Goal: Task Accomplishment & Management: Manage account settings

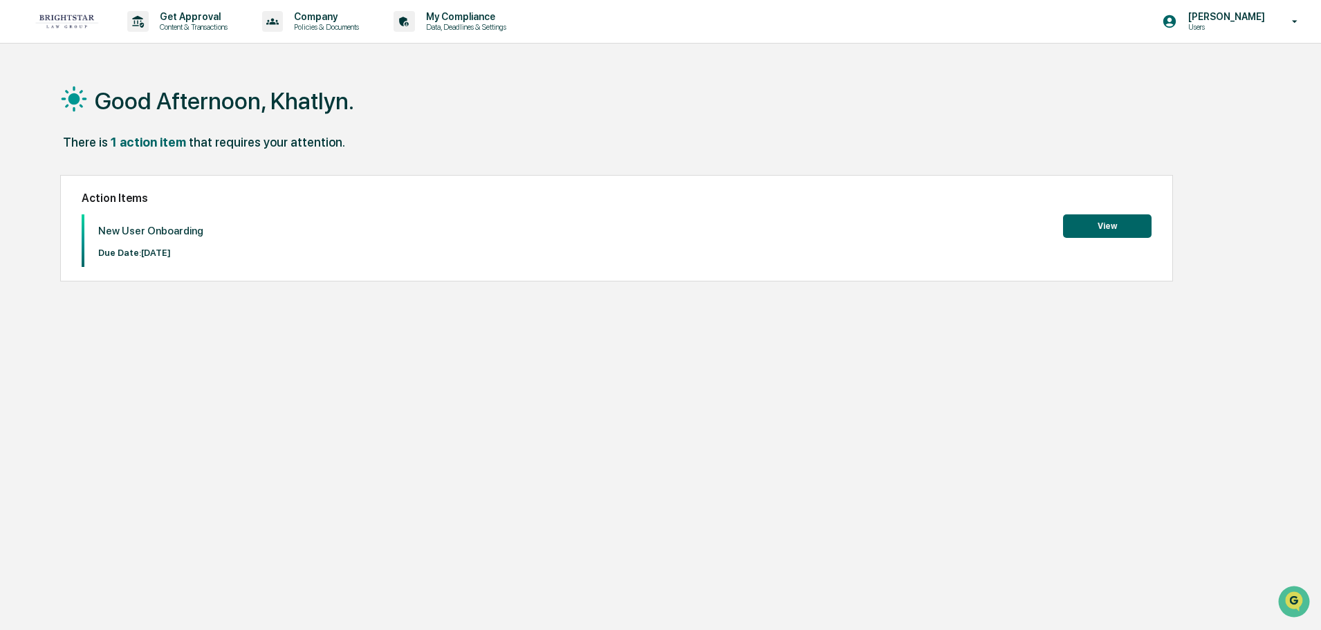
click at [825, 123] on div "Good Afternoon, Khatlyn." at bounding box center [654, 100] width 1189 height 69
click at [1089, 225] on button "View" at bounding box center [1107, 226] width 89 height 24
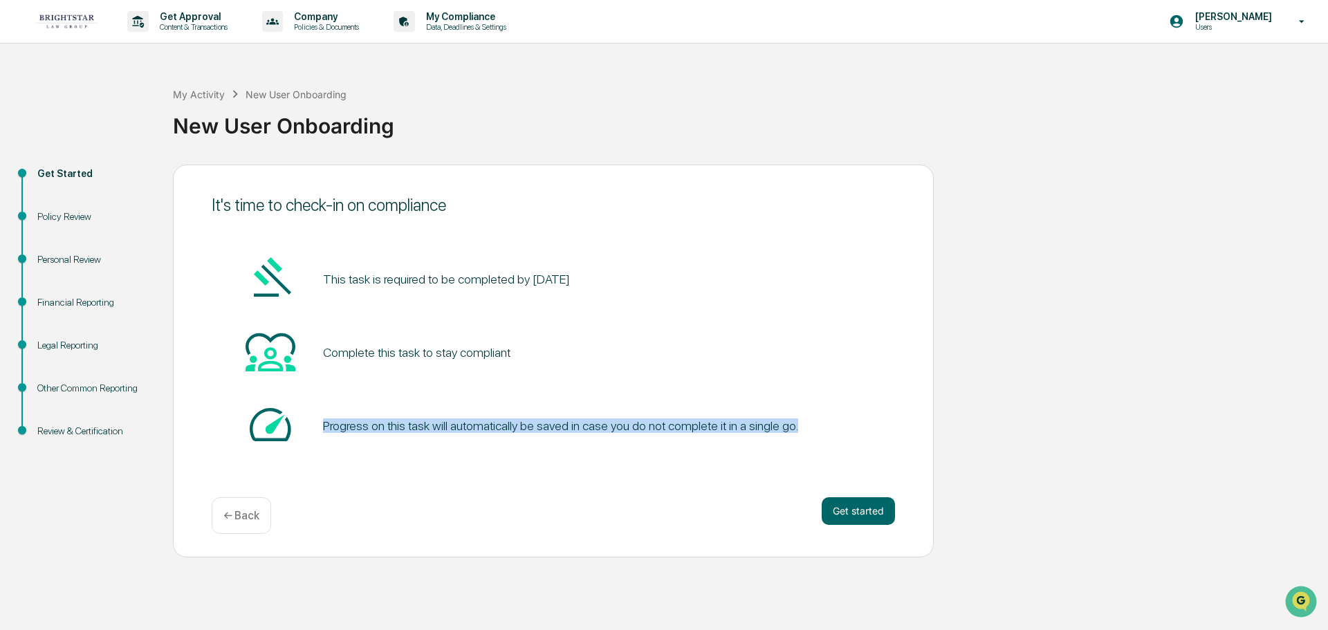
drag, startPoint x: 320, startPoint y: 427, endPoint x: 874, endPoint y: 415, distance: 554.1
click at [874, 415] on div "Progress on this task will automatically be saved in case you do not complete i…" at bounding box center [553, 426] width 683 height 53
click at [862, 436] on div "Progress on this task will automatically be saved in case you do not complete i…" at bounding box center [553, 426] width 683 height 53
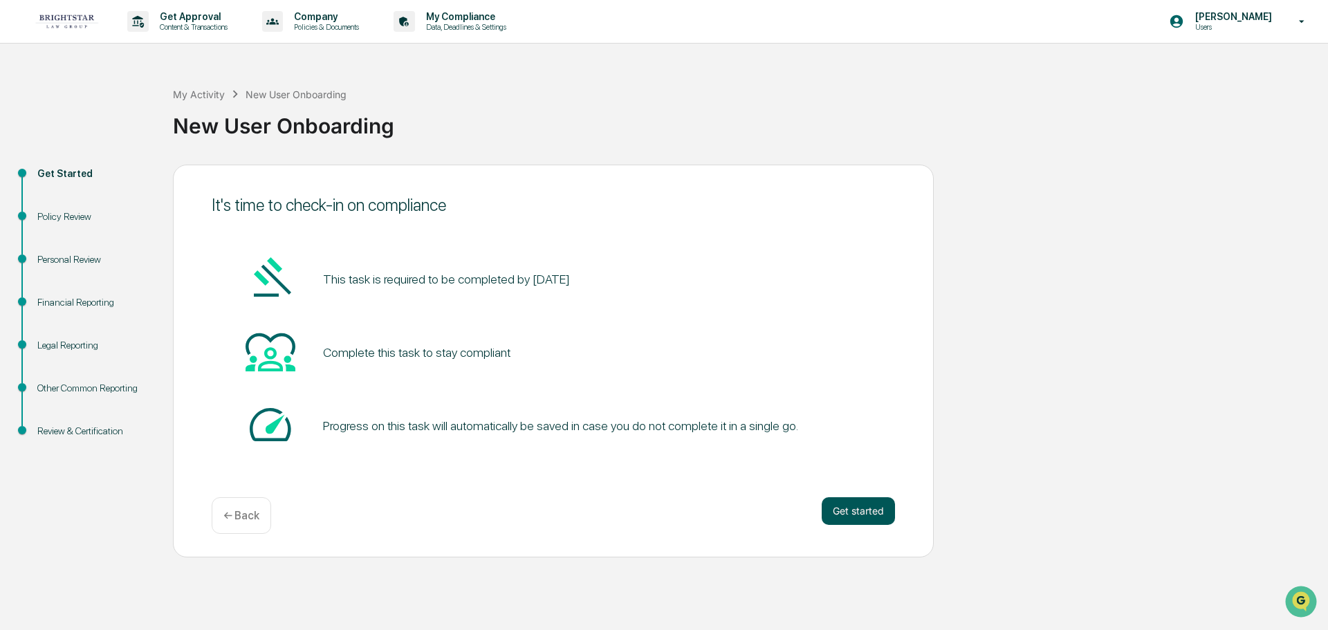
click at [858, 509] on button "Get started" at bounding box center [858, 511] width 73 height 28
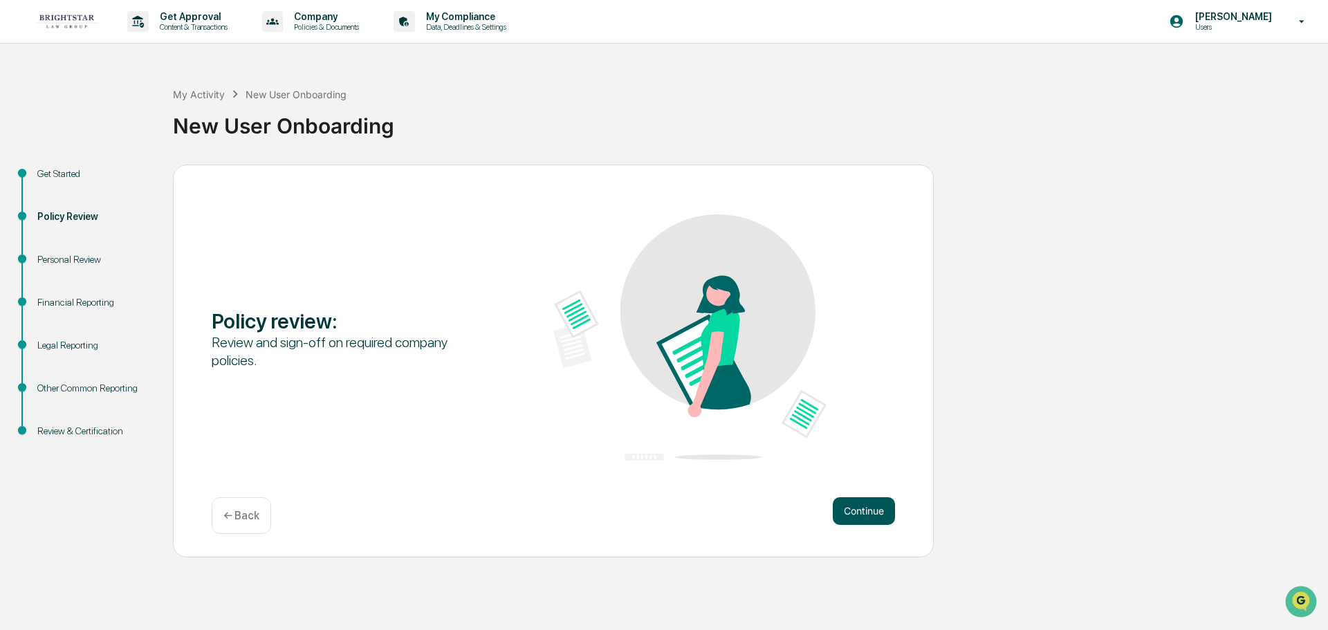
click at [869, 504] on button "Continue" at bounding box center [864, 511] width 62 height 28
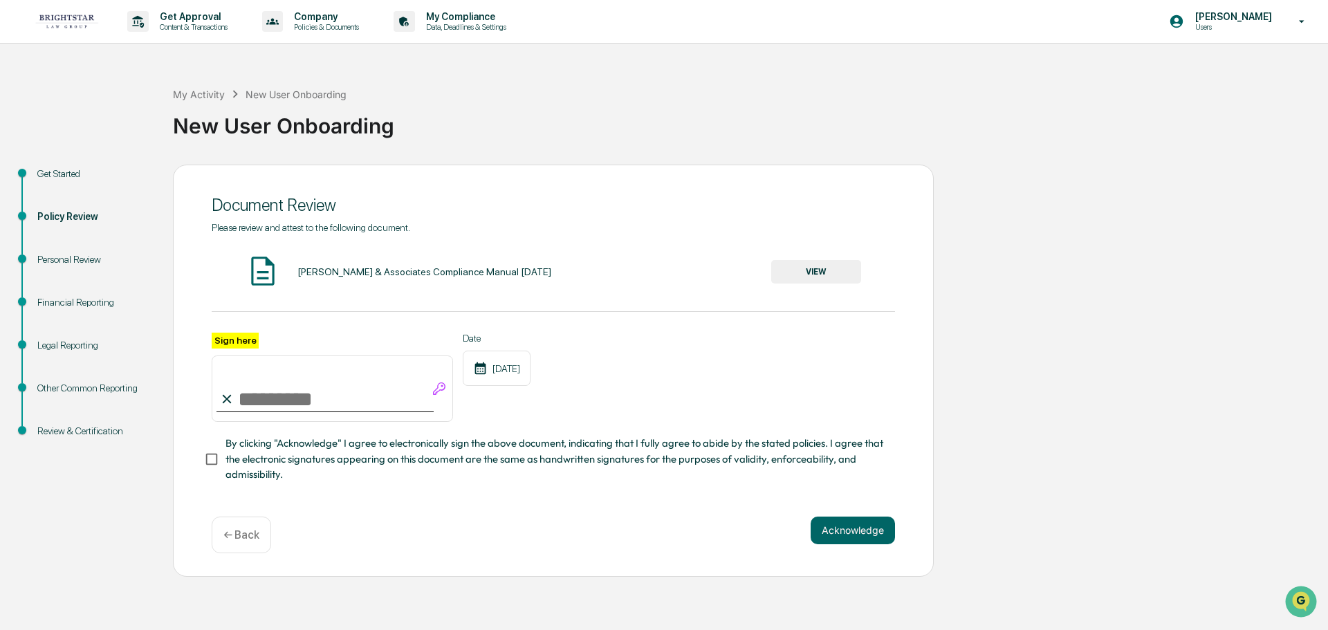
click at [317, 392] on input "Sign here" at bounding box center [332, 389] width 241 height 66
type input "**********"
click at [454, 273] on div "Arthur M Cohen & Associates Compliance Manual April 2025" at bounding box center [424, 271] width 254 height 11
click at [818, 265] on button "VIEW" at bounding box center [816, 272] width 90 height 24
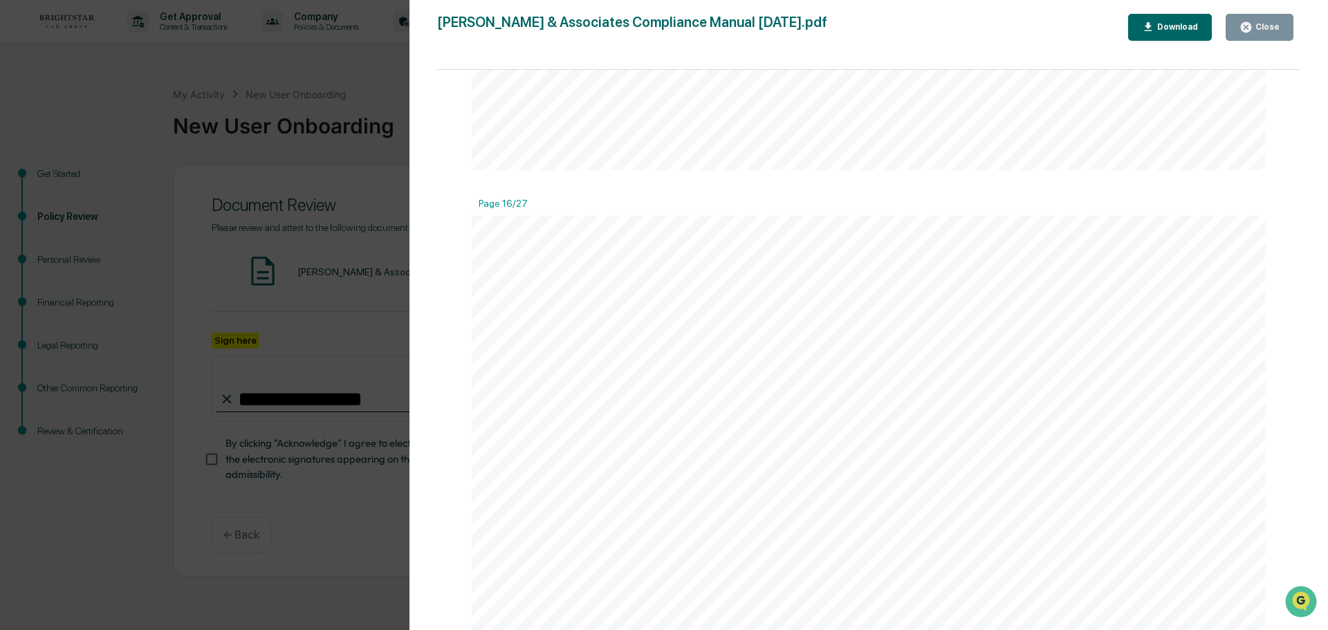
scroll to position [16461, 0]
click at [262, 290] on div "Version History 08/12/2025, 06:59 PM Cece Ferraez Arthur M Cohen & Associates C…" at bounding box center [664, 315] width 1328 height 630
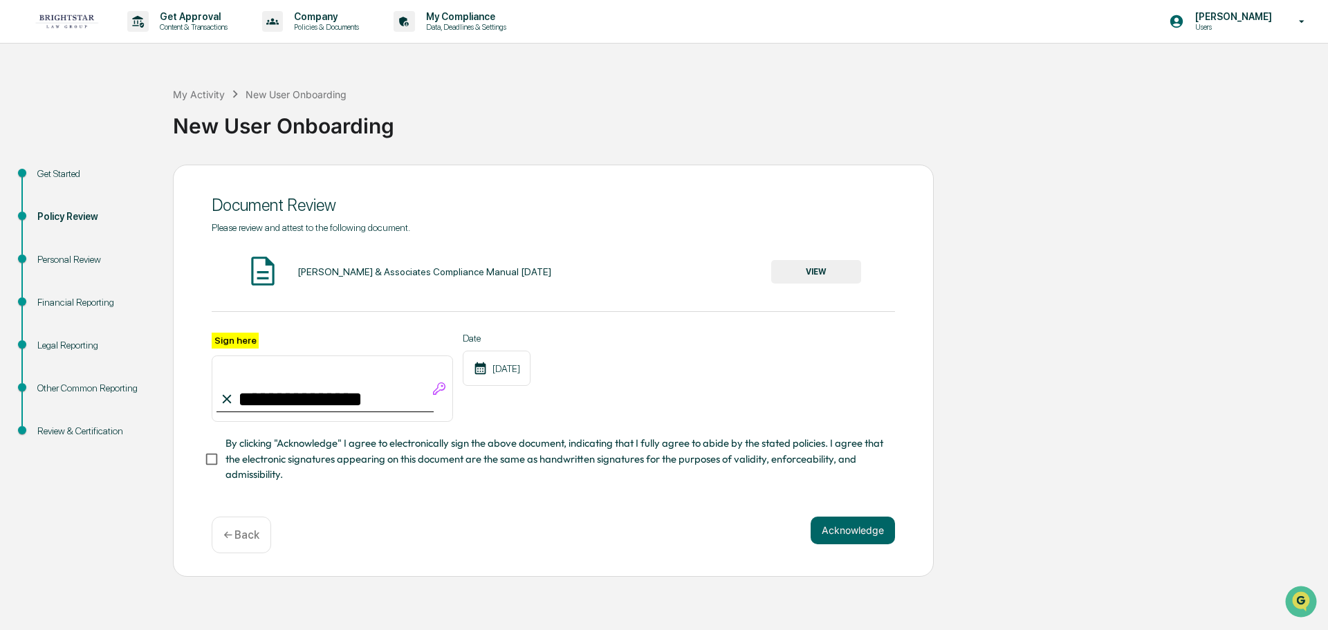
click at [203, 461] on div "**********" at bounding box center [553, 371] width 761 height 412
click at [855, 534] on button "Acknowledge" at bounding box center [853, 531] width 84 height 28
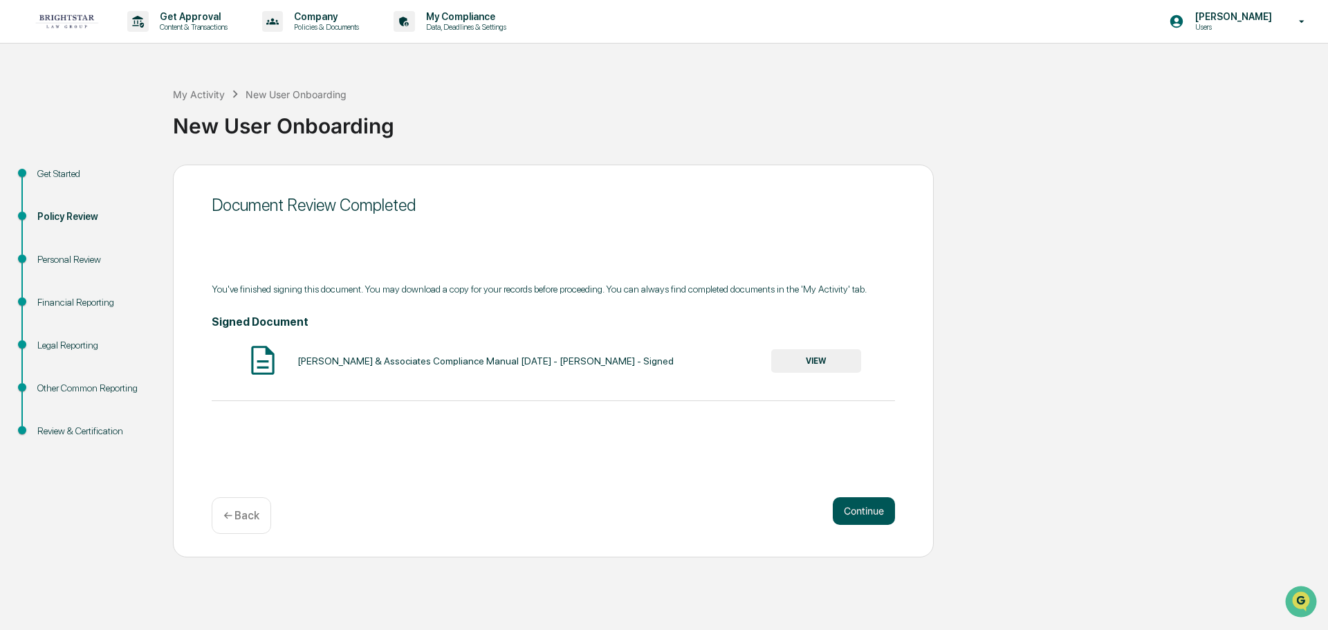
click at [858, 515] on button "Continue" at bounding box center [864, 511] width 62 height 28
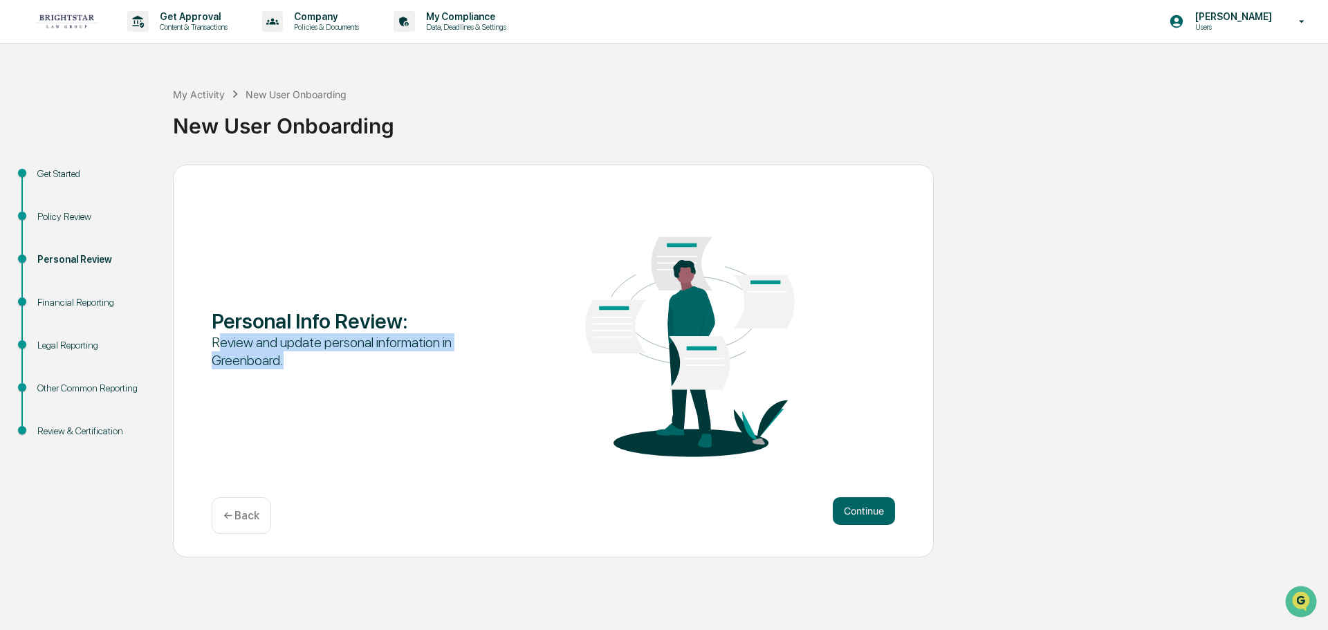
drag, startPoint x: 216, startPoint y: 344, endPoint x: 297, endPoint y: 353, distance: 82.0
click at [297, 353] on div "Review and update personal information in Greenboard." at bounding box center [348, 351] width 273 height 36
click at [298, 353] on div "Review and update personal information in Greenboard." at bounding box center [348, 351] width 273 height 36
click at [871, 516] on button "Continue" at bounding box center [864, 511] width 62 height 28
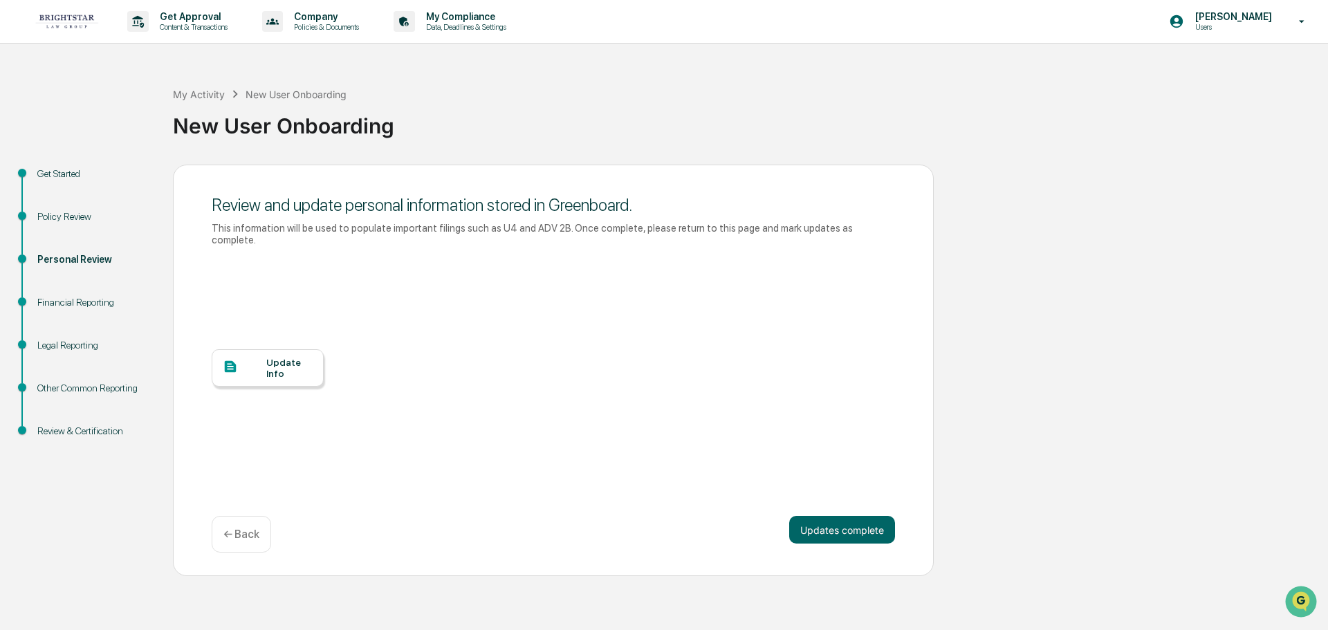
click at [229, 207] on div "Review and update personal information stored in Greenboard." at bounding box center [553, 205] width 683 height 20
click at [277, 358] on div "Update Info" at bounding box center [289, 368] width 46 height 22
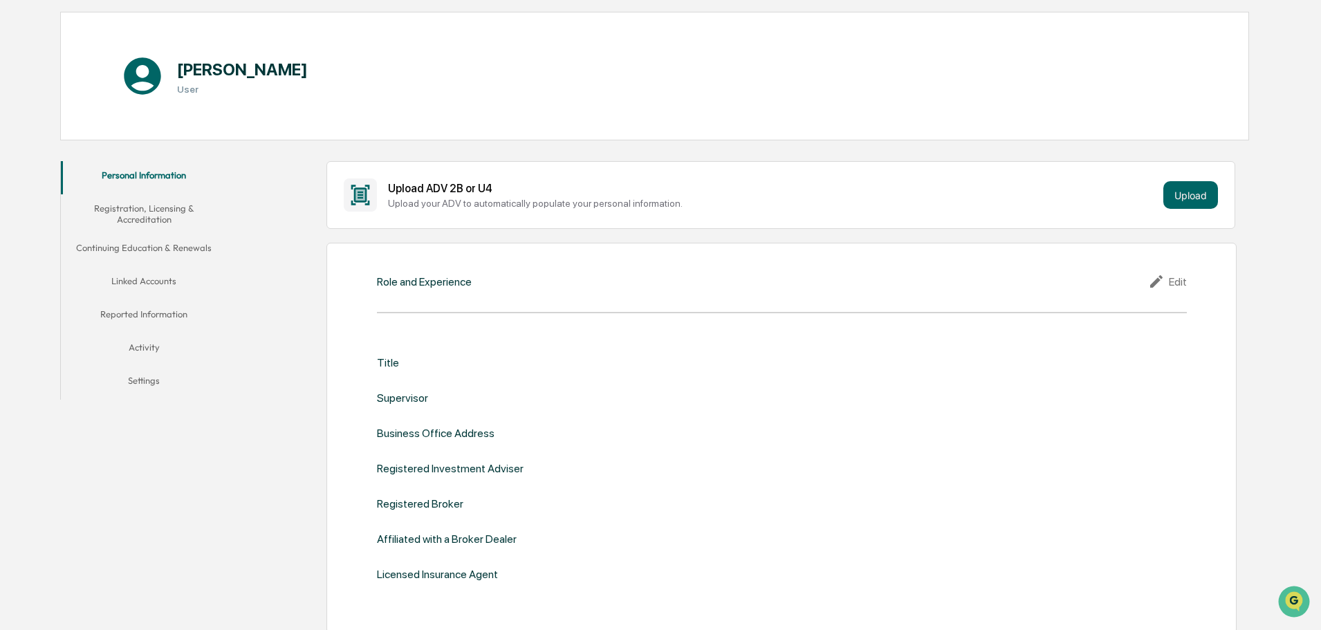
scroll to position [138, 0]
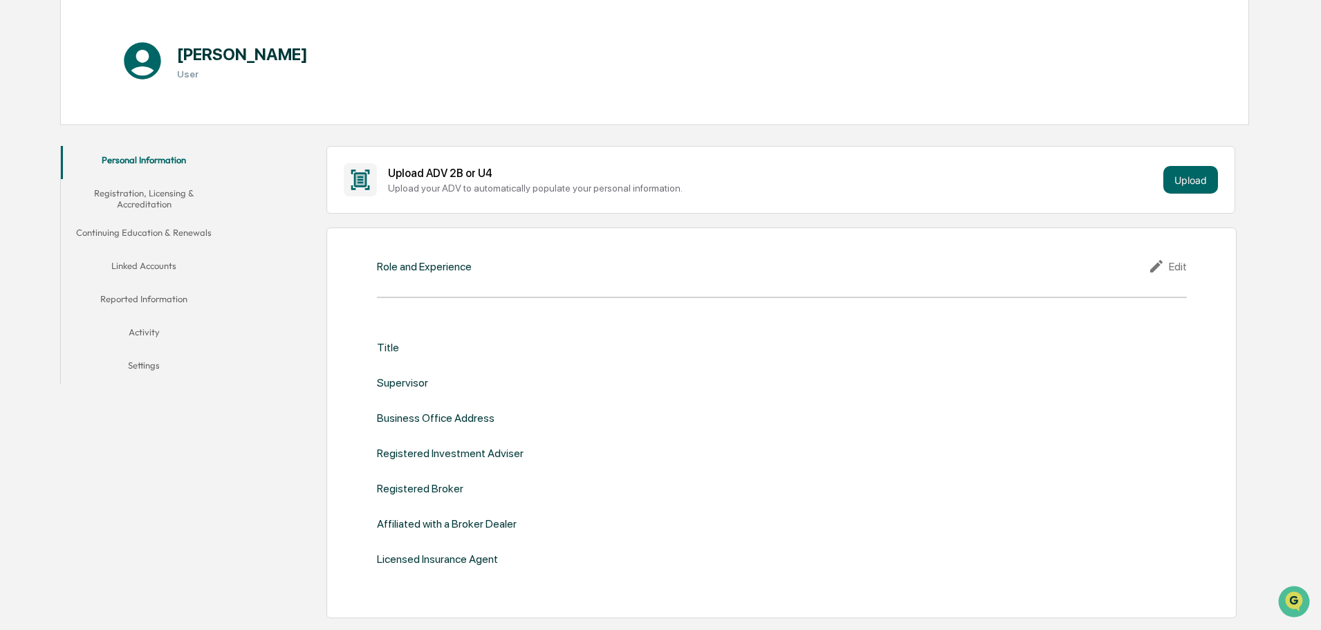
click at [440, 286] on div "Role and Experience Edit Title Supervisor Business Office Address Registered In…" at bounding box center [781, 423] width 910 height 391
click at [1167, 267] on icon at bounding box center [1158, 266] width 21 height 17
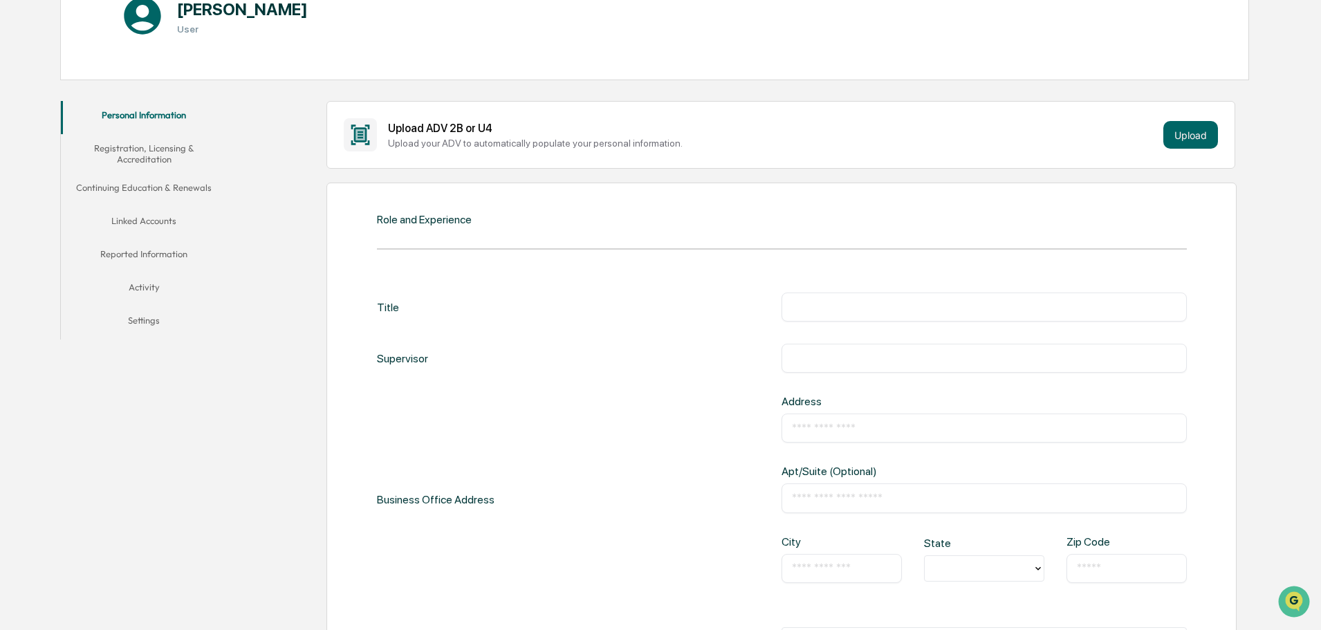
scroll to position [207, 0]
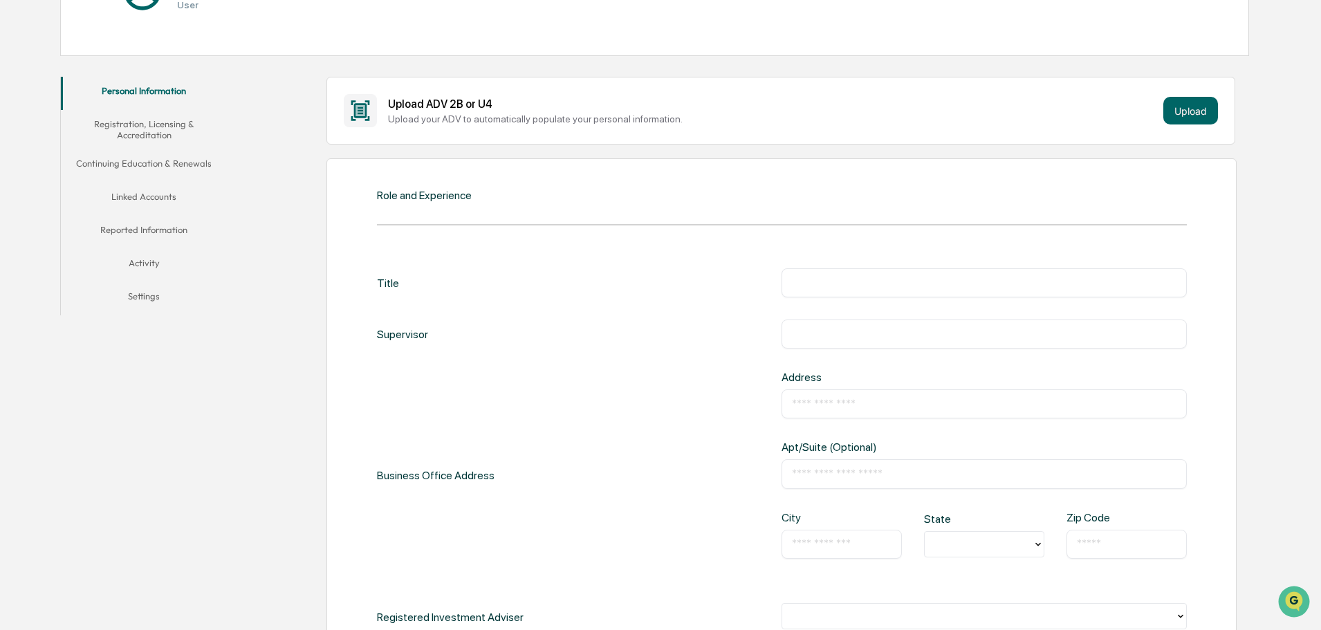
click at [810, 288] on input "text" at bounding box center [984, 283] width 385 height 14
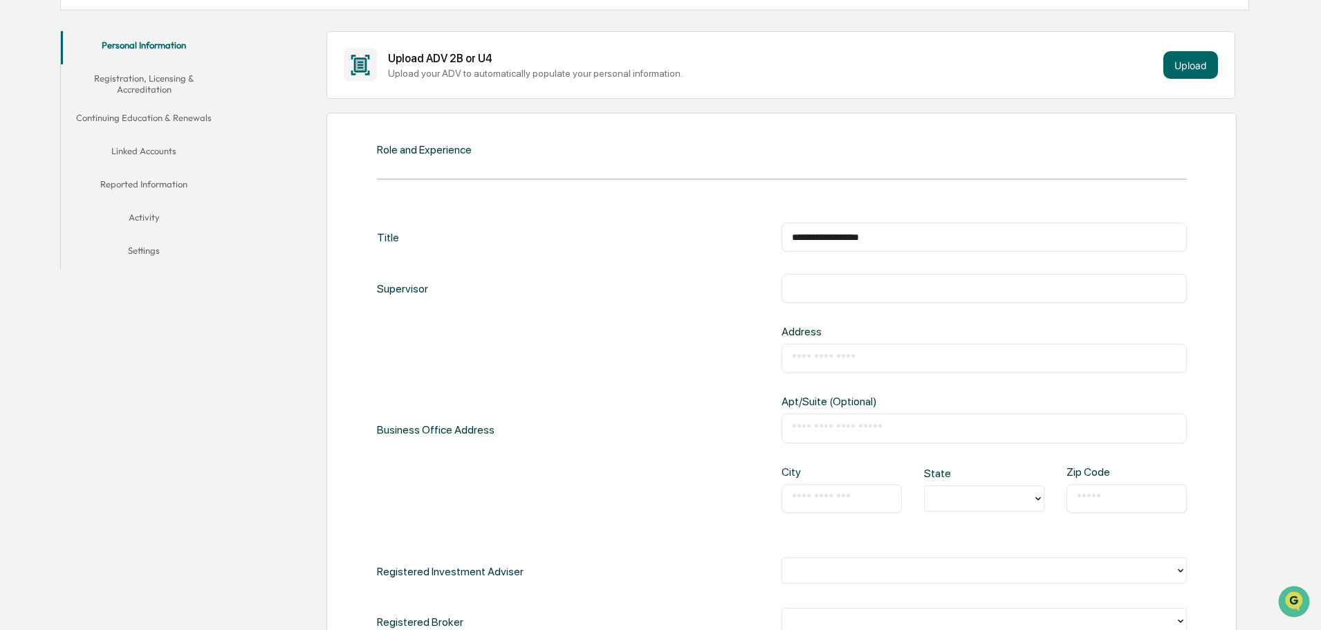
scroll to position [277, 0]
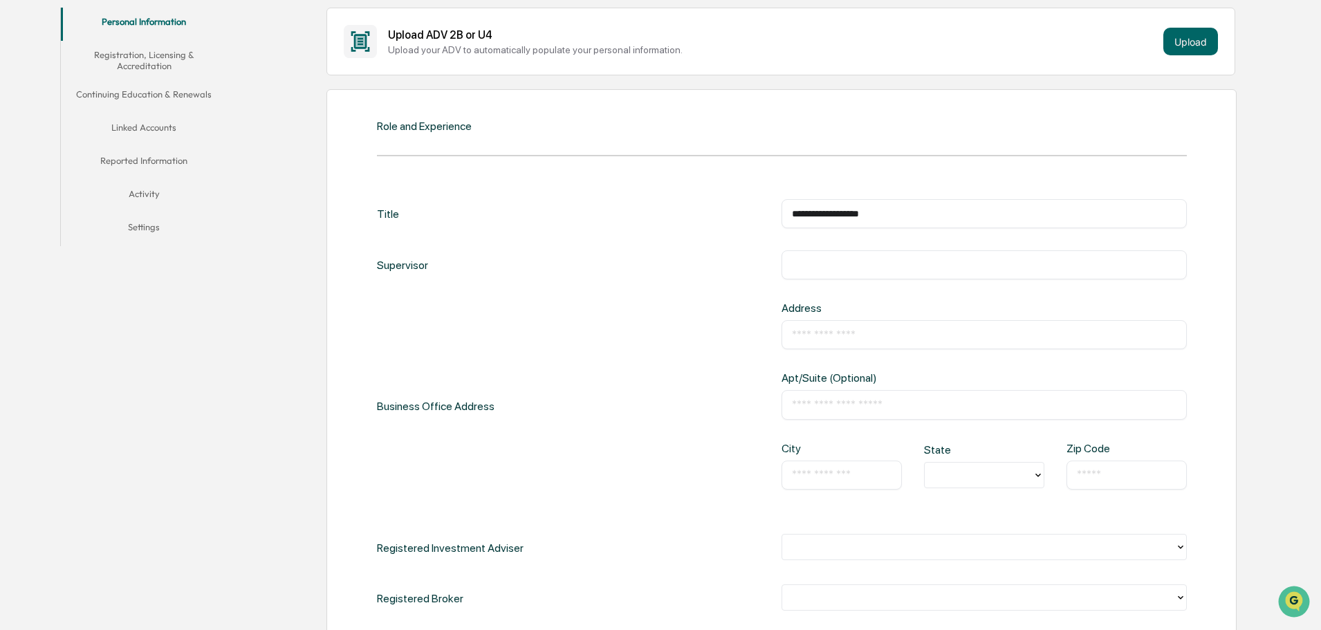
type input "**********"
click at [840, 342] on input "text" at bounding box center [984, 335] width 385 height 14
click at [680, 434] on div "Business Office Address Address ​ Apt/Suite (Optional) ​ City ​ State Zip Code ​" at bounding box center [782, 407] width 810 height 210
click at [806, 336] on input "text" at bounding box center [984, 335] width 385 height 14
click at [876, 335] on input "text" at bounding box center [984, 335] width 385 height 14
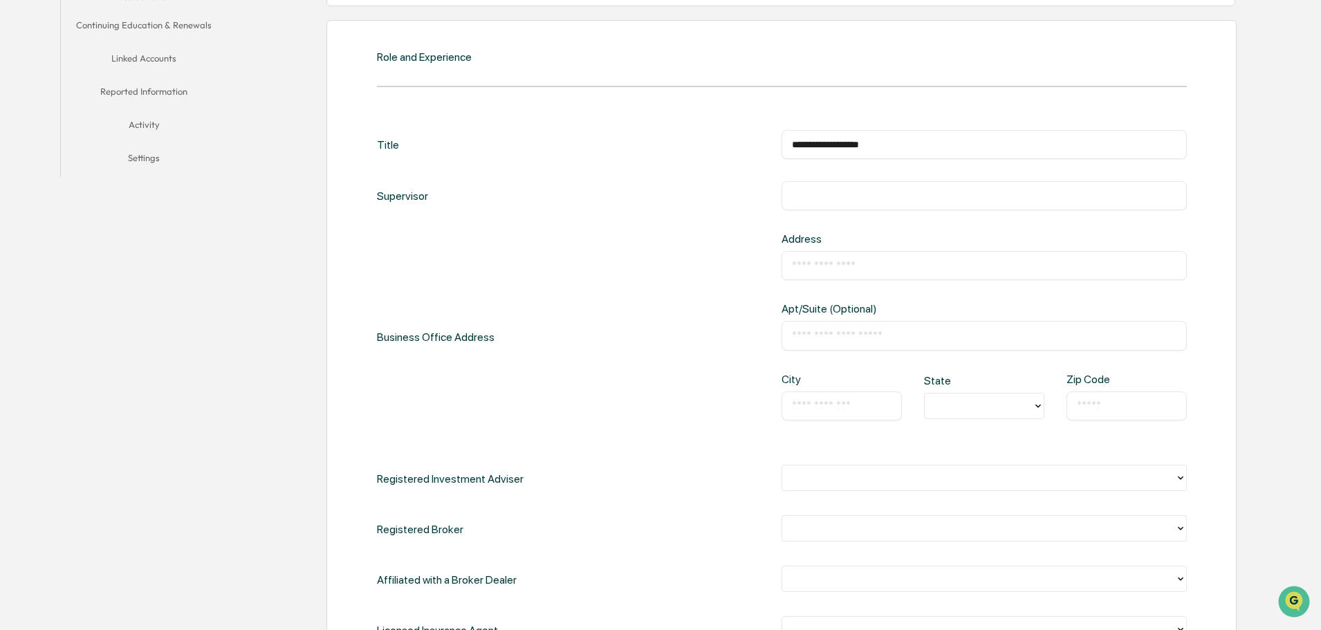
scroll to position [415, 0]
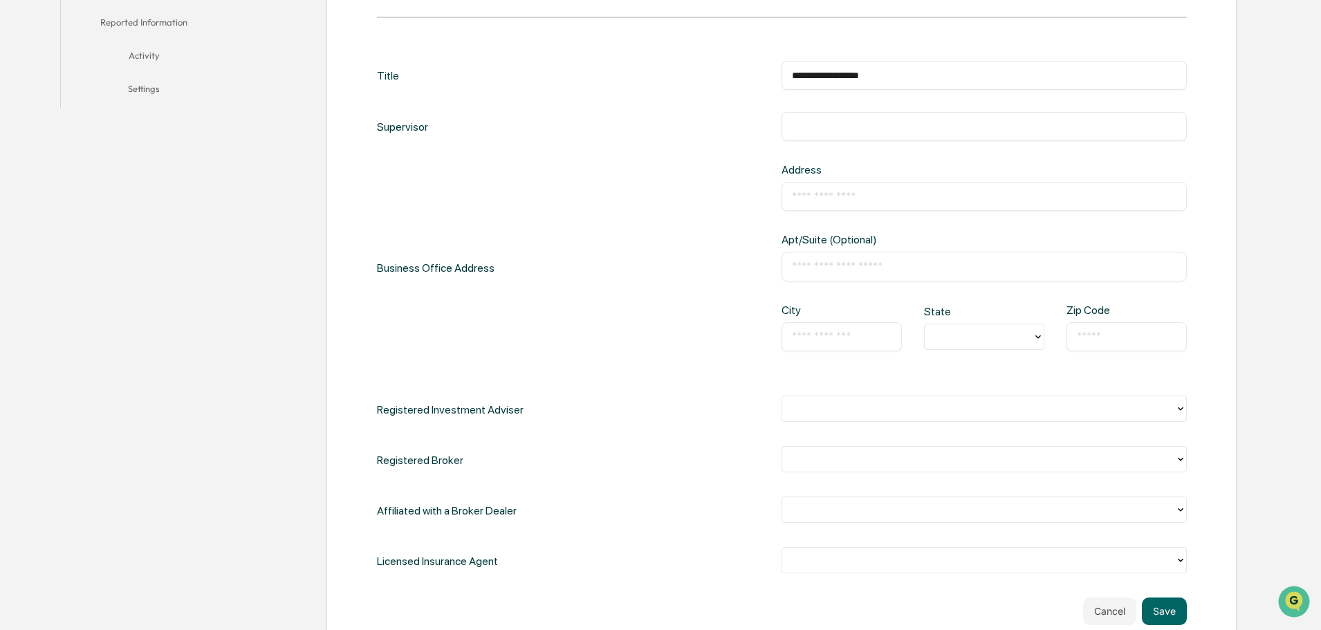
click at [966, 411] on div at bounding box center [978, 408] width 379 height 16
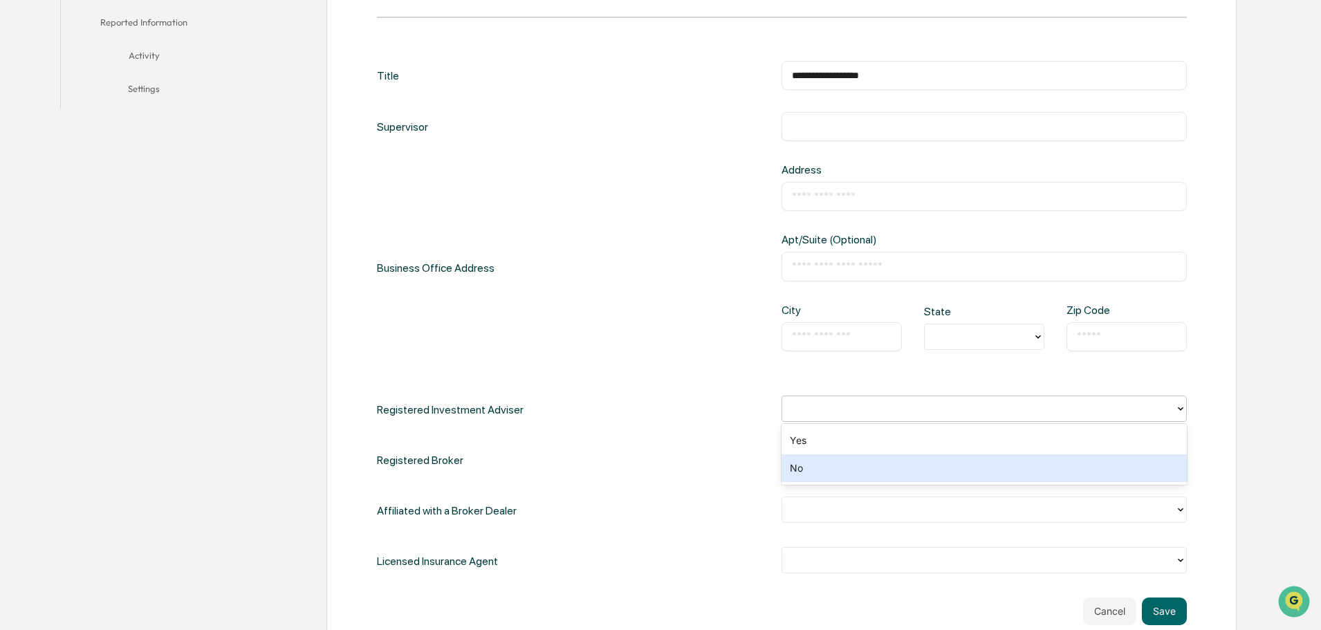
click at [838, 470] on div "No" at bounding box center [984, 468] width 405 height 28
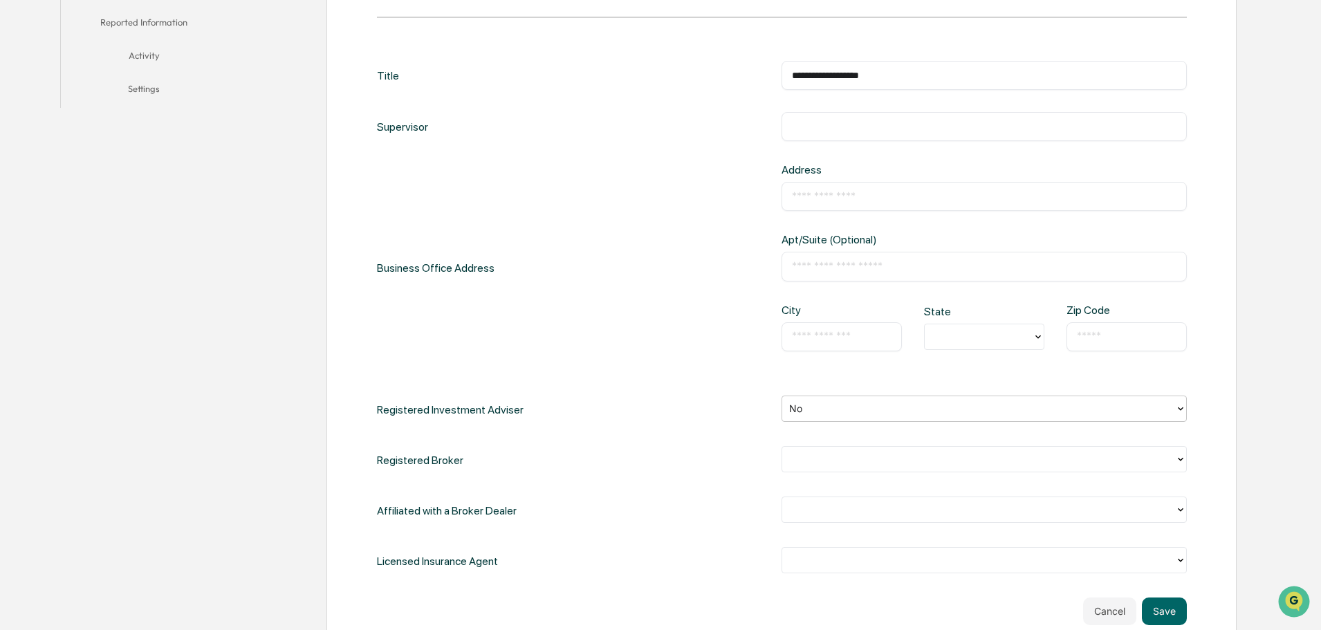
click at [824, 460] on div at bounding box center [978, 459] width 379 height 16
click at [815, 524] on div "No" at bounding box center [984, 519] width 405 height 28
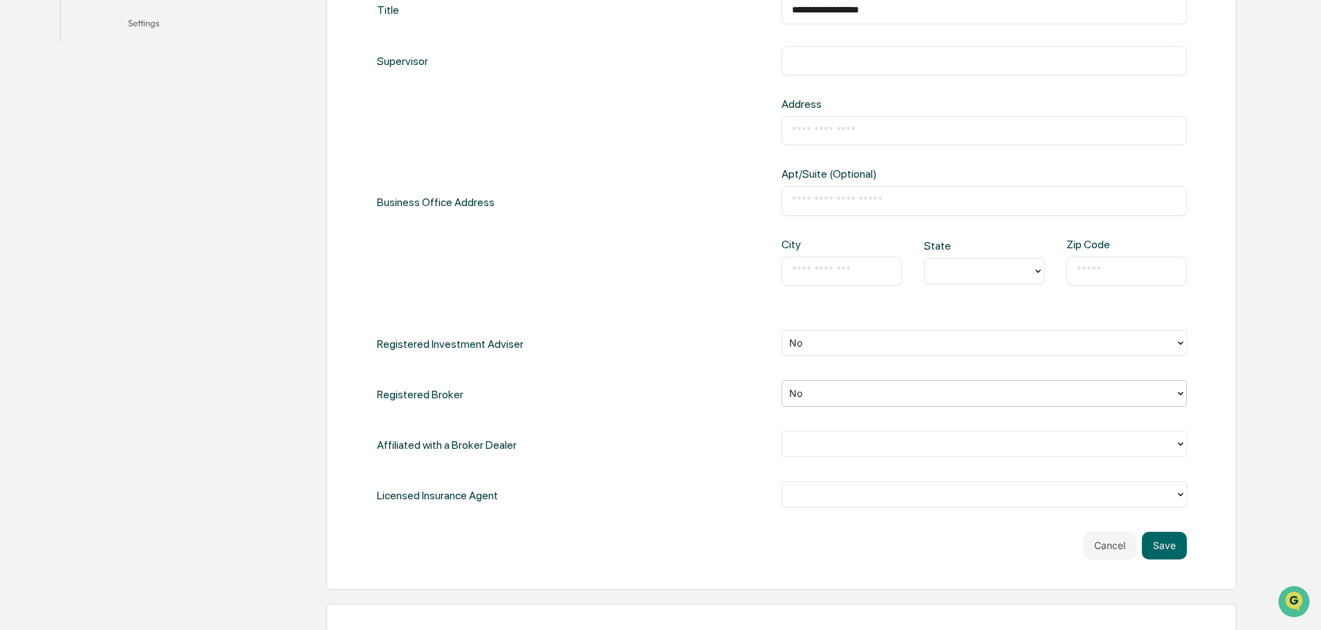
scroll to position [553, 0]
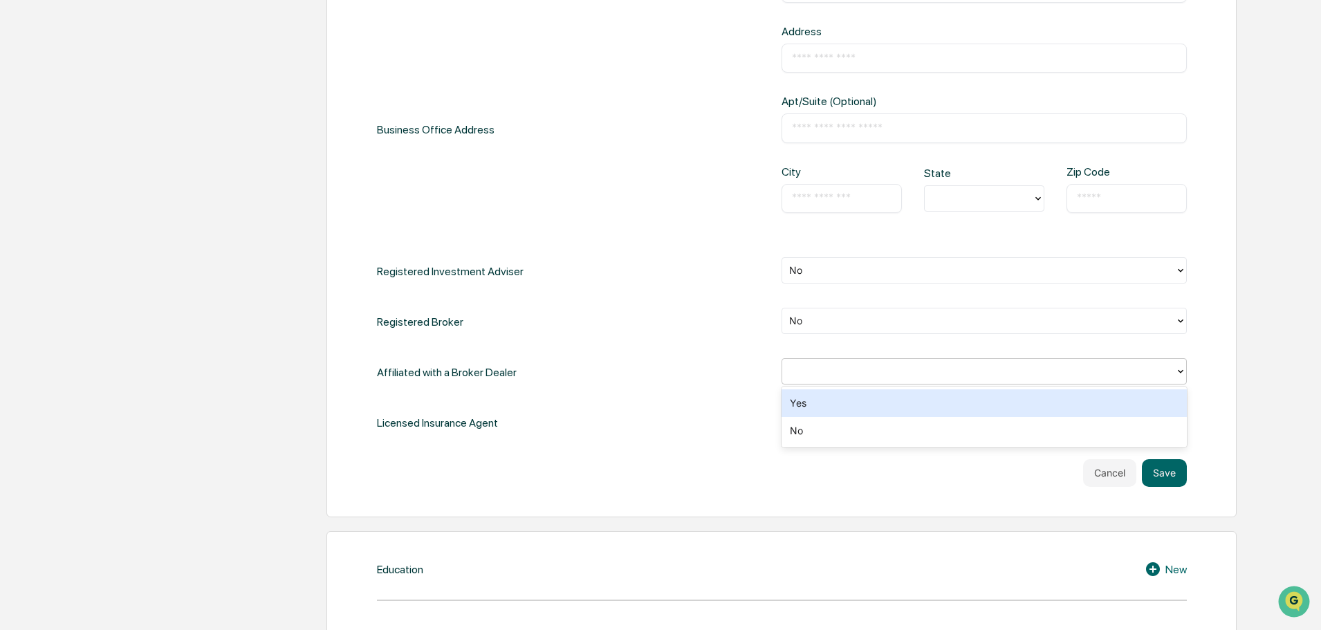
click at [825, 370] on div at bounding box center [978, 371] width 379 height 16
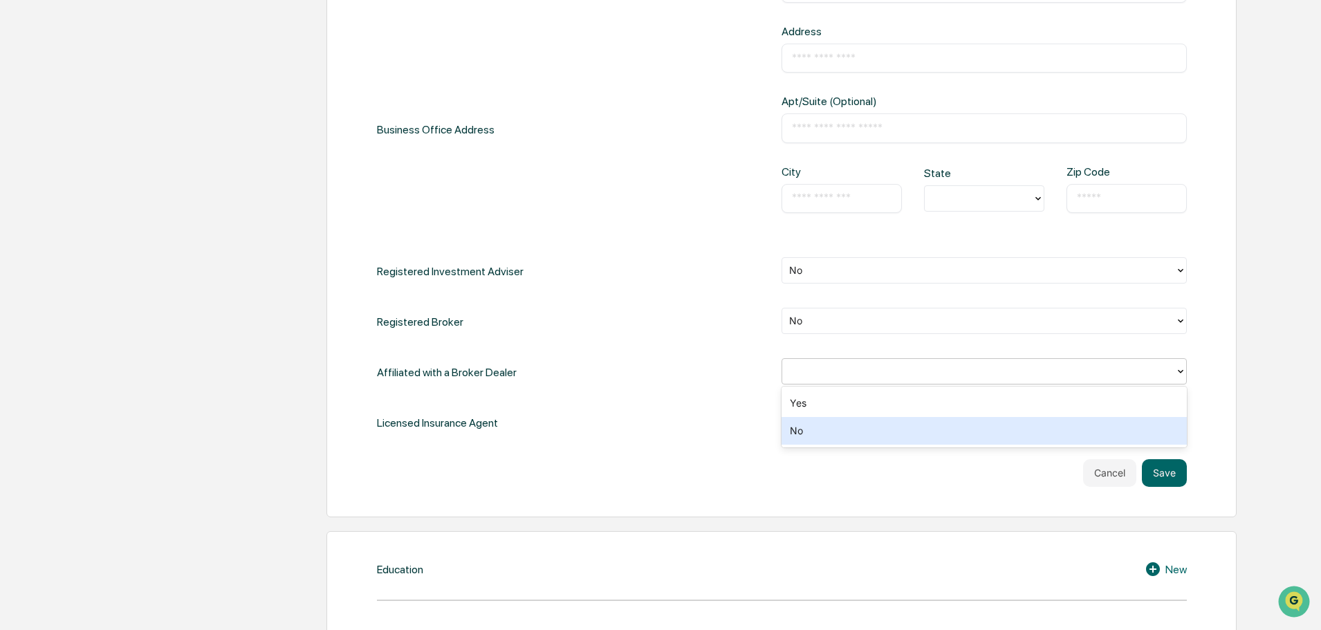
click at [833, 434] on div "No" at bounding box center [984, 431] width 405 height 28
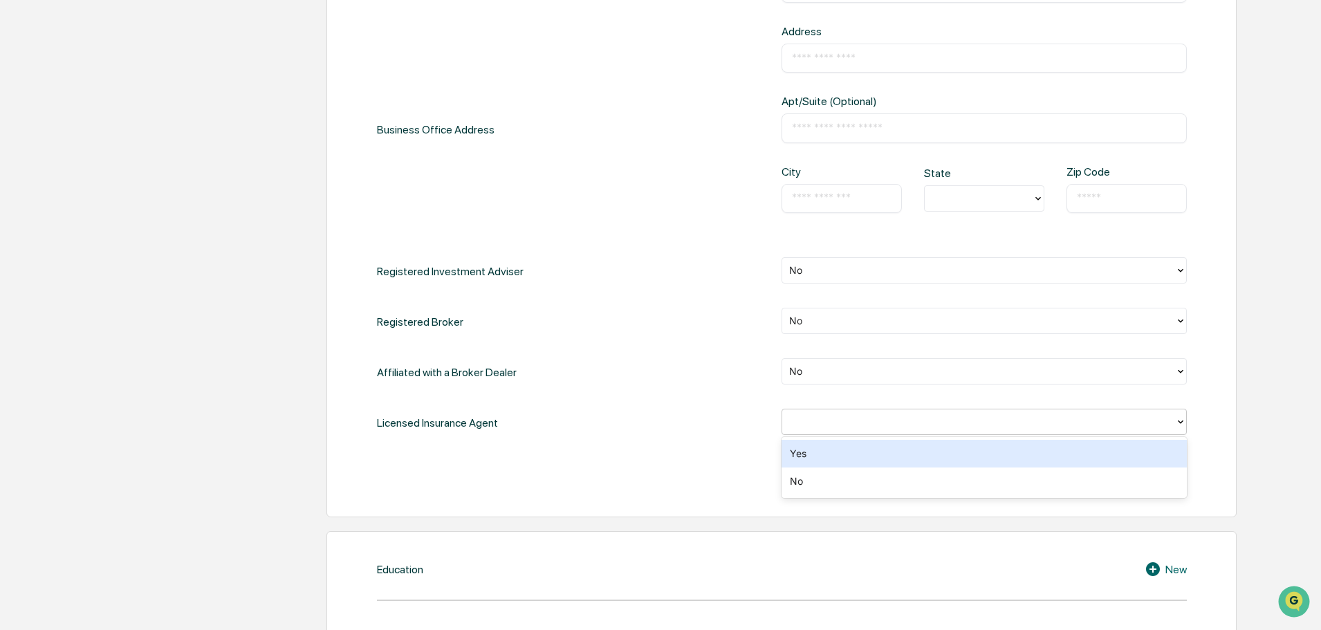
click at [827, 423] on div at bounding box center [978, 422] width 379 height 16
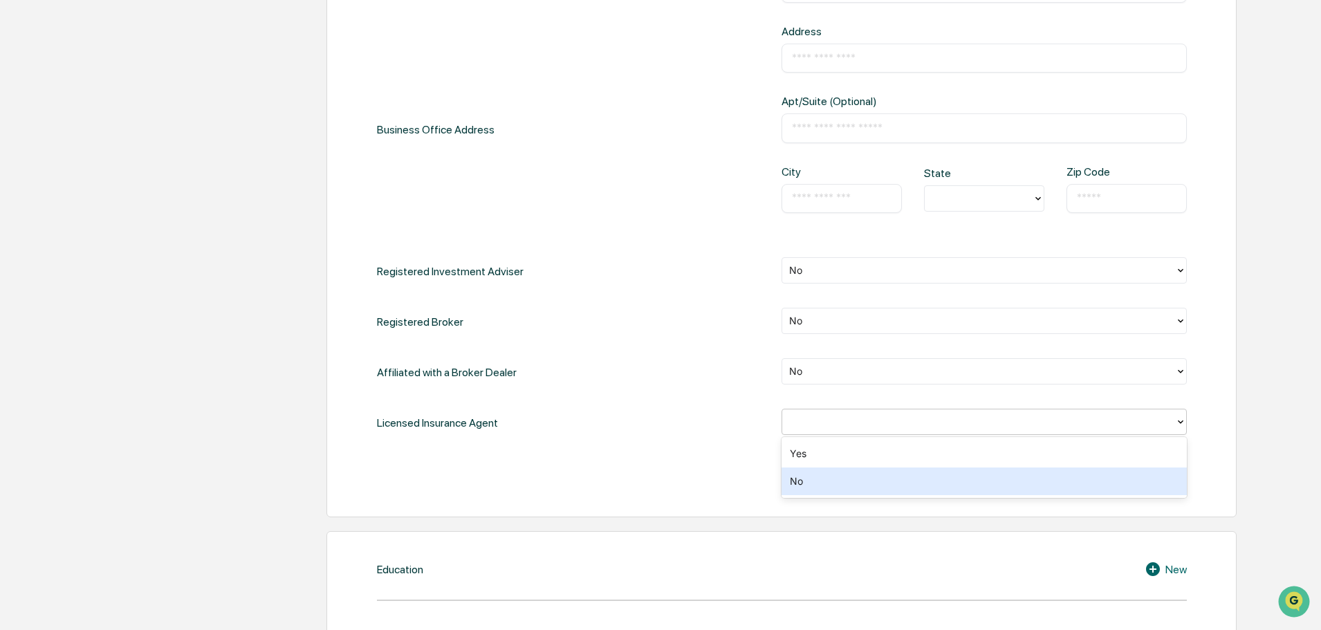
click at [806, 486] on div "No" at bounding box center [984, 482] width 405 height 28
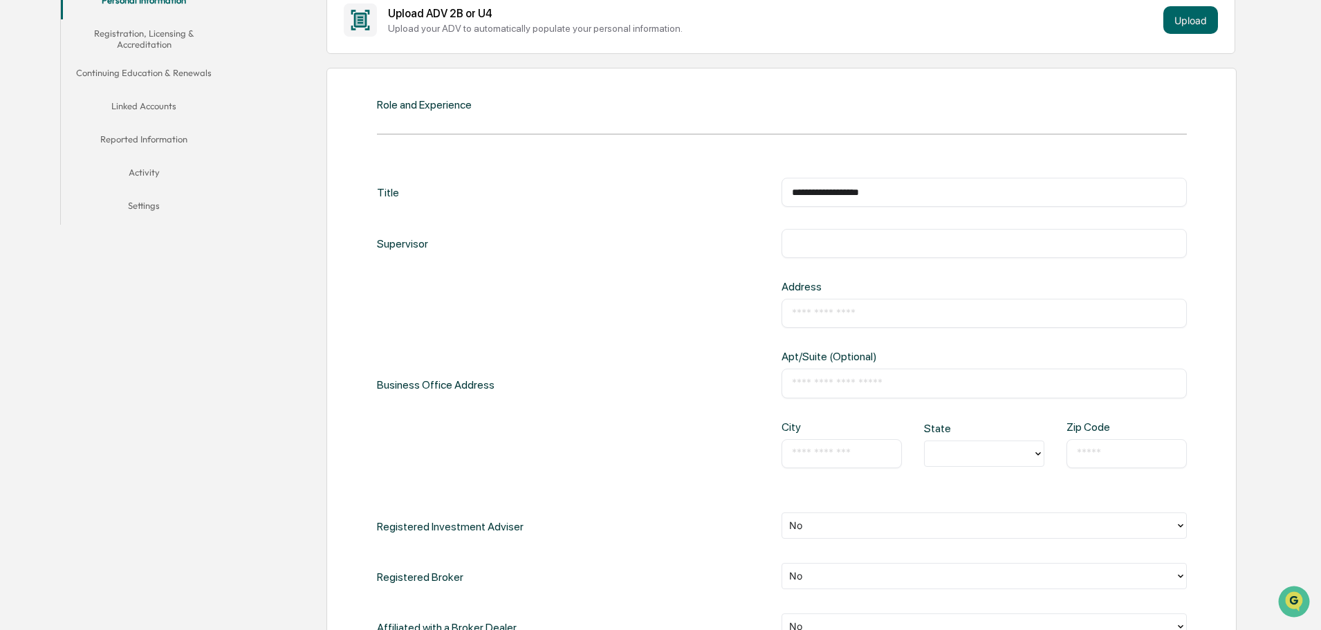
scroll to position [277, 0]
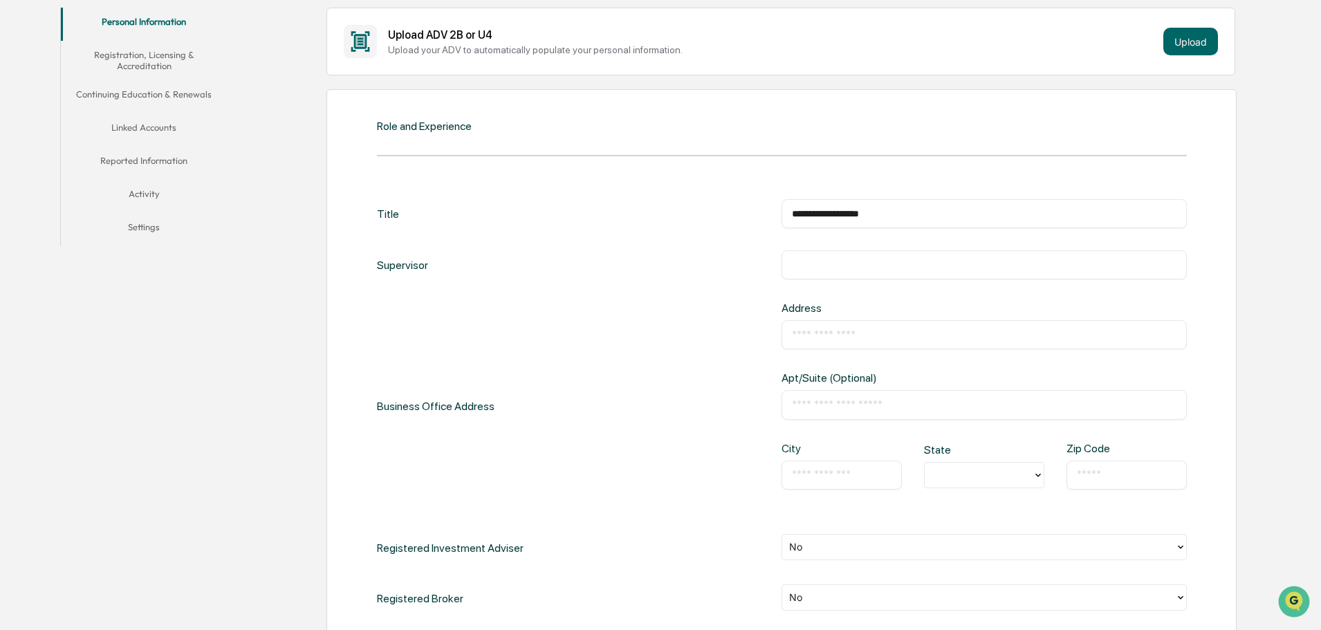
click at [827, 333] on input "text" at bounding box center [984, 335] width 385 height 14
type input "**********"
click at [831, 482] on div "​" at bounding box center [842, 475] width 120 height 29
click at [830, 476] on input "text" at bounding box center [842, 475] width 100 height 14
type input "**********"
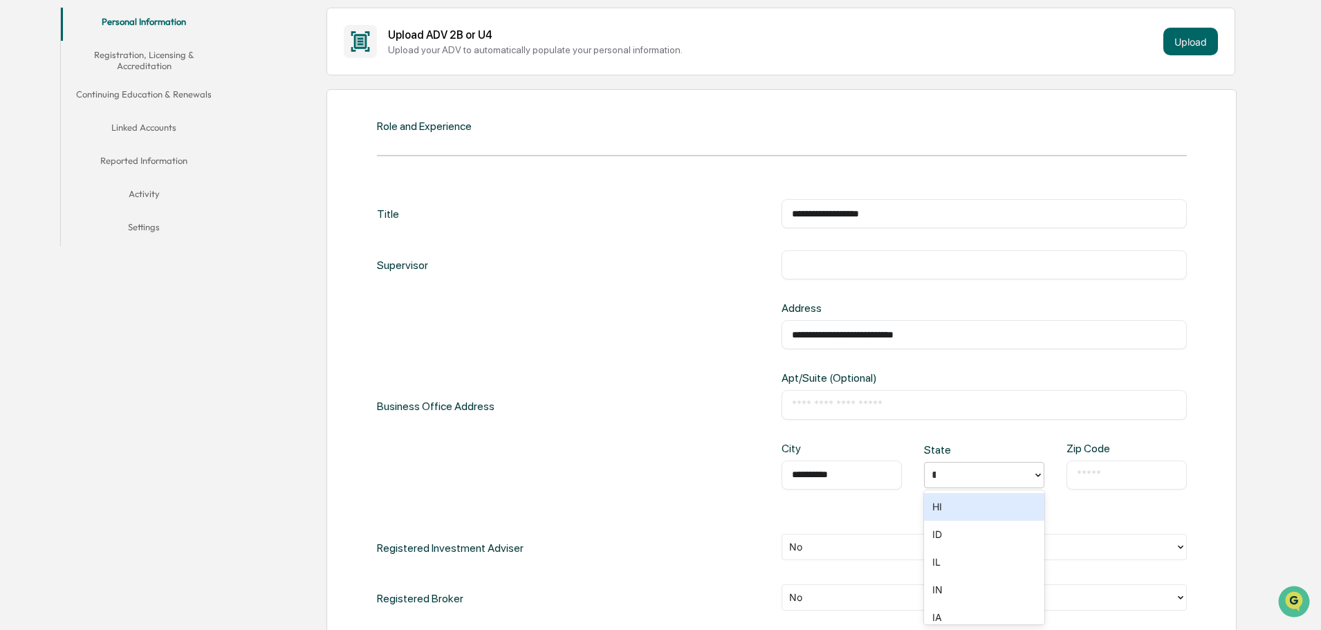
type input "**"
click at [1005, 497] on div "IL" at bounding box center [984, 507] width 120 height 28
click at [1087, 483] on div "​" at bounding box center [1127, 475] width 120 height 29
click at [1096, 477] on input "text" at bounding box center [1127, 475] width 100 height 14
type input "*****"
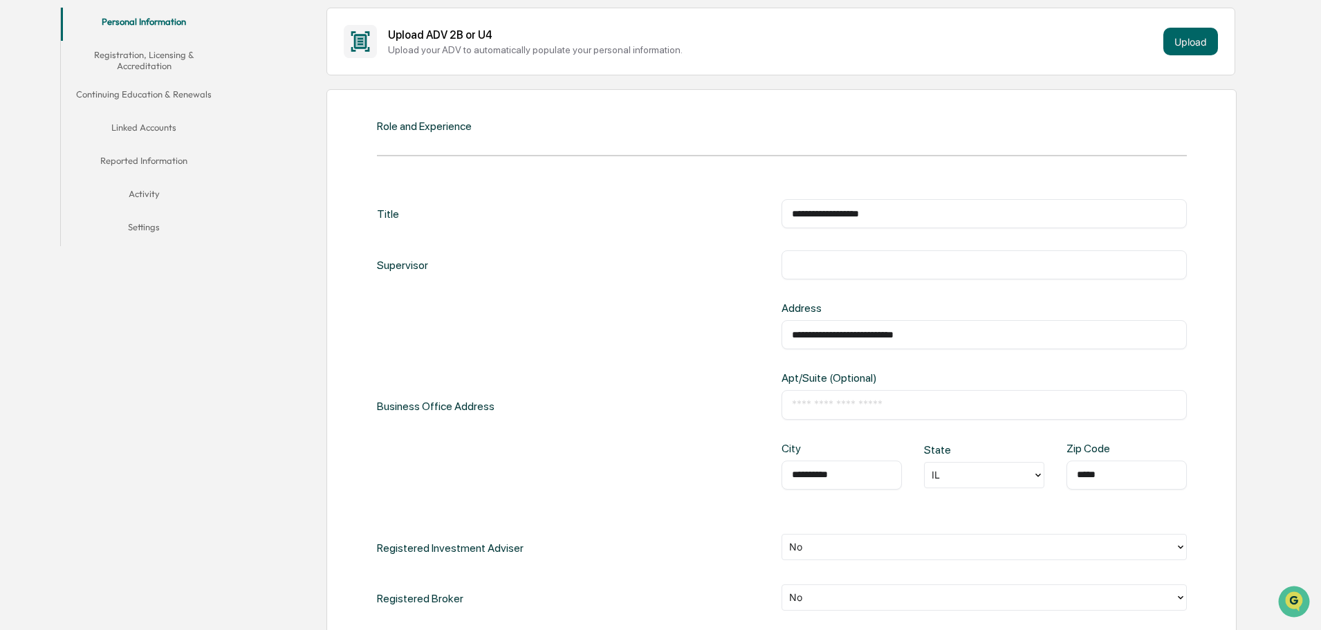
click at [602, 423] on div "**********" at bounding box center [782, 407] width 810 height 210
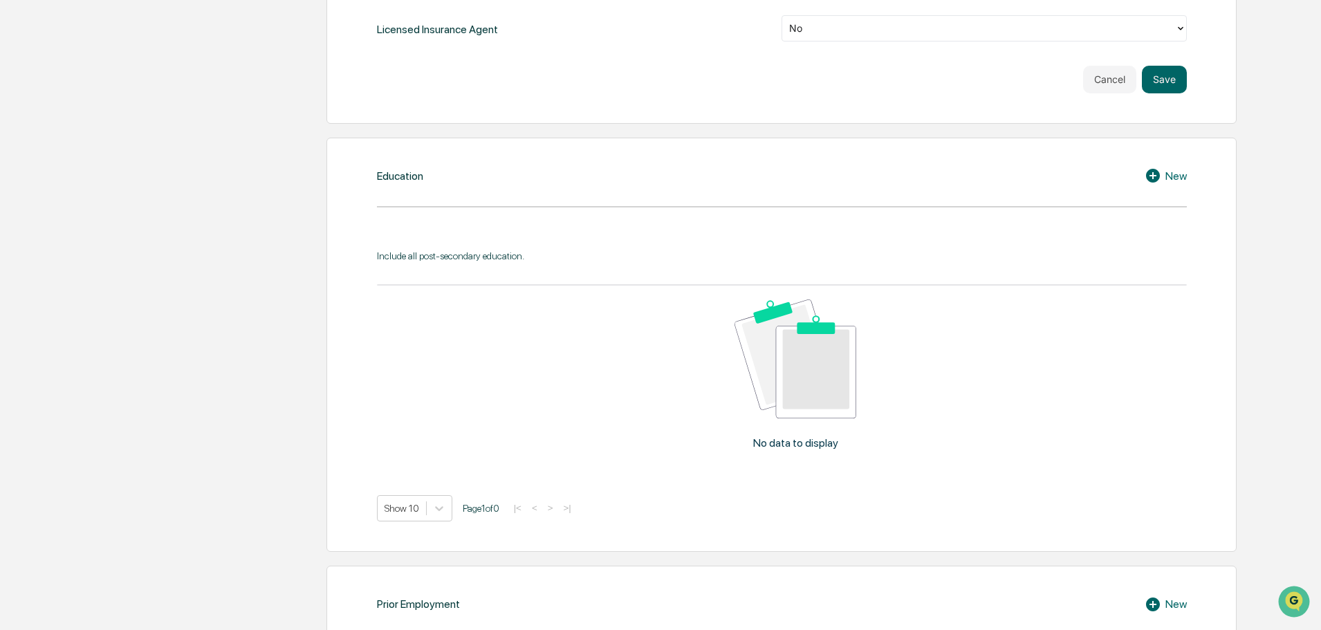
scroll to position [968, 0]
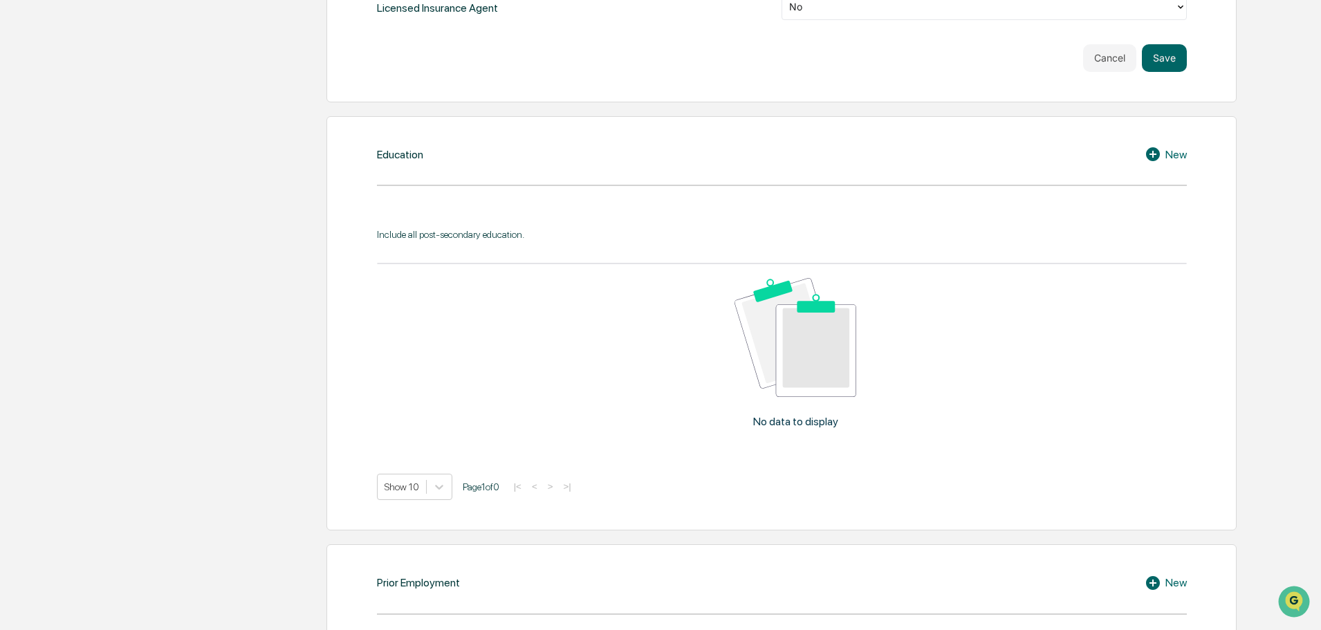
click at [1160, 159] on icon at bounding box center [1155, 154] width 21 height 17
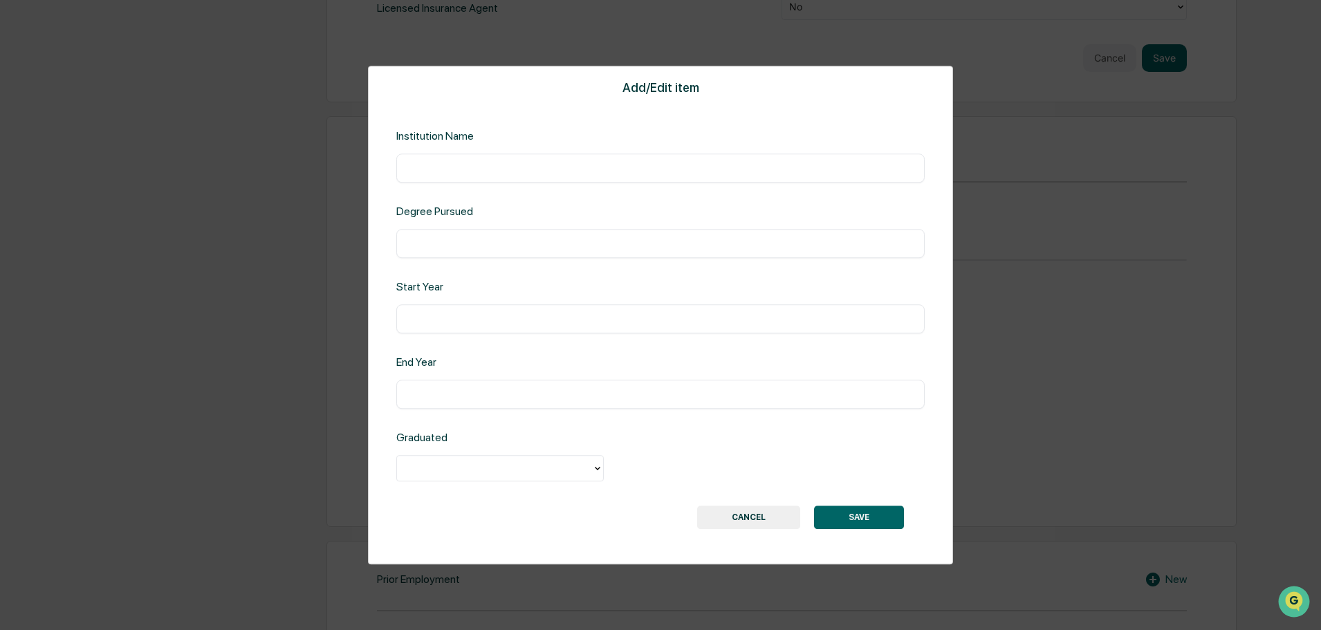
click at [465, 174] on input "text" at bounding box center [661, 168] width 508 height 14
click at [775, 506] on button "CANCEL" at bounding box center [748, 518] width 103 height 24
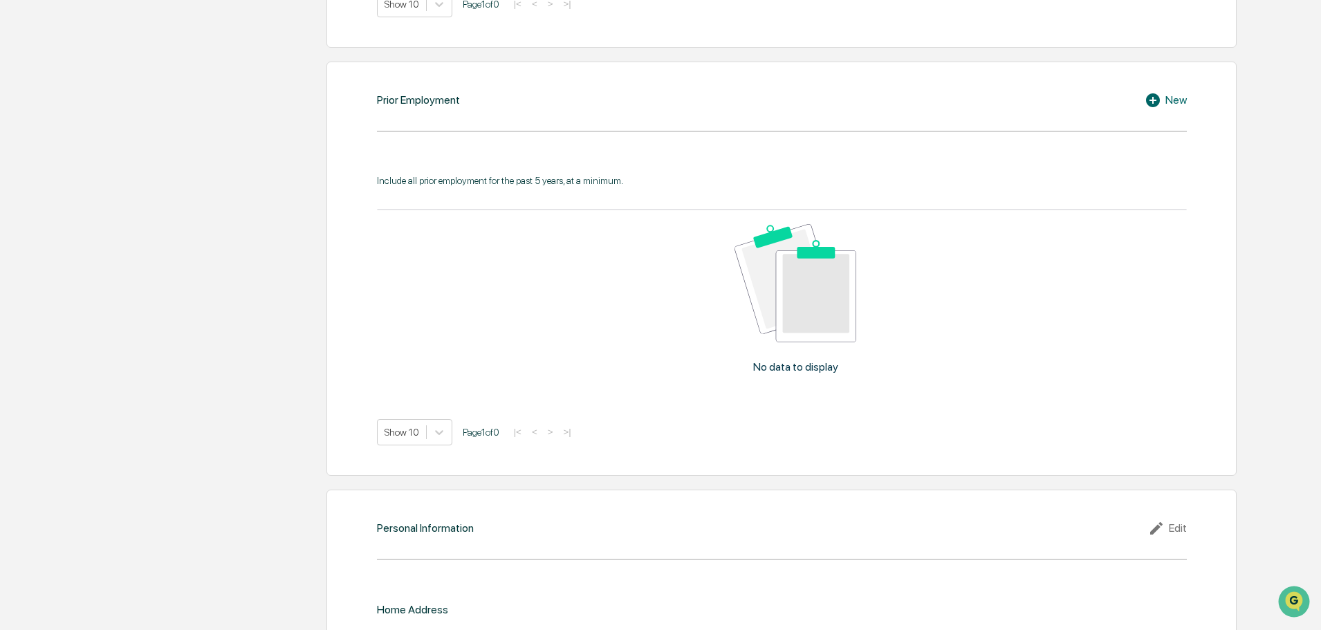
scroll to position [1452, 0]
click at [1169, 91] on div "New" at bounding box center [1166, 99] width 42 height 17
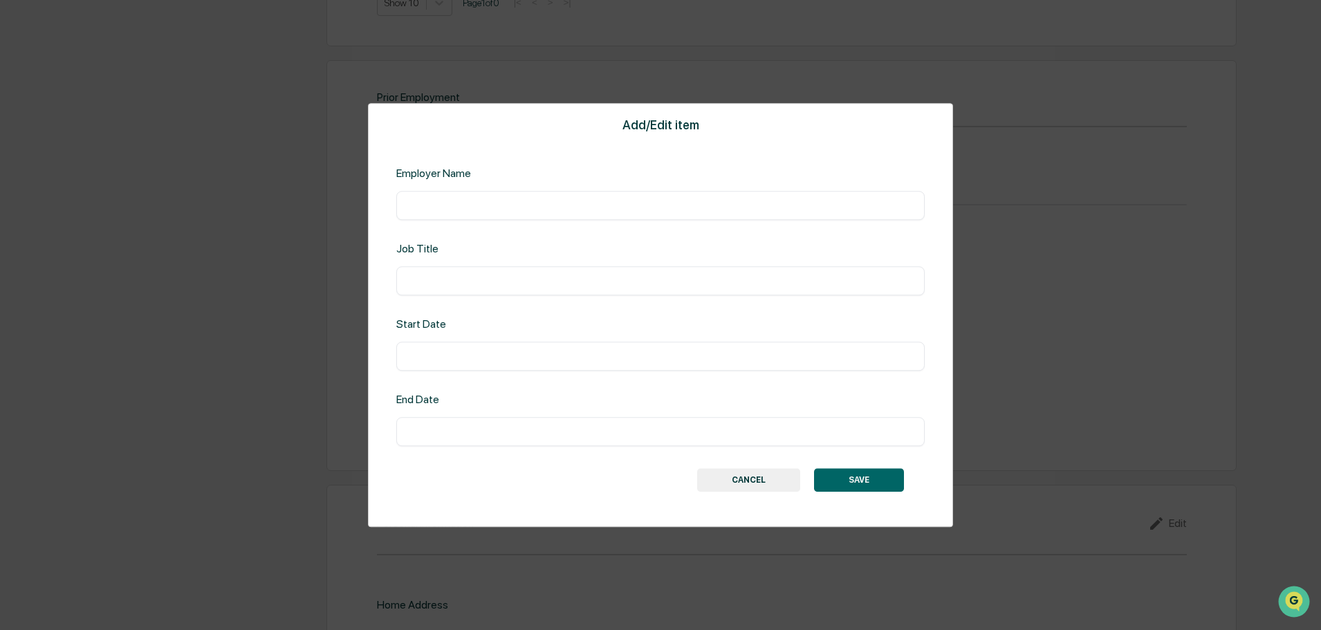
click at [463, 218] on div "​" at bounding box center [660, 205] width 528 height 29
click at [464, 207] on input "text" at bounding box center [661, 206] width 508 height 14
type input "**********"
click at [427, 279] on input "text" at bounding box center [661, 281] width 508 height 14
type input "*********"
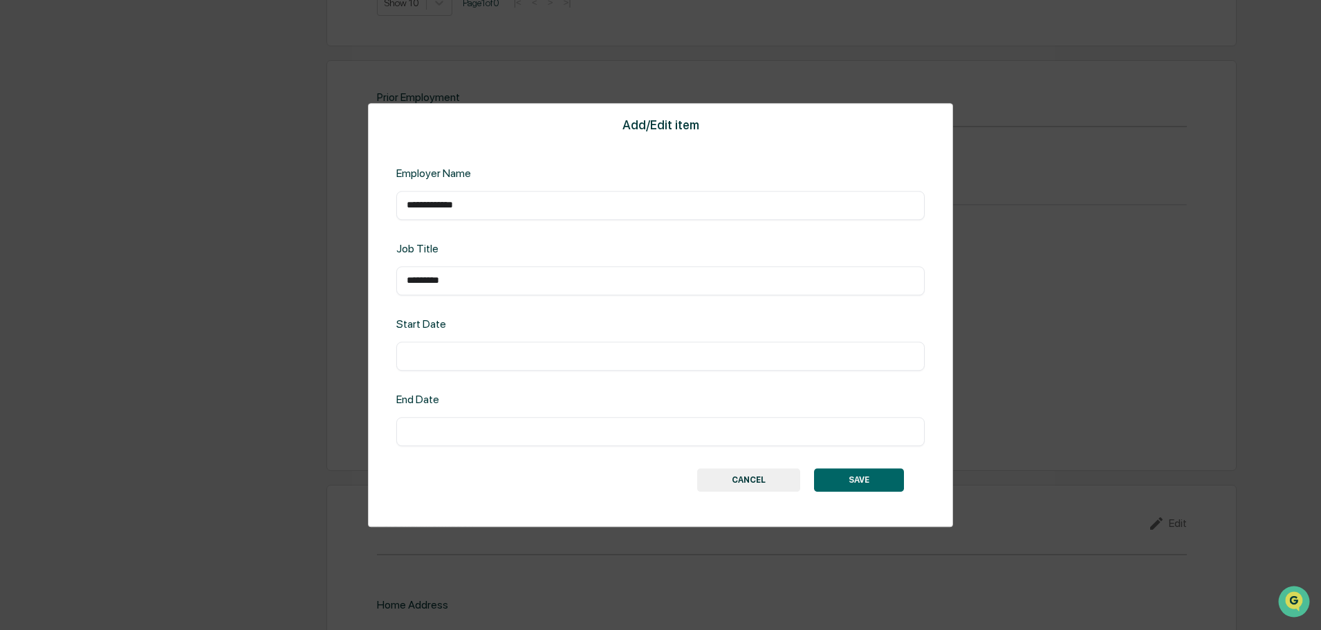
click at [469, 347] on div "​" at bounding box center [660, 356] width 528 height 29
click at [468, 351] on input "text" at bounding box center [661, 356] width 508 height 14
type input "*******"
click at [510, 429] on input "text" at bounding box center [661, 432] width 508 height 14
type input "*******"
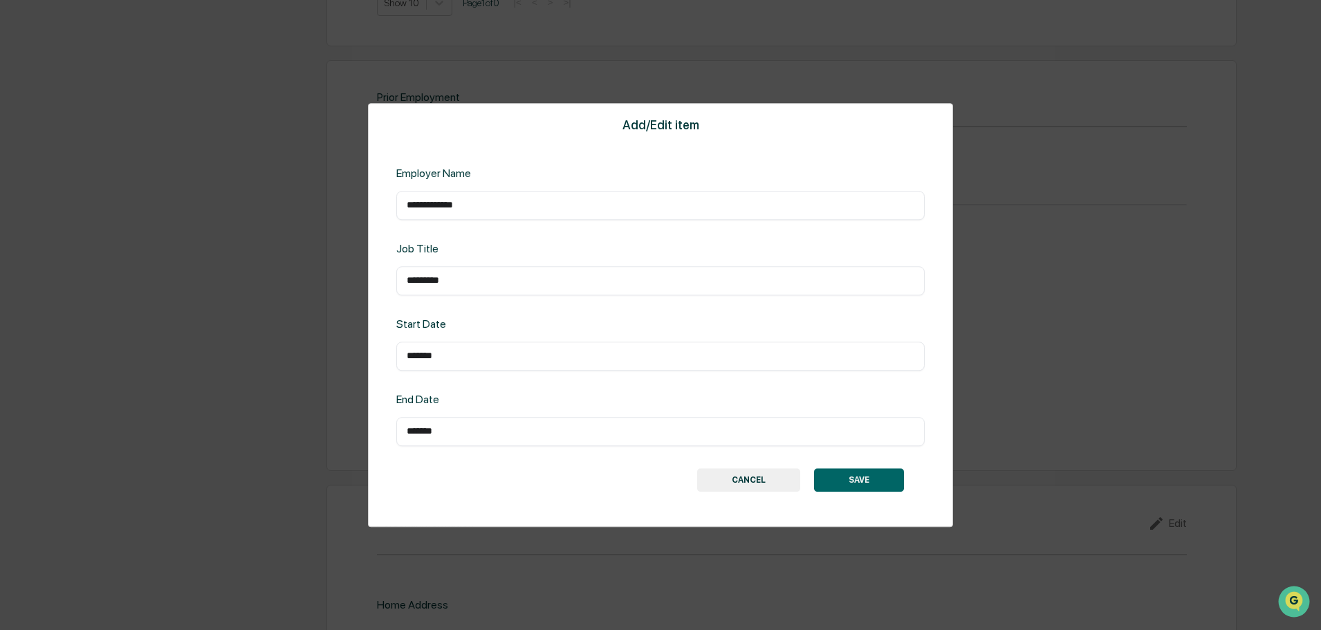
click at [519, 488] on div "SAVE CANCEL" at bounding box center [660, 480] width 487 height 24
click at [854, 486] on button "SAVE" at bounding box center [859, 480] width 90 height 24
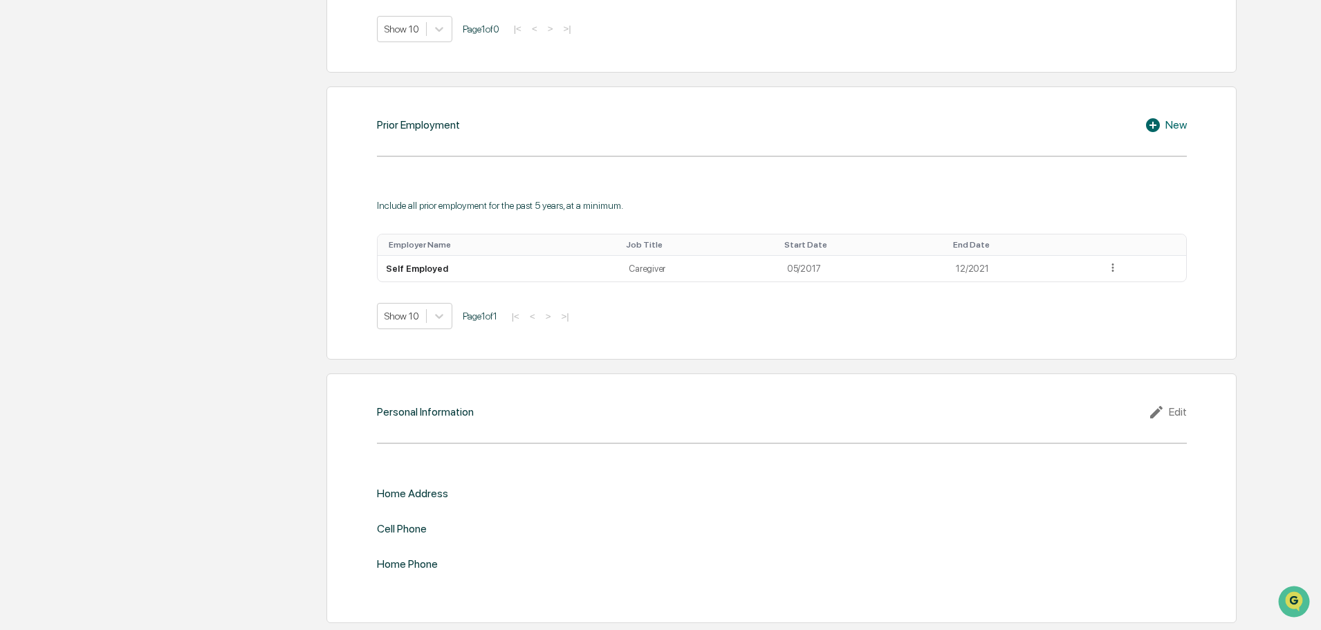
scroll to position [1426, 0]
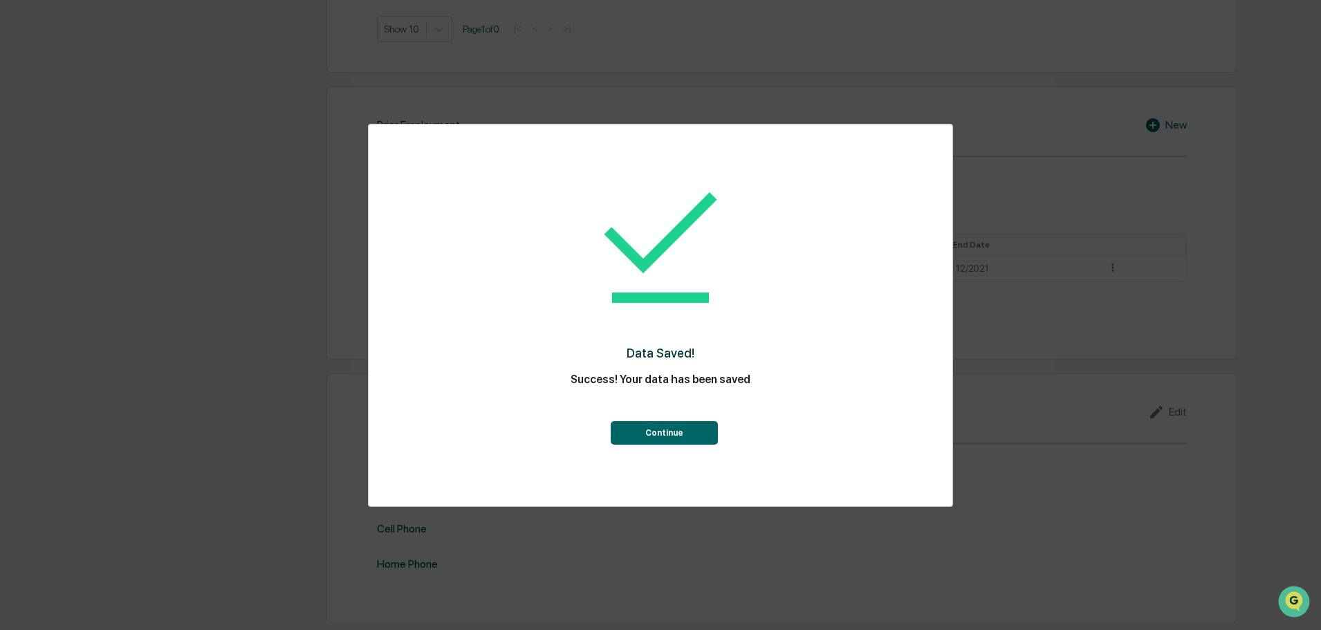
click at [678, 428] on button "Continue" at bounding box center [664, 433] width 107 height 24
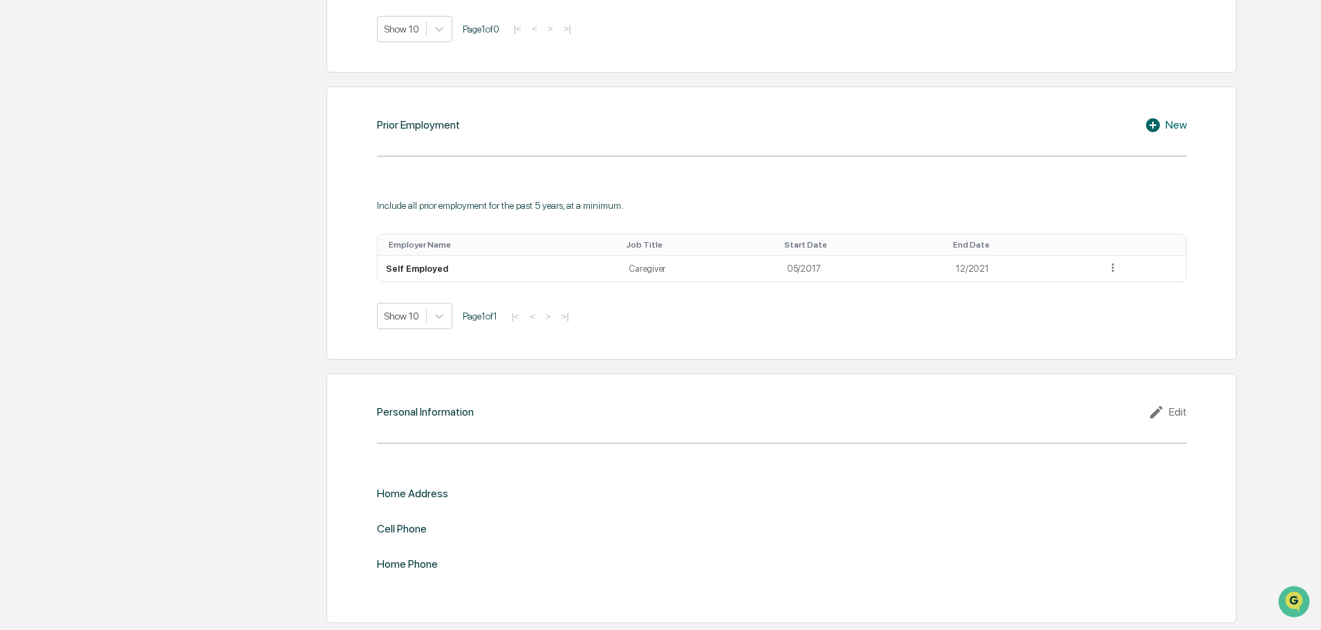
click at [1181, 408] on div "Edit" at bounding box center [1167, 412] width 39 height 17
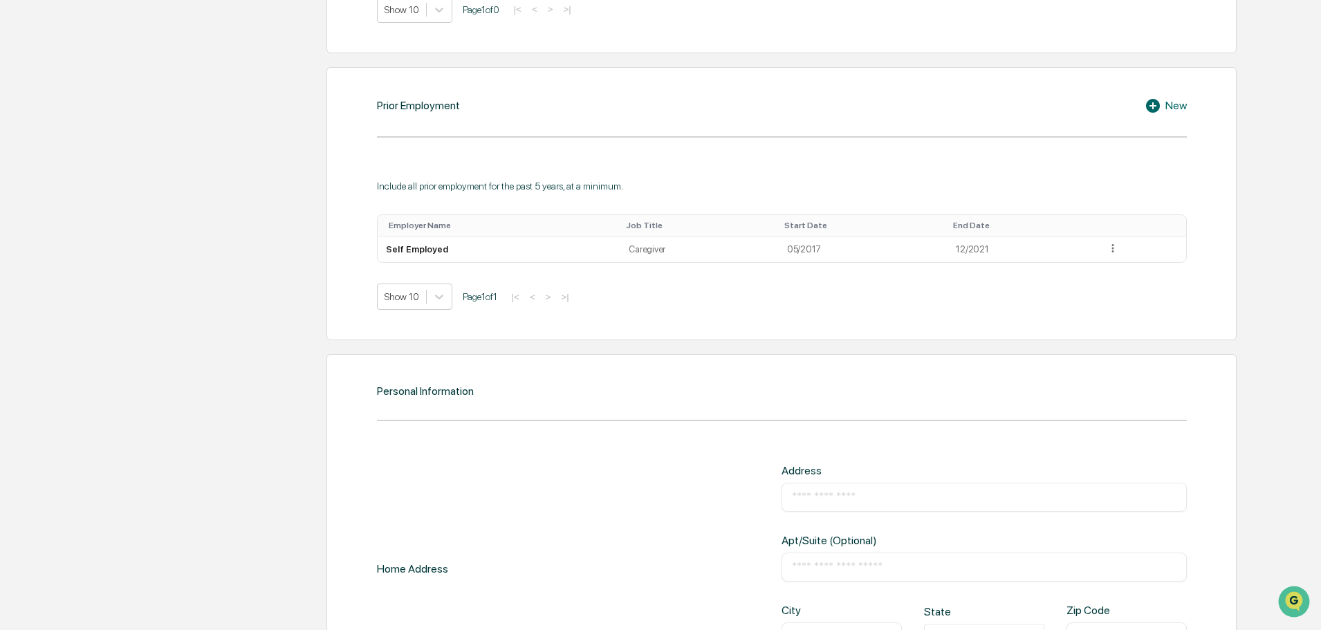
scroll to position [1679, 0]
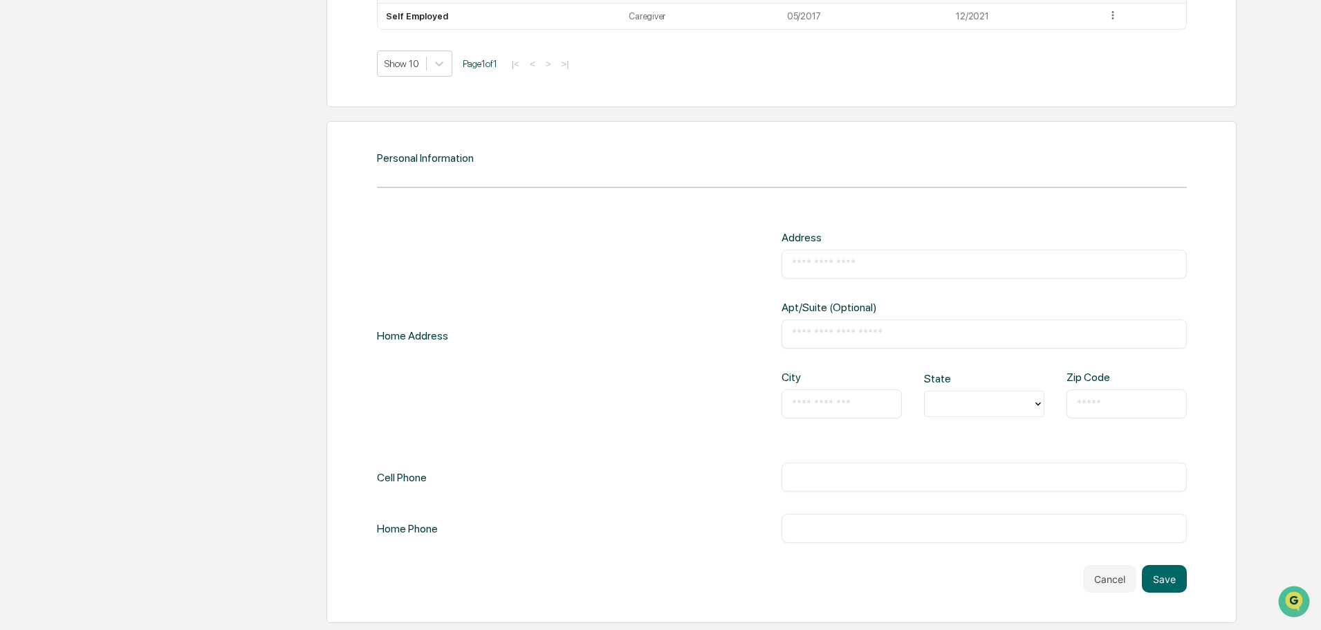
click at [819, 267] on input "text" at bounding box center [984, 264] width 385 height 14
type input "**********"
click at [847, 409] on input "text" at bounding box center [842, 404] width 100 height 14
type input "**********"
type input "**"
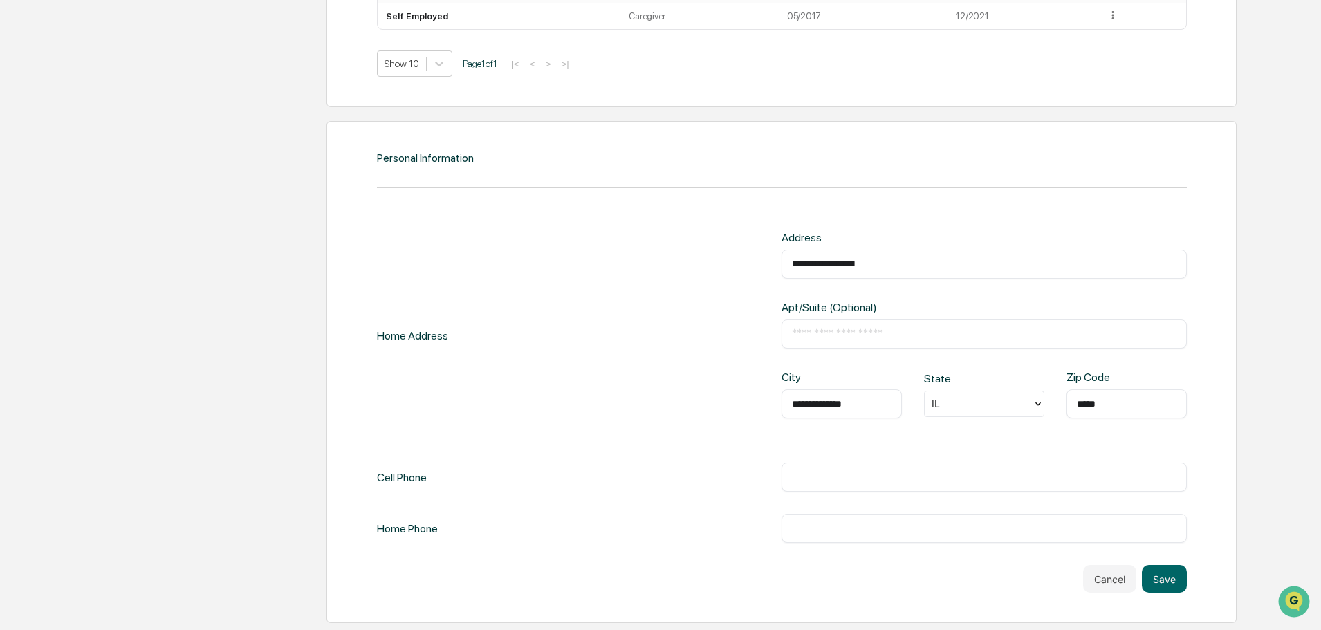
type input "*****"
type input "**********"
click at [1166, 573] on button "Save" at bounding box center [1164, 579] width 45 height 28
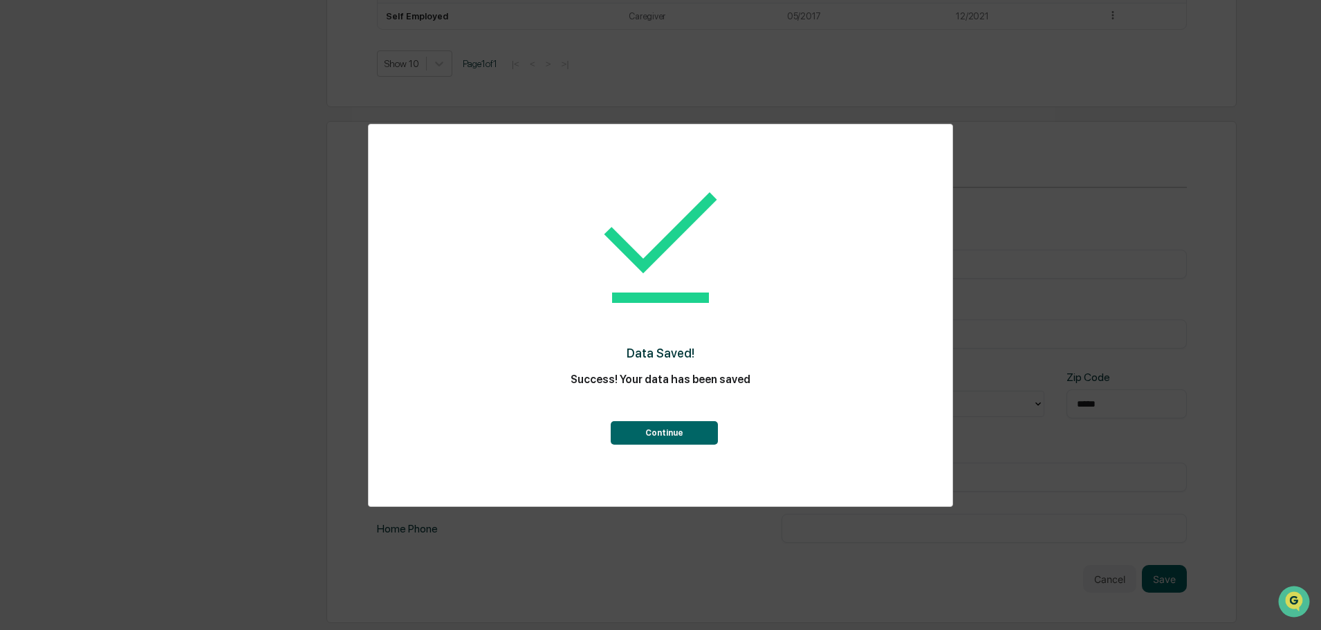
click at [676, 439] on button "Continue" at bounding box center [664, 433] width 107 height 24
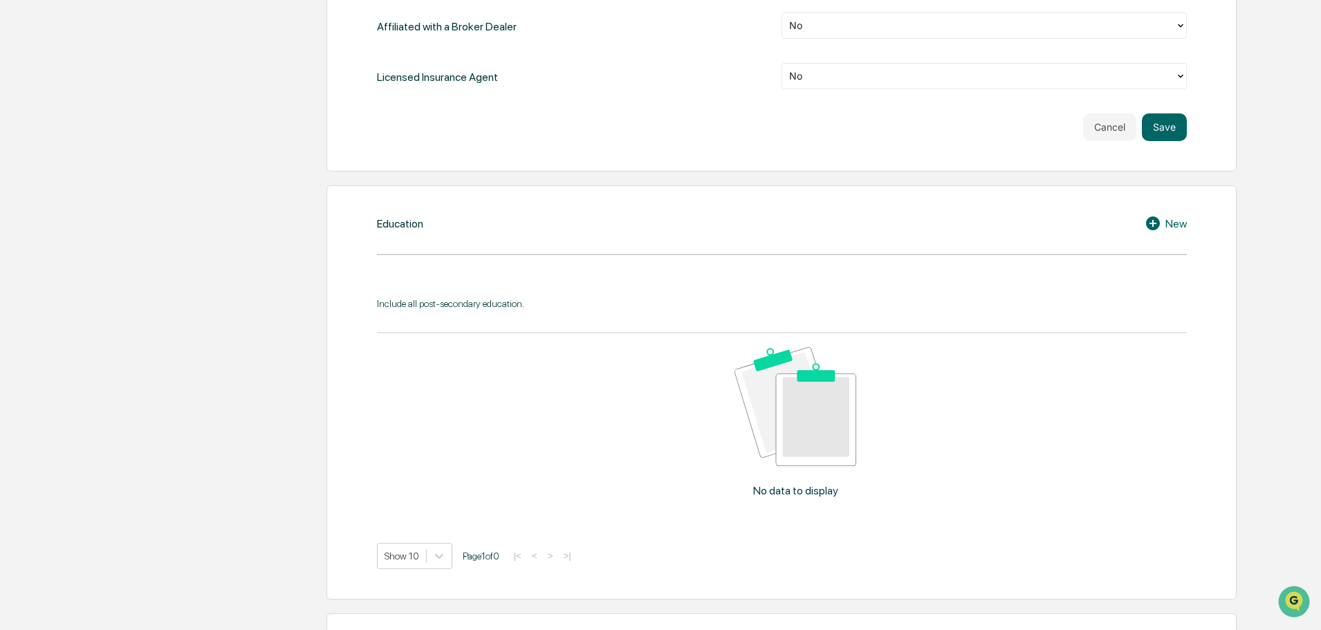
scroll to position [968, 0]
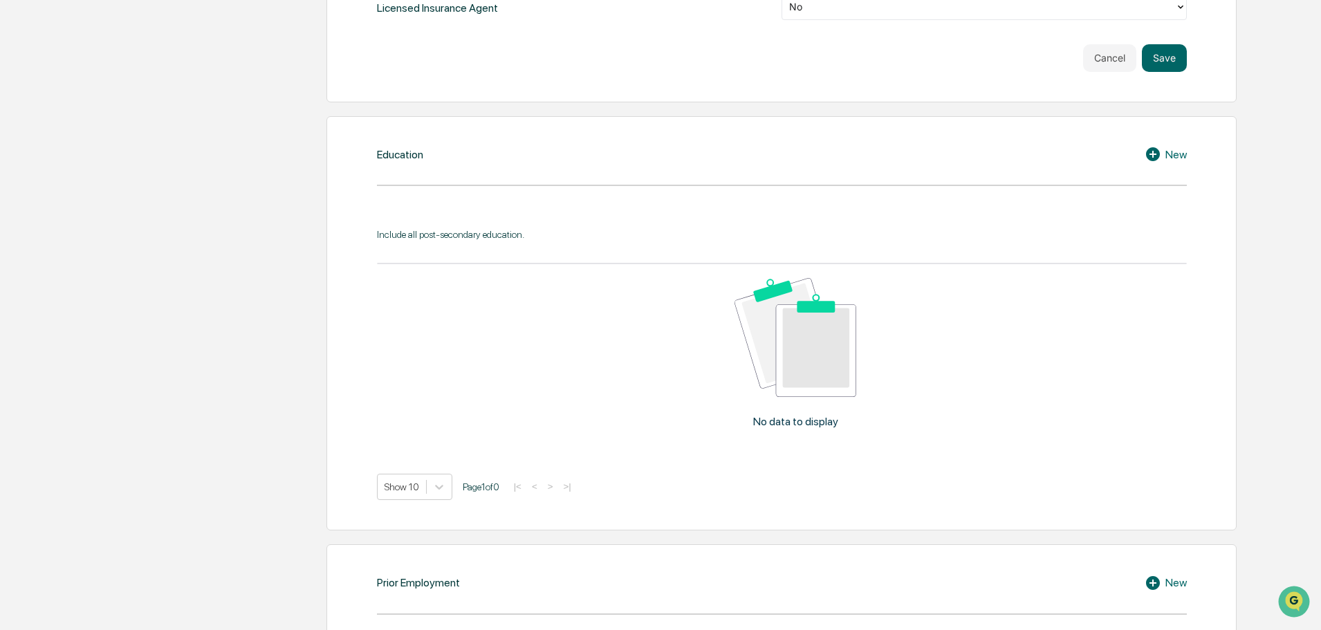
click at [1178, 159] on div "New" at bounding box center [1166, 154] width 42 height 17
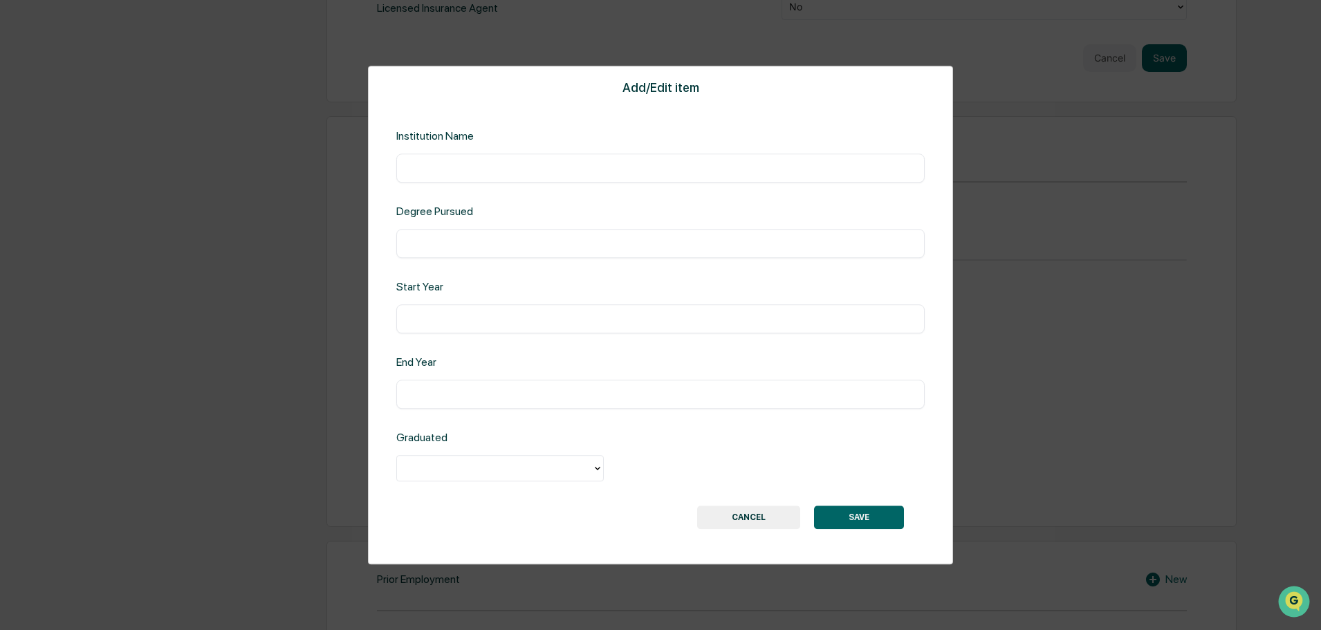
click at [567, 169] on input "text" at bounding box center [661, 168] width 508 height 14
type input "**********"
click at [493, 483] on div at bounding box center [660, 469] width 528 height 28
click at [497, 472] on div at bounding box center [494, 469] width 181 height 16
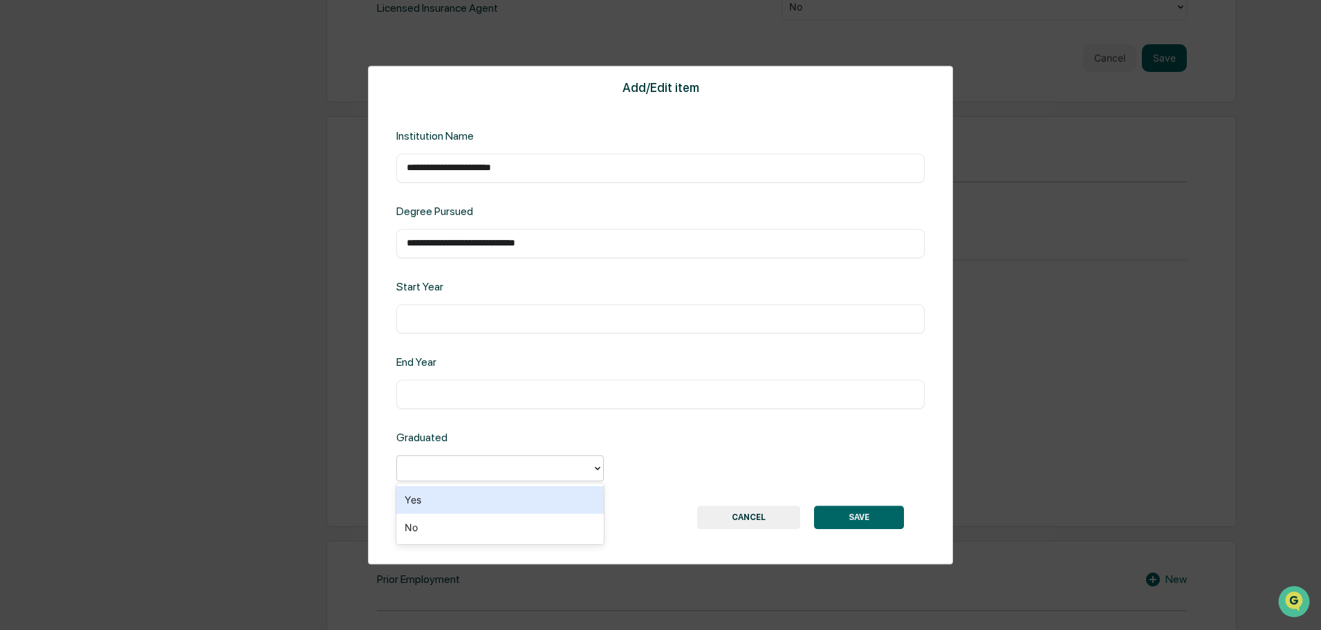
click at [479, 496] on div "Yes" at bounding box center [499, 500] width 207 height 28
click at [471, 304] on div "​" at bounding box center [660, 318] width 528 height 29
click at [468, 322] on input "text" at bounding box center [661, 319] width 508 height 14
click at [845, 506] on button "SAVE" at bounding box center [859, 518] width 90 height 24
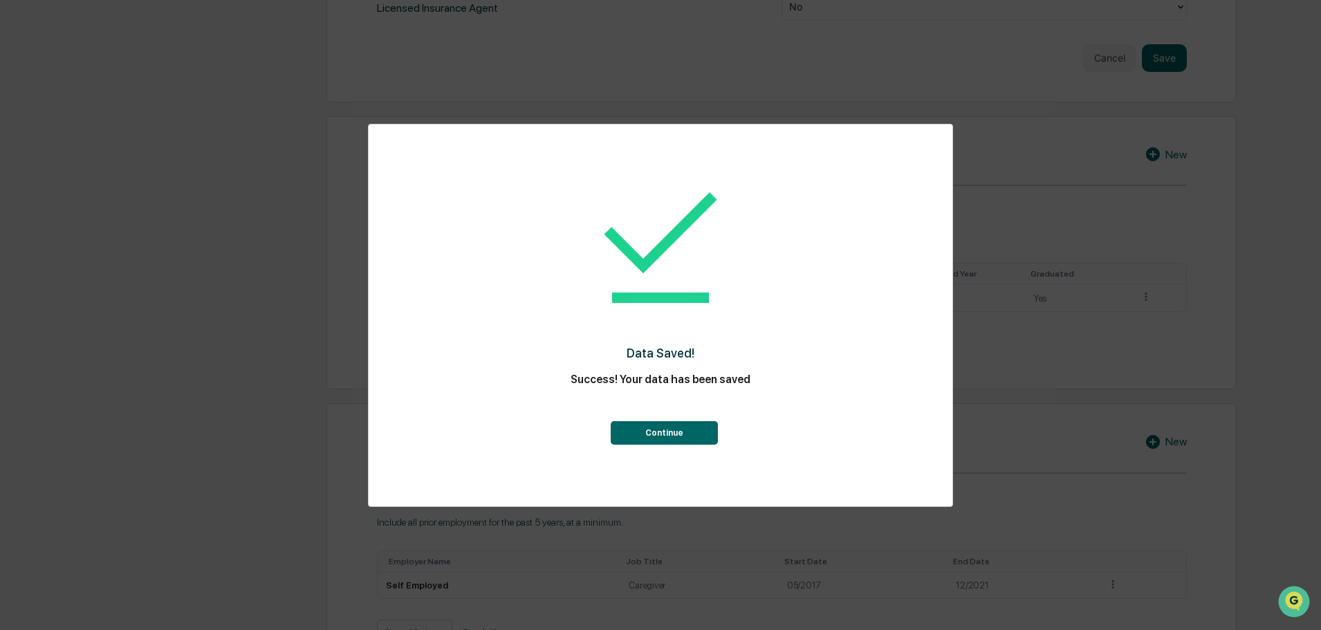
click at [674, 441] on button "Continue" at bounding box center [664, 433] width 107 height 24
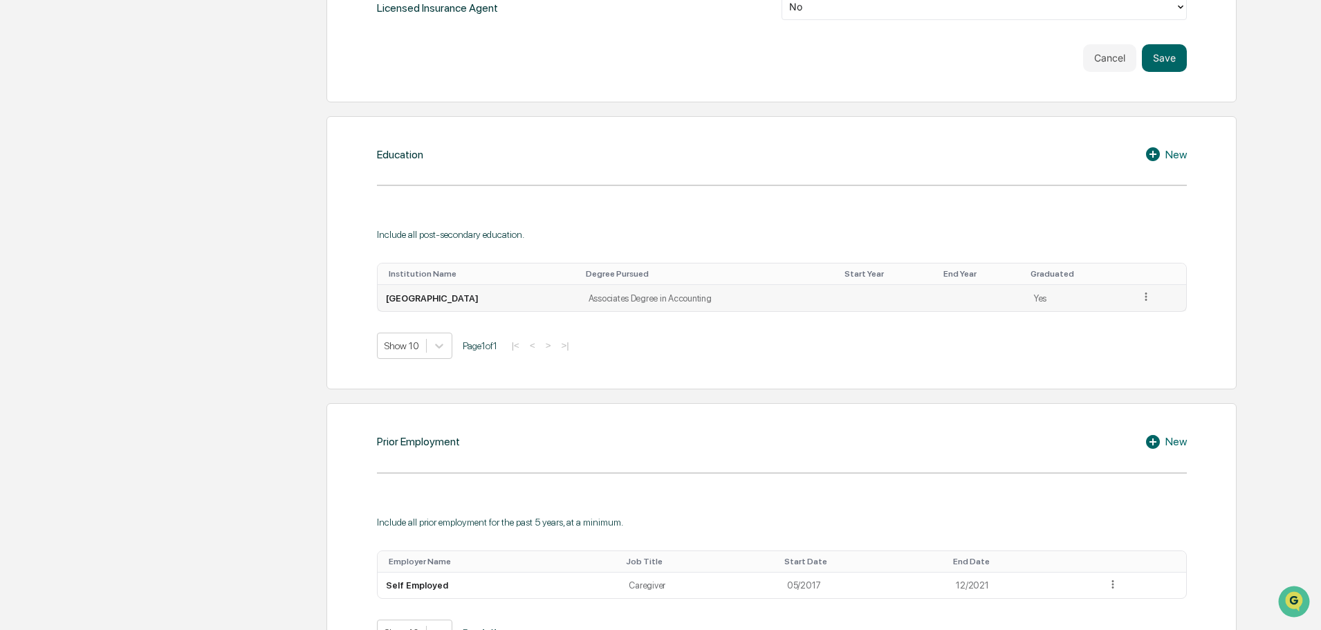
click at [1146, 296] on icon at bounding box center [1146, 296] width 13 height 13
click at [1005, 360] on div "Education New Include all post-secondary education. Institution Name Degree Pur…" at bounding box center [781, 252] width 910 height 273
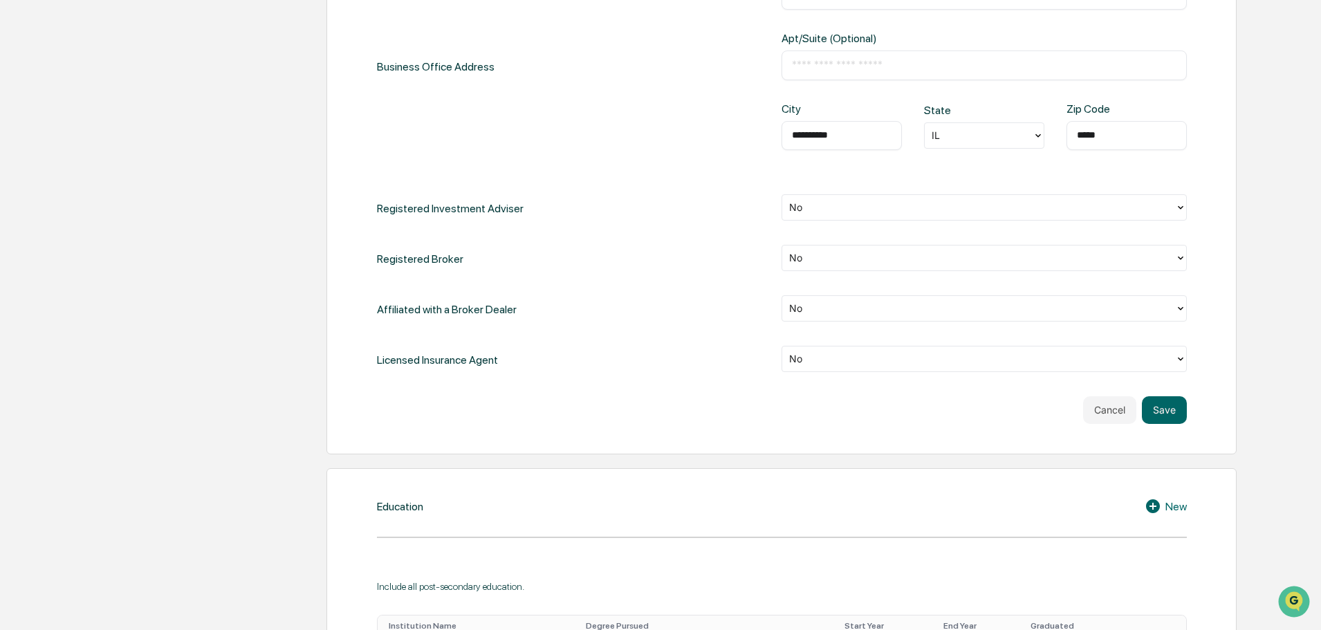
scroll to position [692, 0]
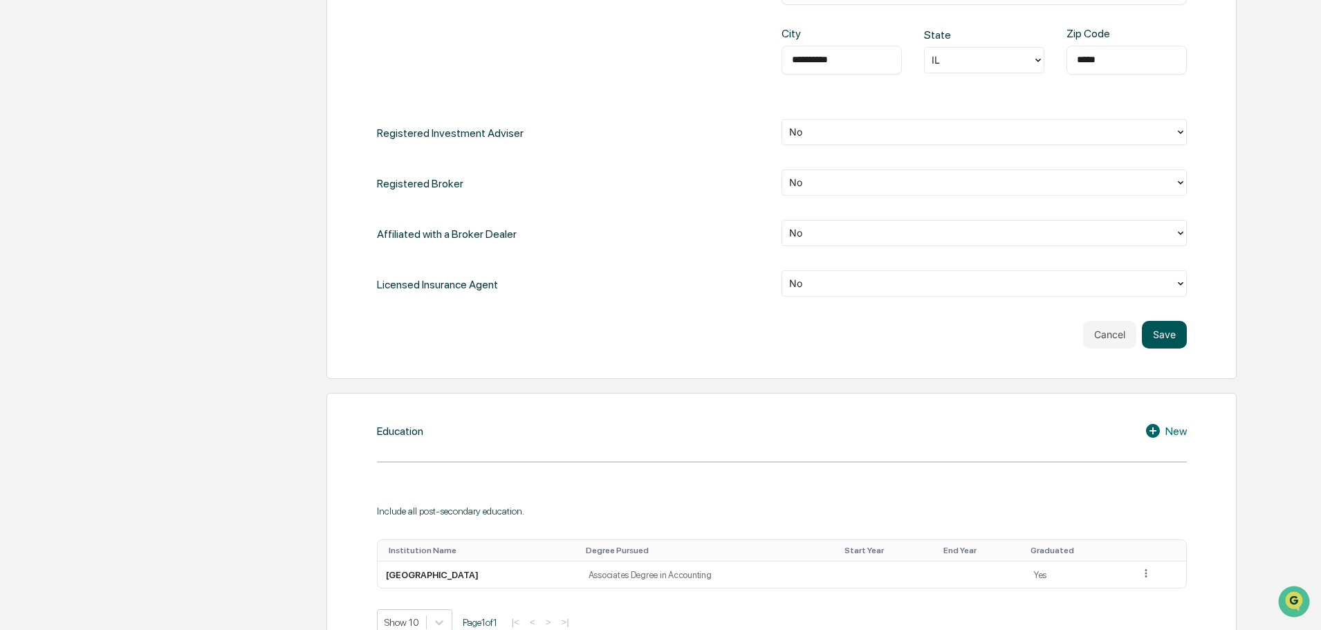
click at [1174, 340] on button "Save" at bounding box center [1164, 335] width 45 height 28
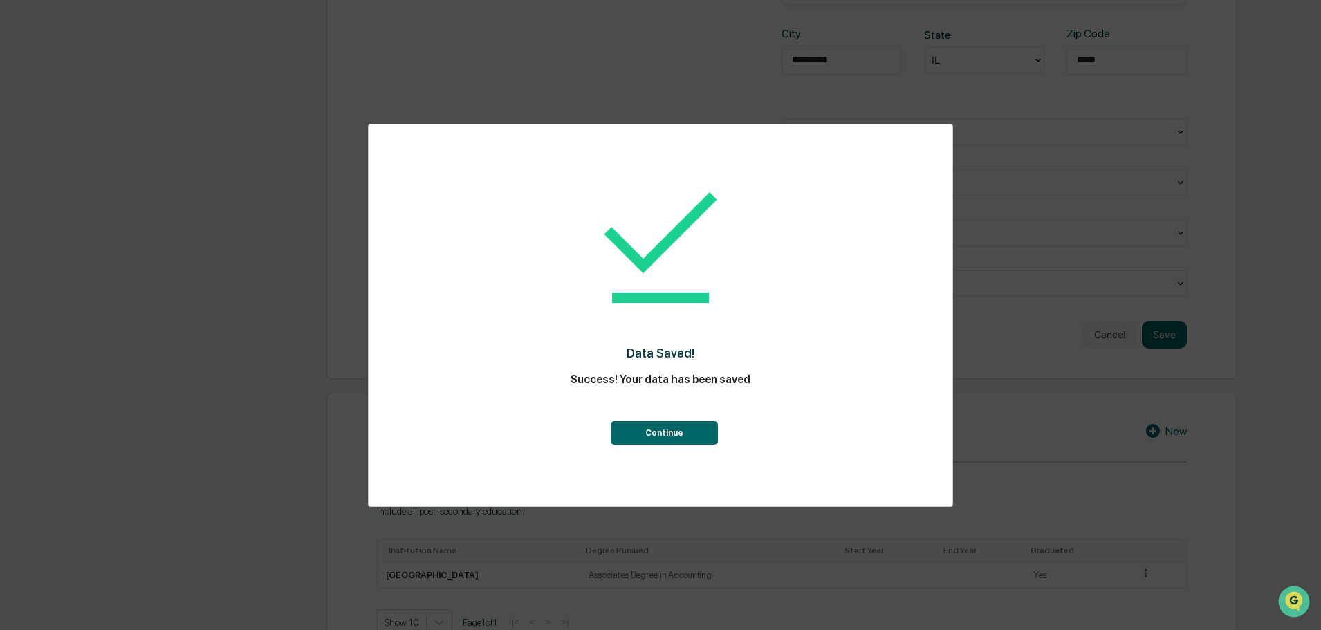
click at [665, 433] on button "Continue" at bounding box center [664, 433] width 107 height 24
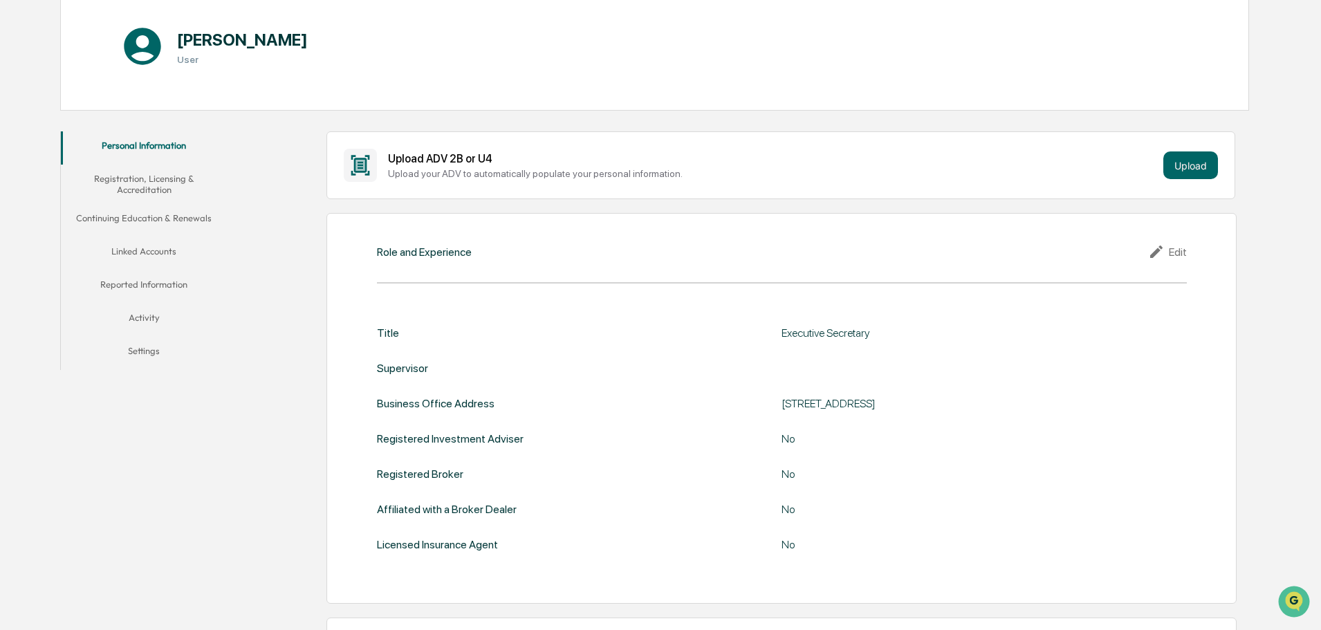
scroll to position [0, 0]
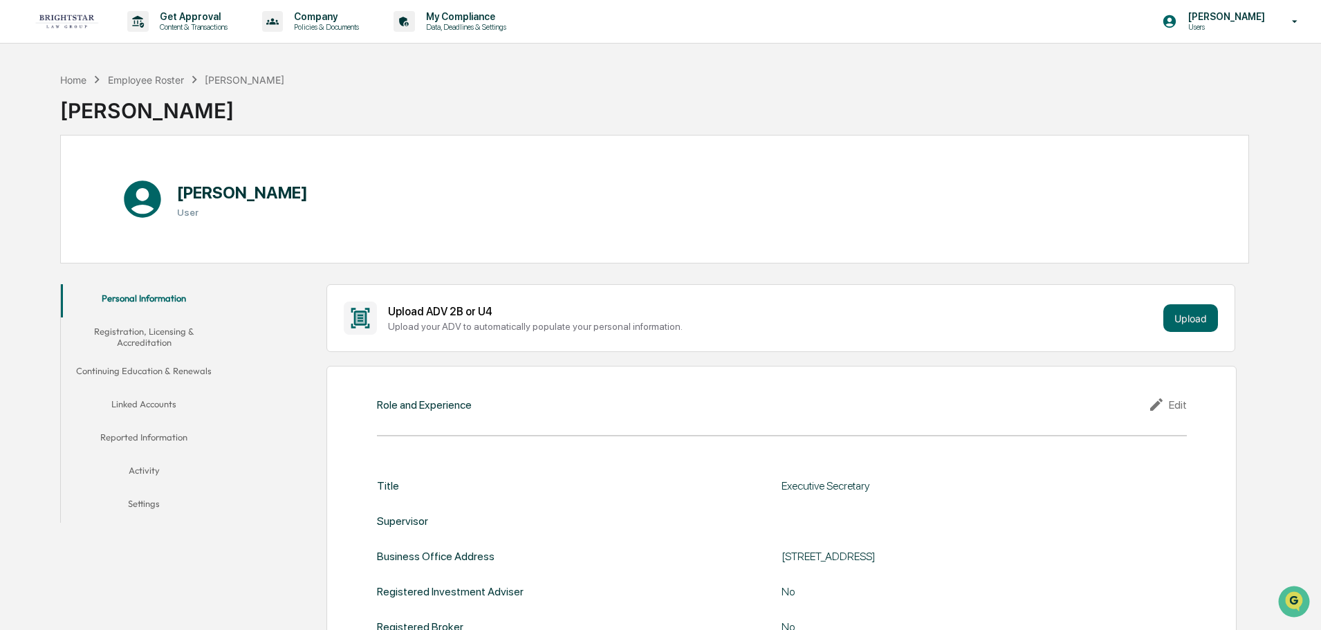
click at [146, 340] on button "Registration, Licensing & Accreditation" at bounding box center [144, 336] width 166 height 39
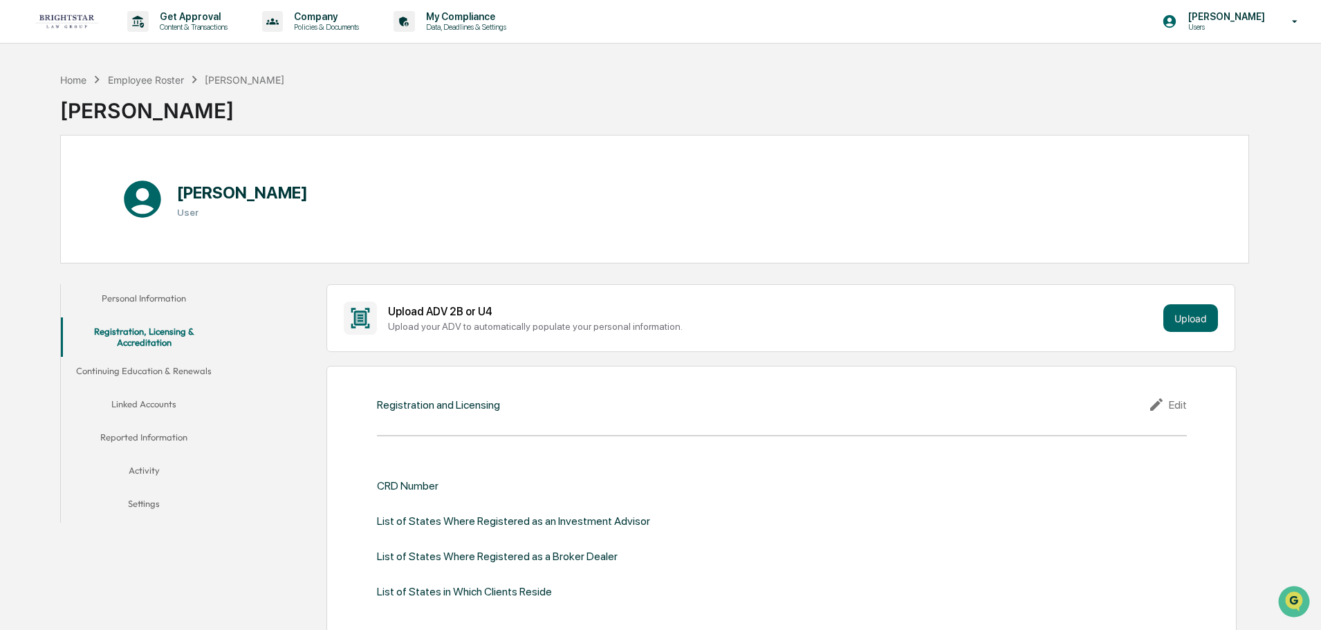
click at [154, 376] on button "Continuing Education & Renewals" at bounding box center [144, 373] width 166 height 33
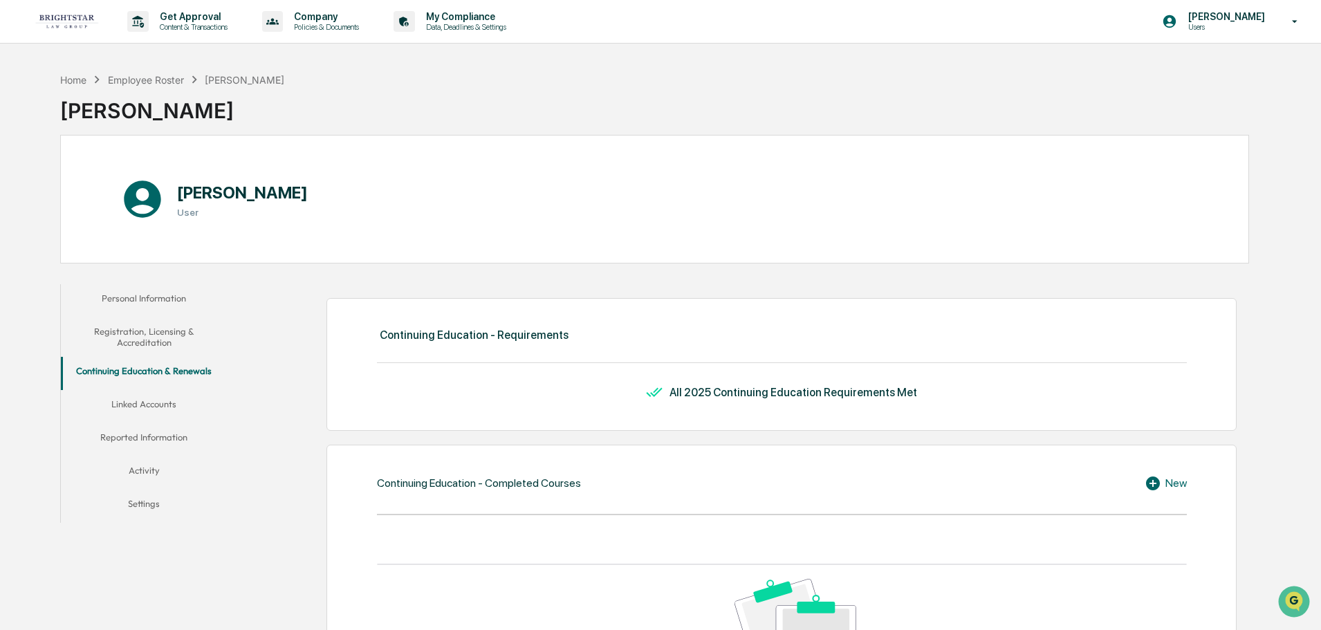
click at [901, 391] on div "All 2025 Continuing Education Requirements Met" at bounding box center [794, 392] width 248 height 13
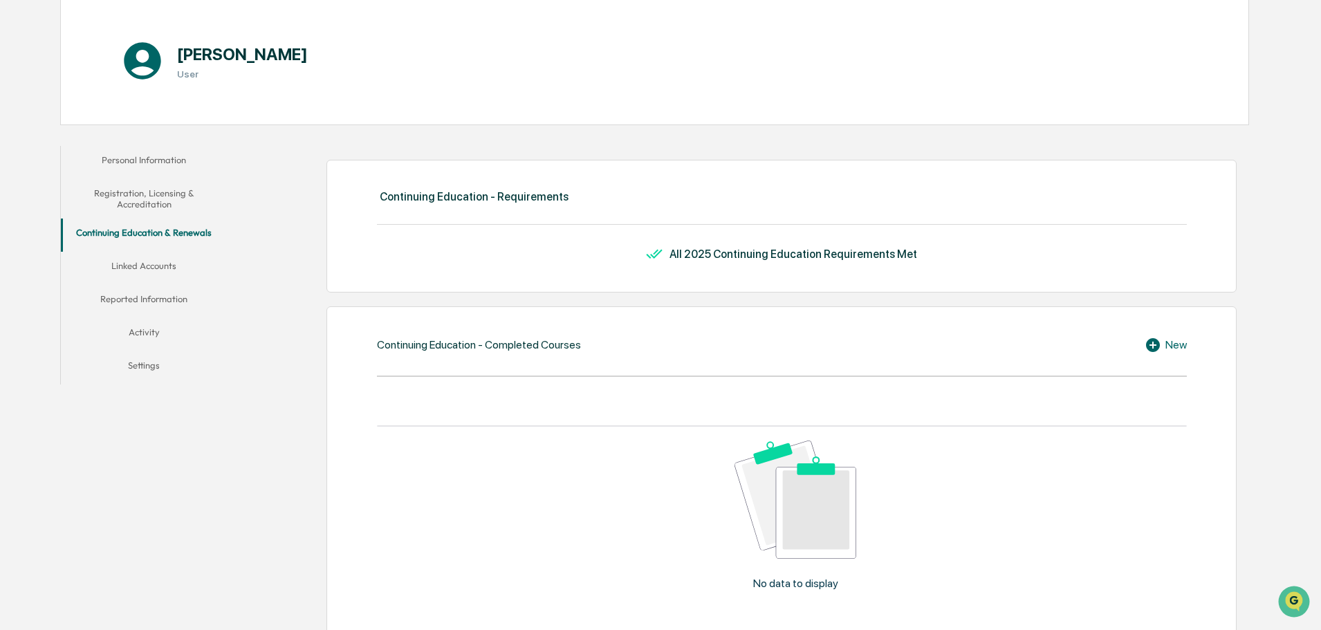
click at [158, 268] on button "Linked Accounts" at bounding box center [144, 268] width 166 height 33
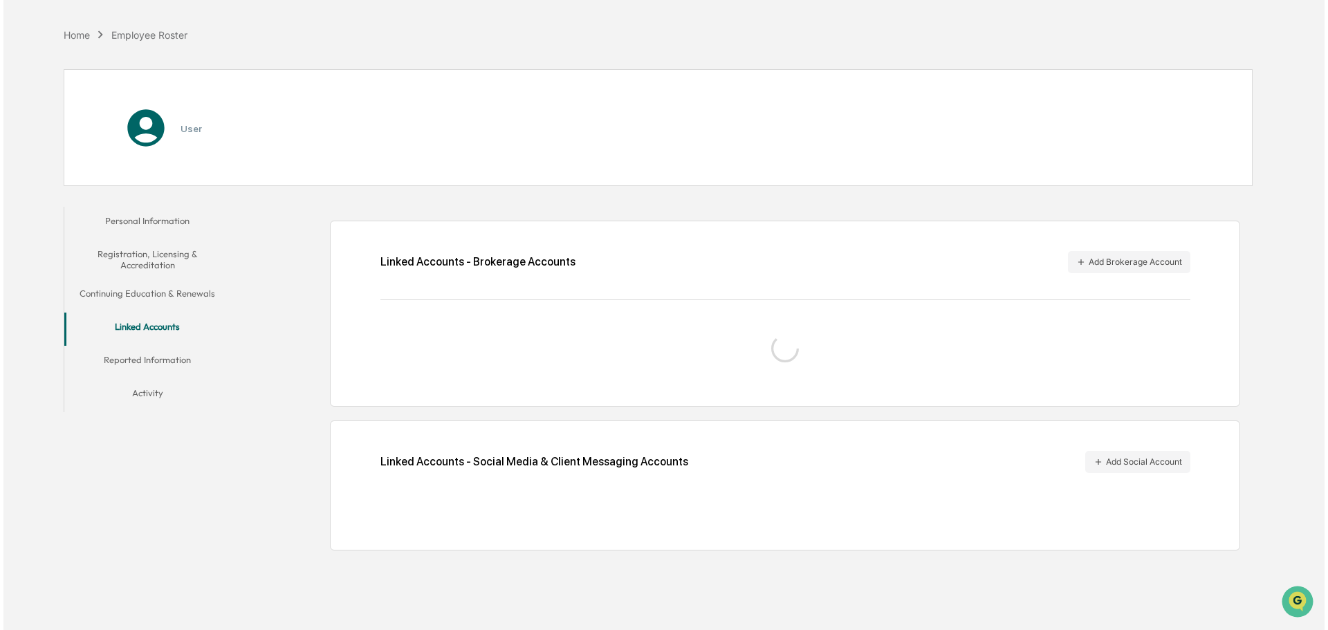
scroll to position [66, 0]
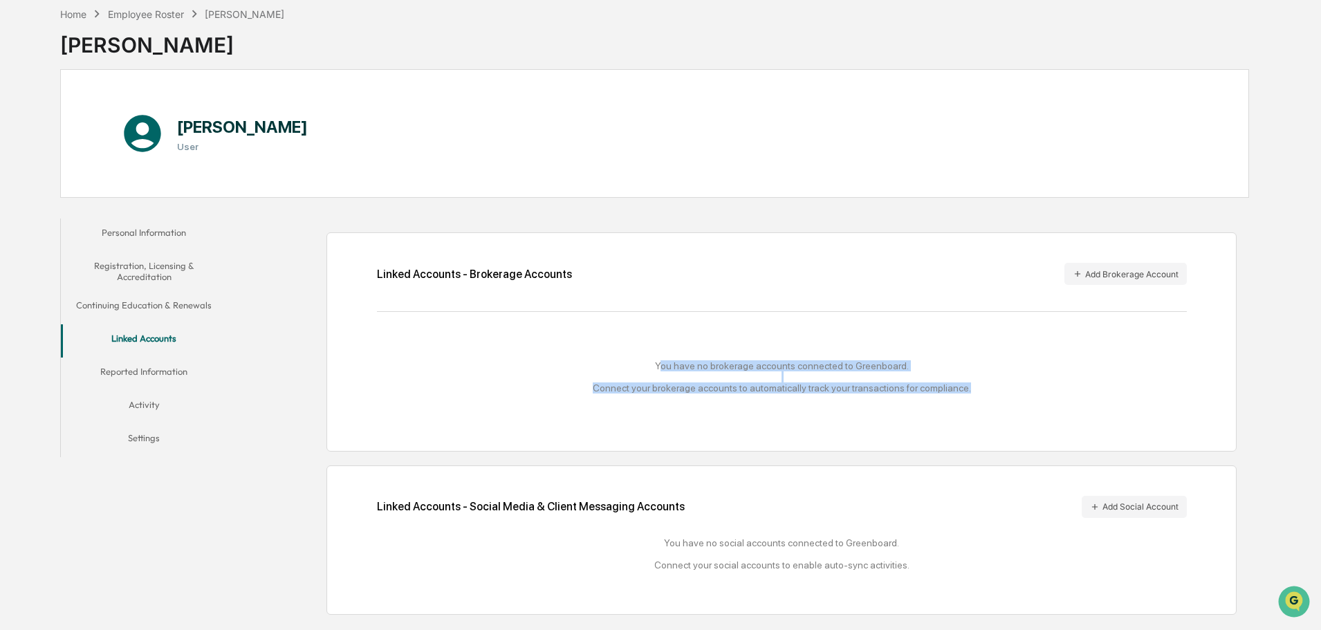
drag, startPoint x: 666, startPoint y: 363, endPoint x: 989, endPoint y: 394, distance: 324.4
click at [989, 394] on div "You have no brokerage accounts connected to Greenboard. Connect your brokerage …" at bounding box center [782, 376] width 810 height 33
click at [977, 391] on div "You have no brokerage accounts connected to Greenboard. Connect your brokerage …" at bounding box center [782, 376] width 810 height 33
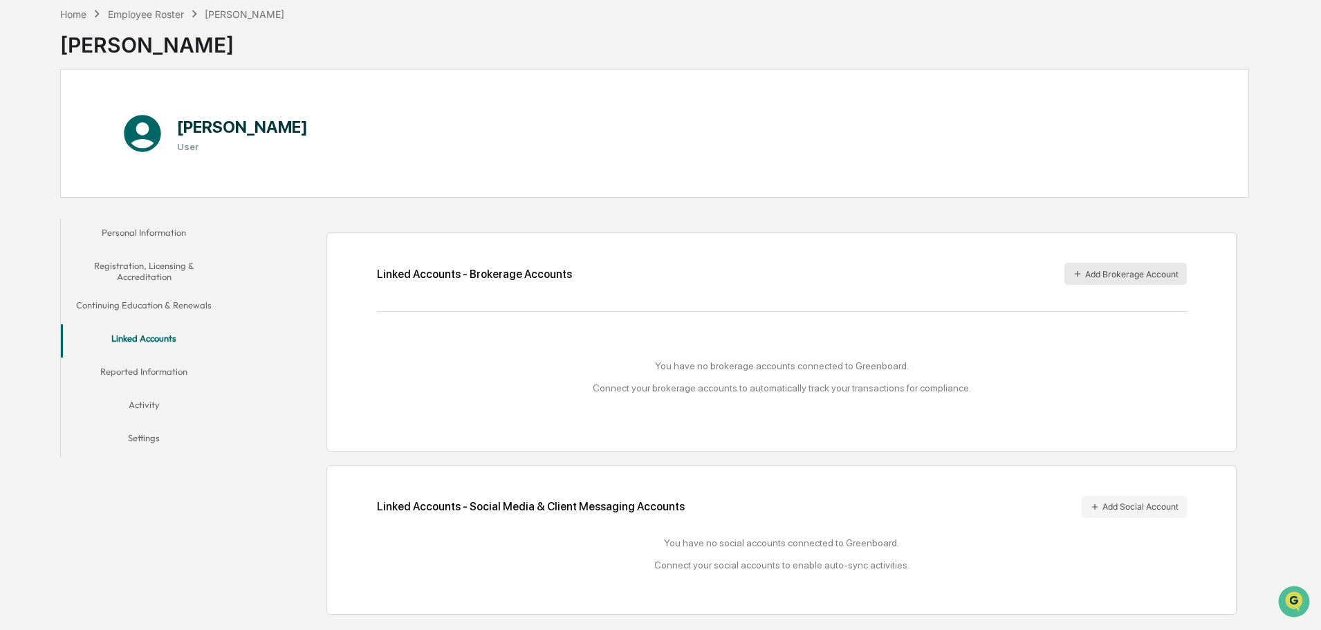
click at [1151, 266] on button "Add Brokerage Account" at bounding box center [1125, 274] width 122 height 22
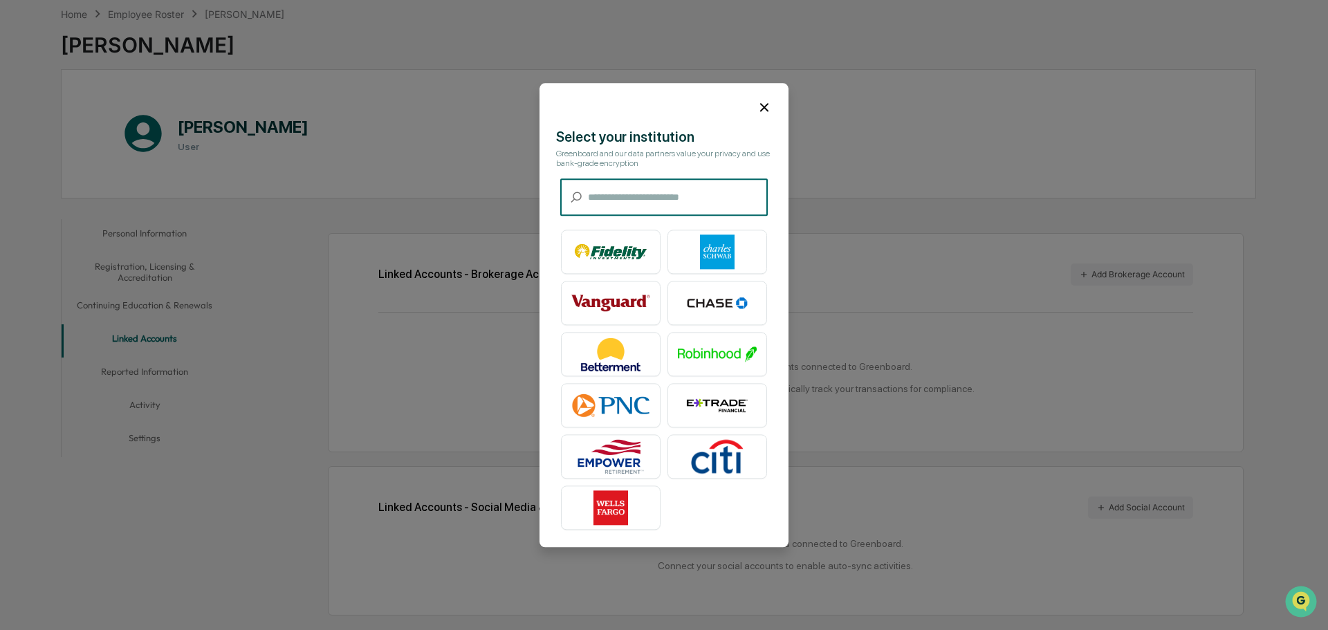
click at [615, 193] on input "text" at bounding box center [678, 197] width 180 height 37
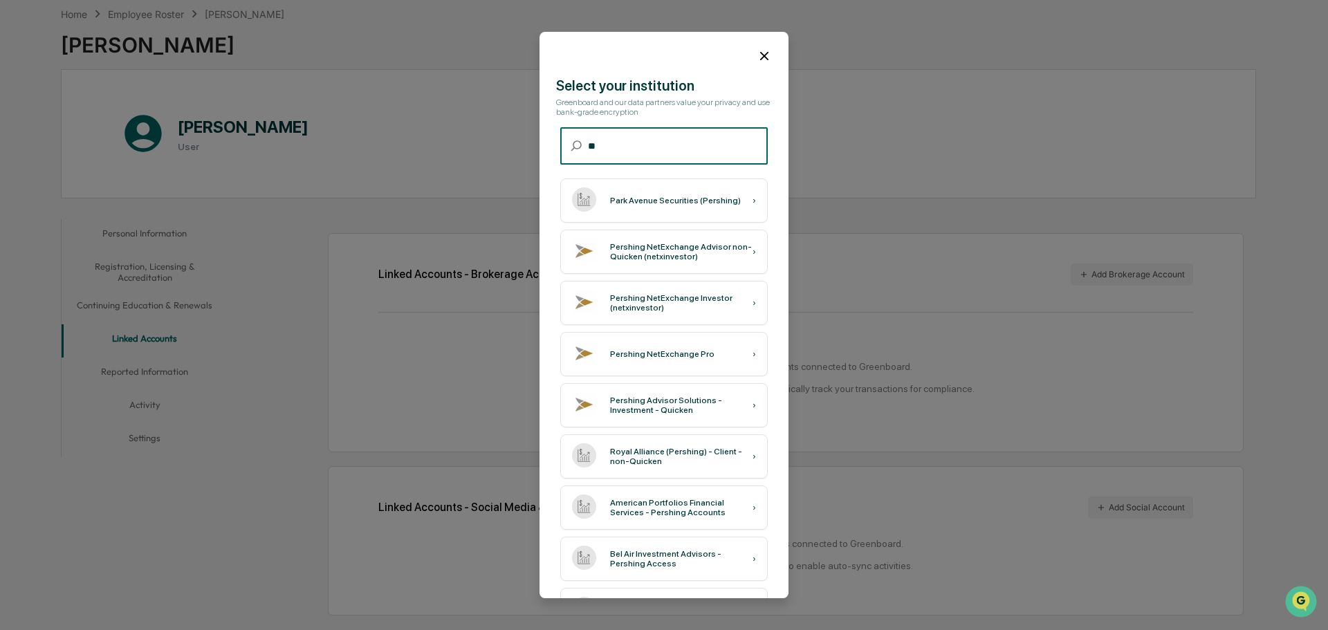
type input "*"
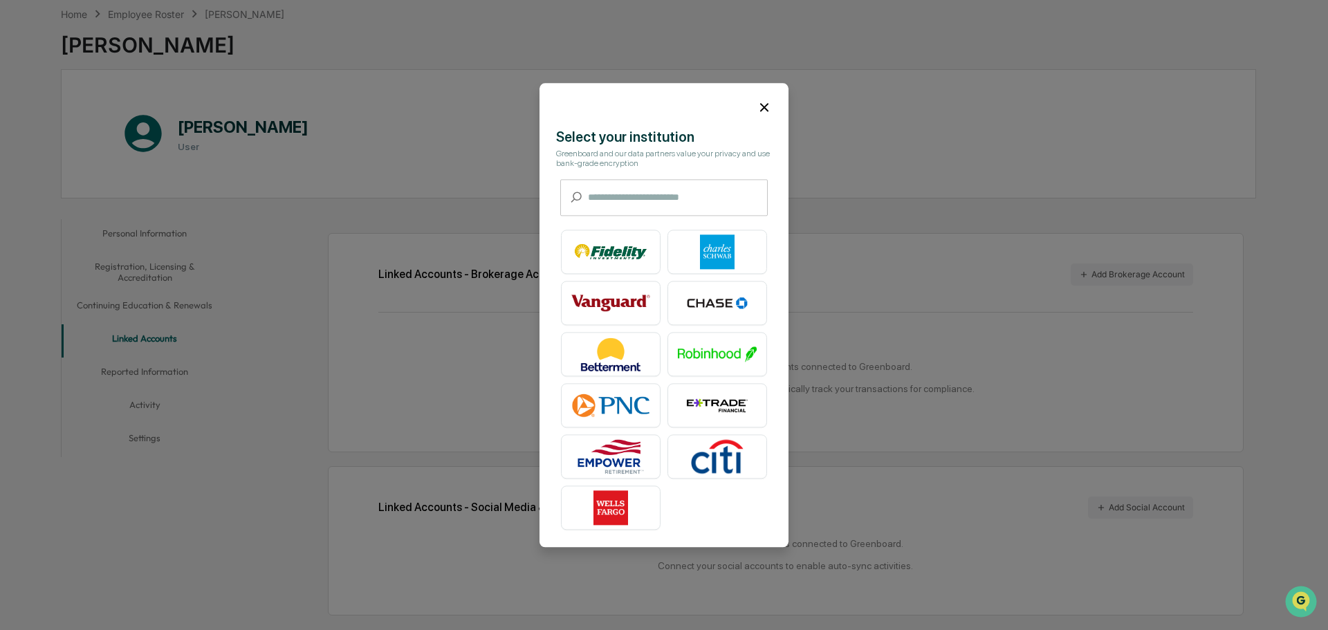
click at [770, 104] on icon at bounding box center [764, 107] width 15 height 15
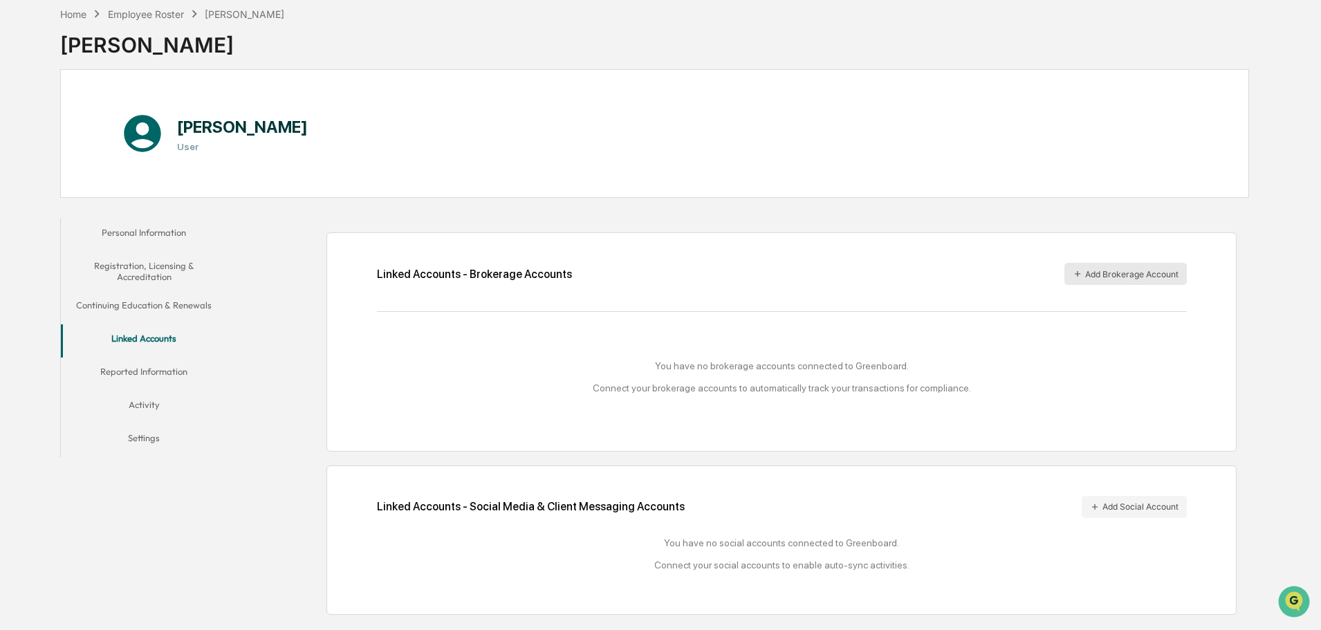
click at [1121, 275] on button "Add Brokerage Account" at bounding box center [1125, 274] width 122 height 22
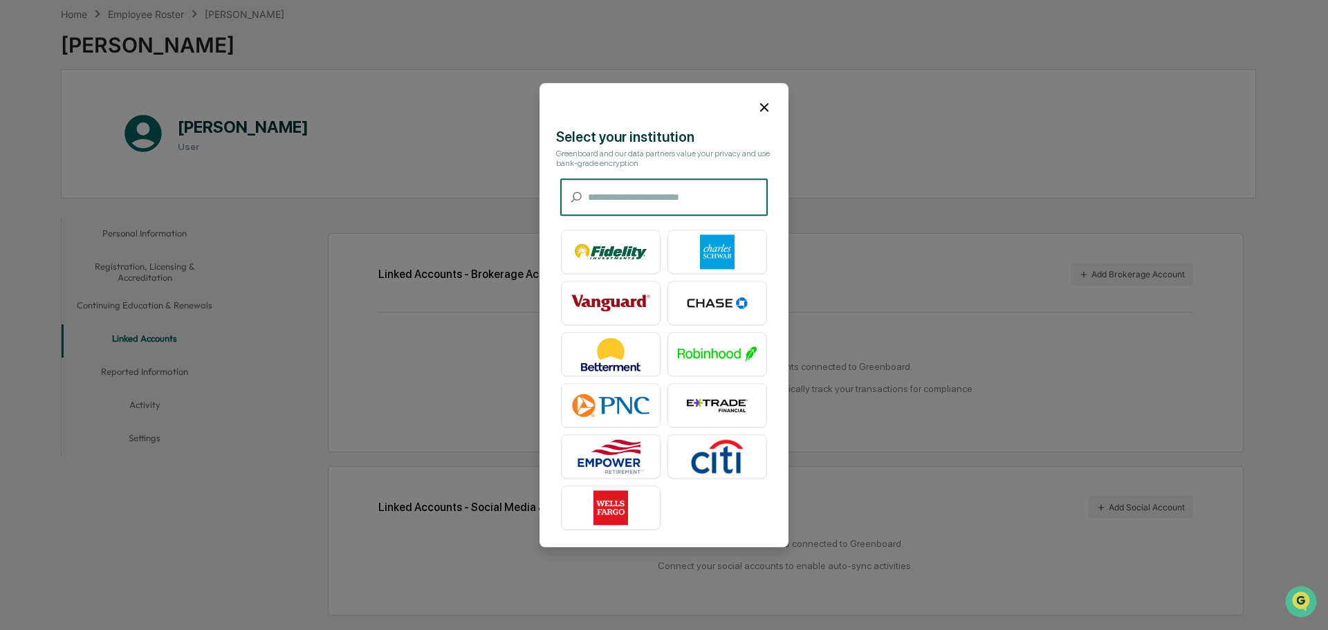
click at [680, 192] on input "text" at bounding box center [678, 197] width 180 height 37
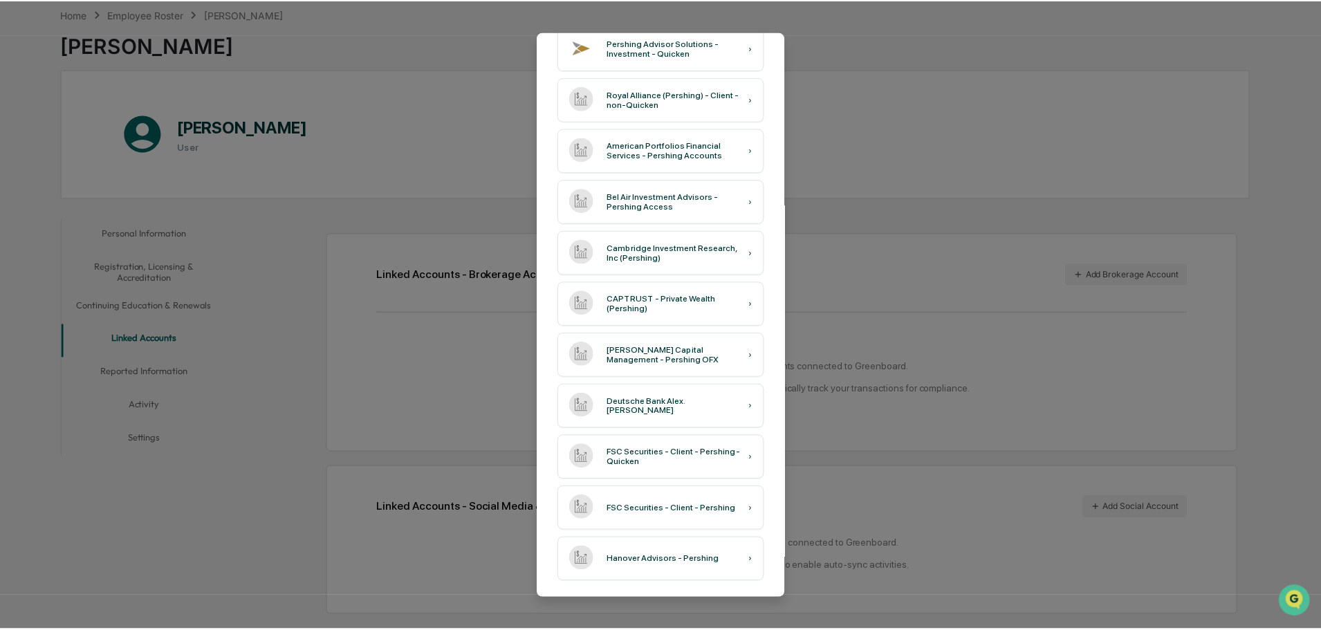
scroll to position [0, 0]
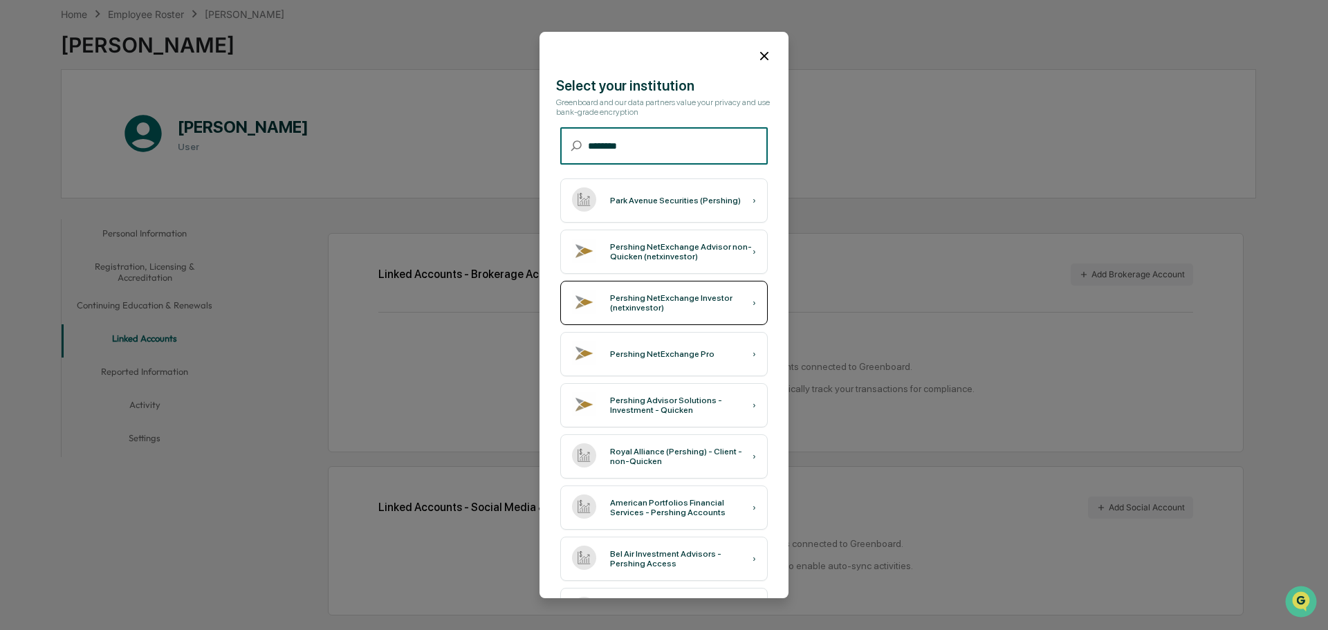
type input "********"
click at [659, 312] on div "Pershing NetExchange Investor (netxinvestor)" at bounding box center [681, 302] width 142 height 19
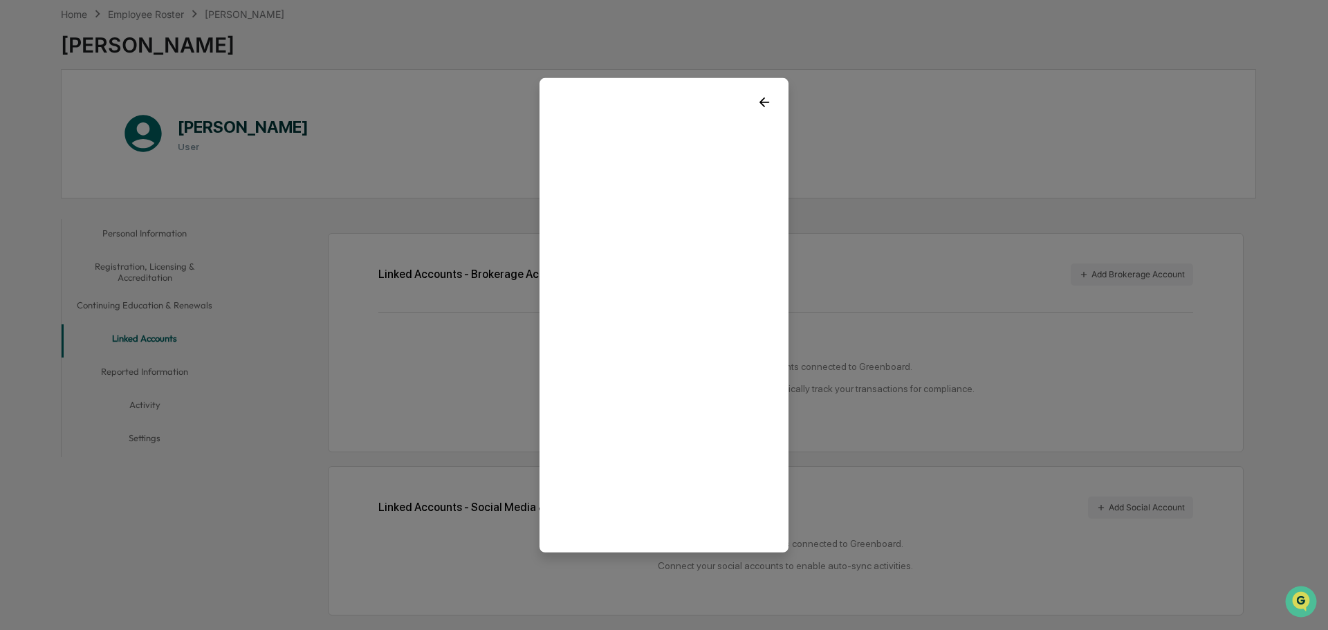
click at [764, 112] on div at bounding box center [663, 95] width 249 height 37
click at [765, 104] on icon at bounding box center [764, 101] width 15 height 15
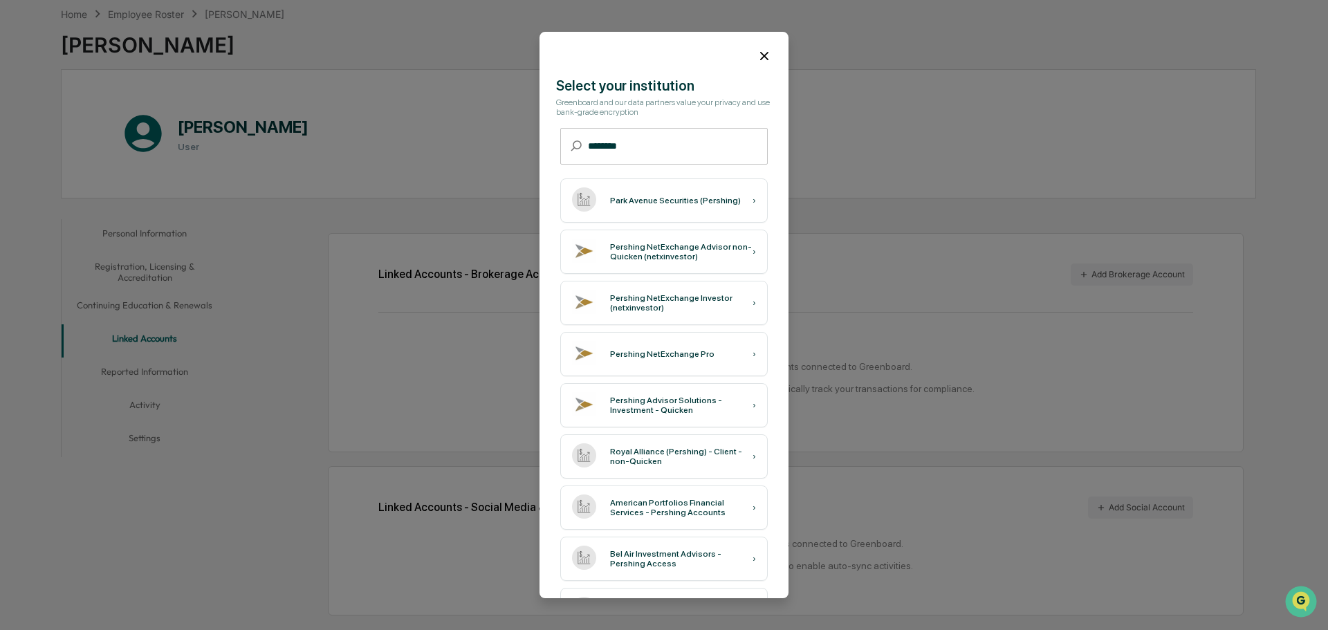
click at [761, 53] on icon at bounding box center [764, 56] width 8 height 8
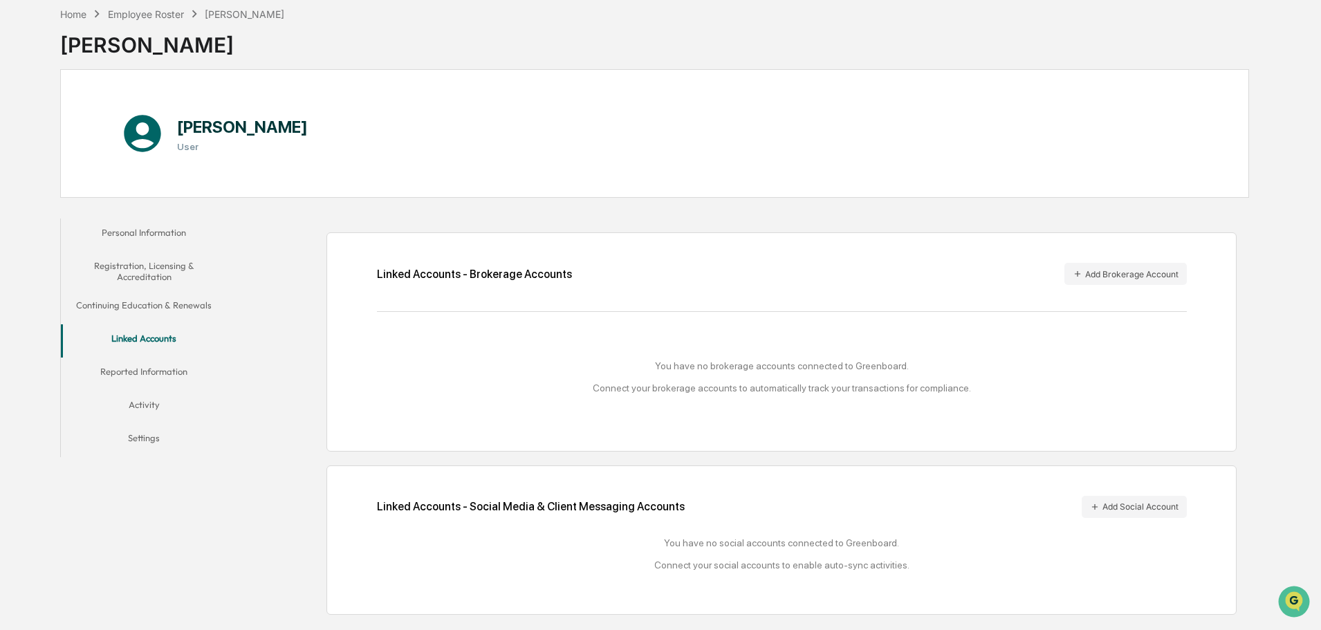
click at [137, 358] on button "Reported Information" at bounding box center [144, 374] width 166 height 33
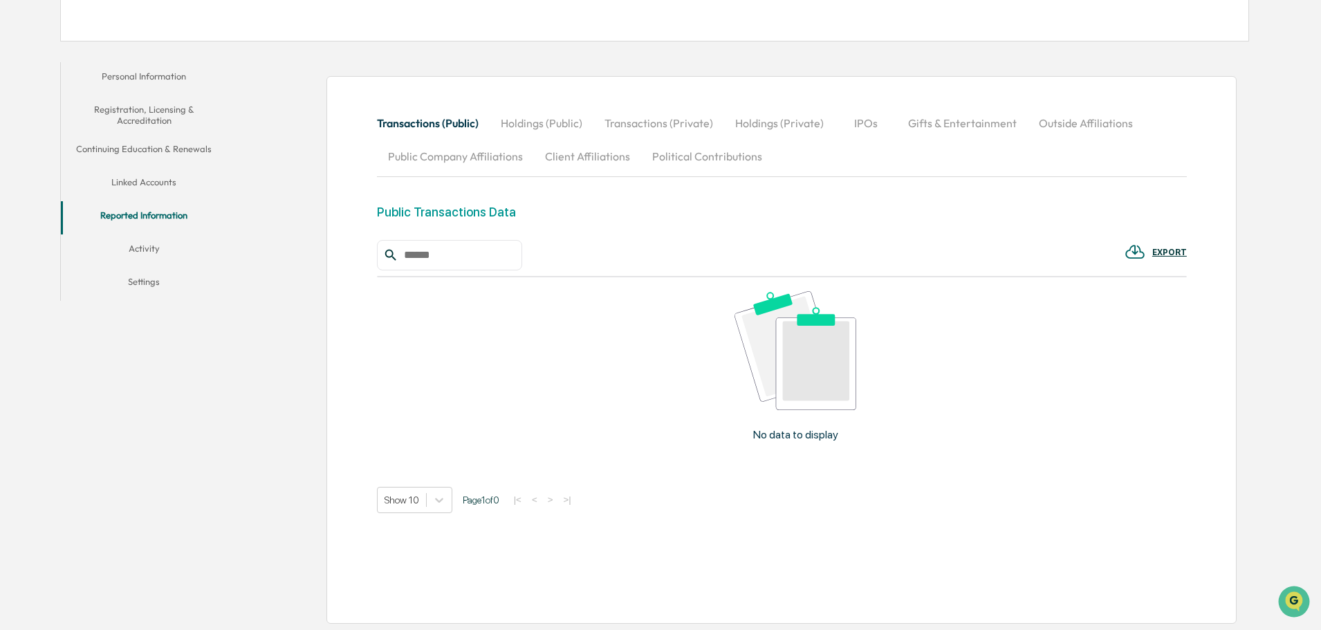
scroll to position [223, 0]
click at [143, 257] on button "Activity" at bounding box center [144, 250] width 166 height 33
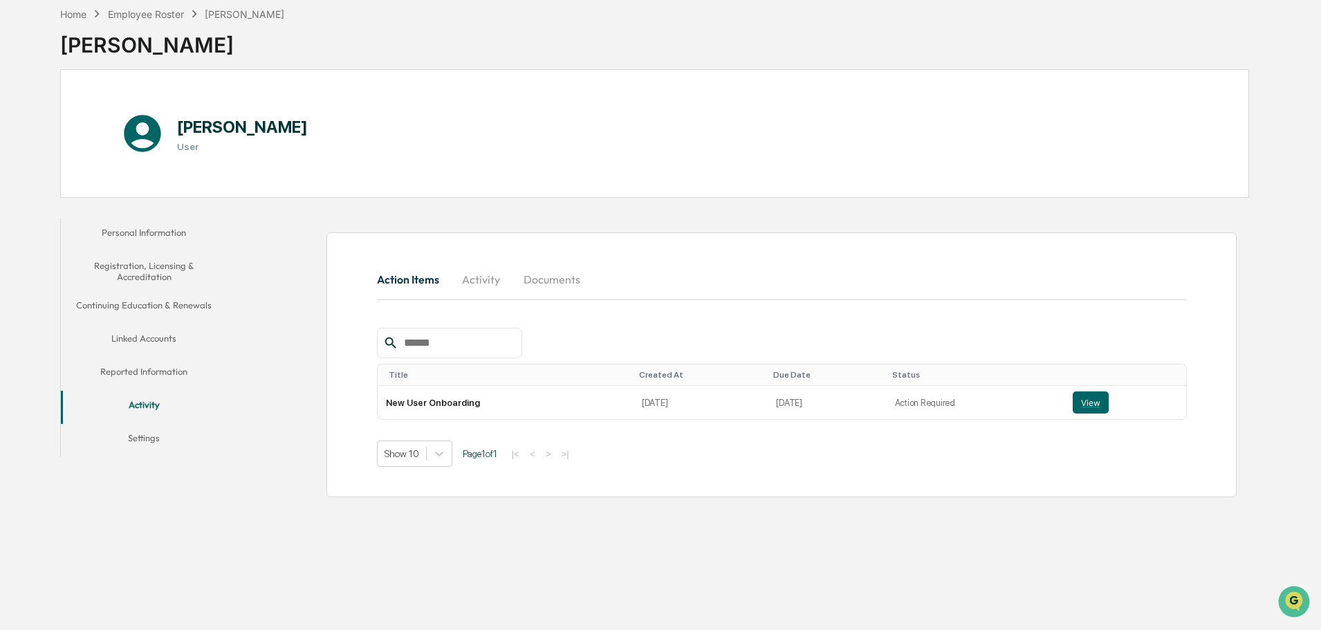
click at [149, 434] on button "Settings" at bounding box center [144, 440] width 166 height 33
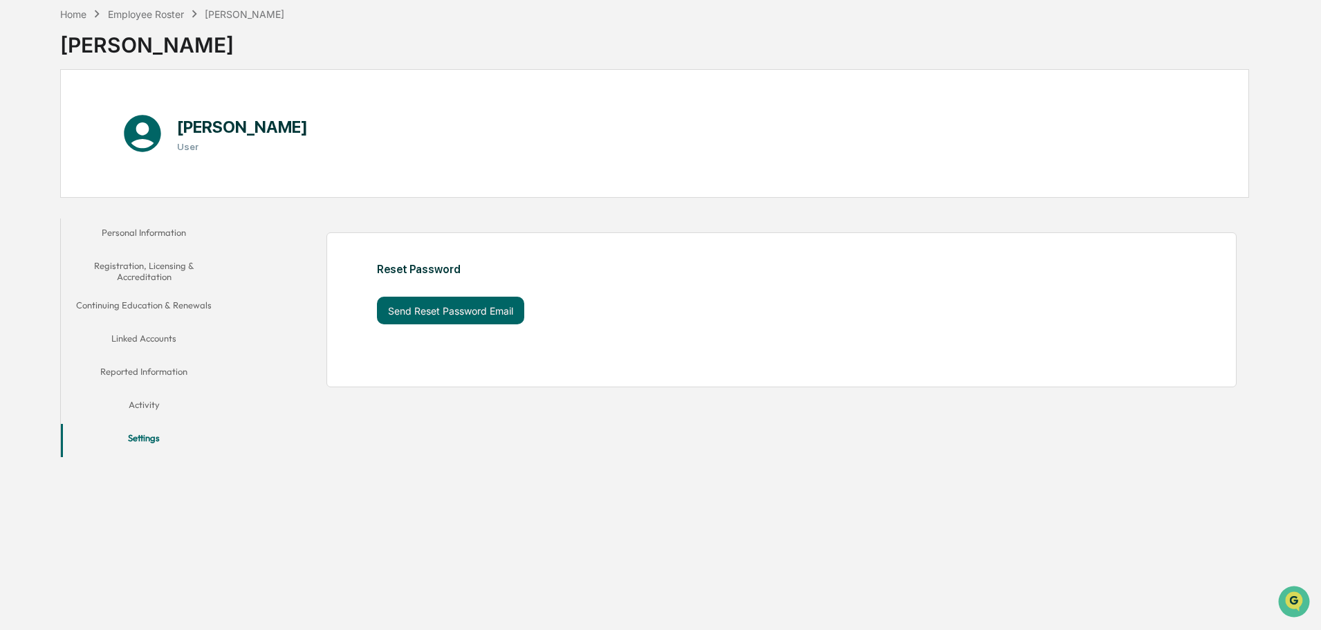
click at [136, 234] on button "Personal Information" at bounding box center [144, 235] width 166 height 33
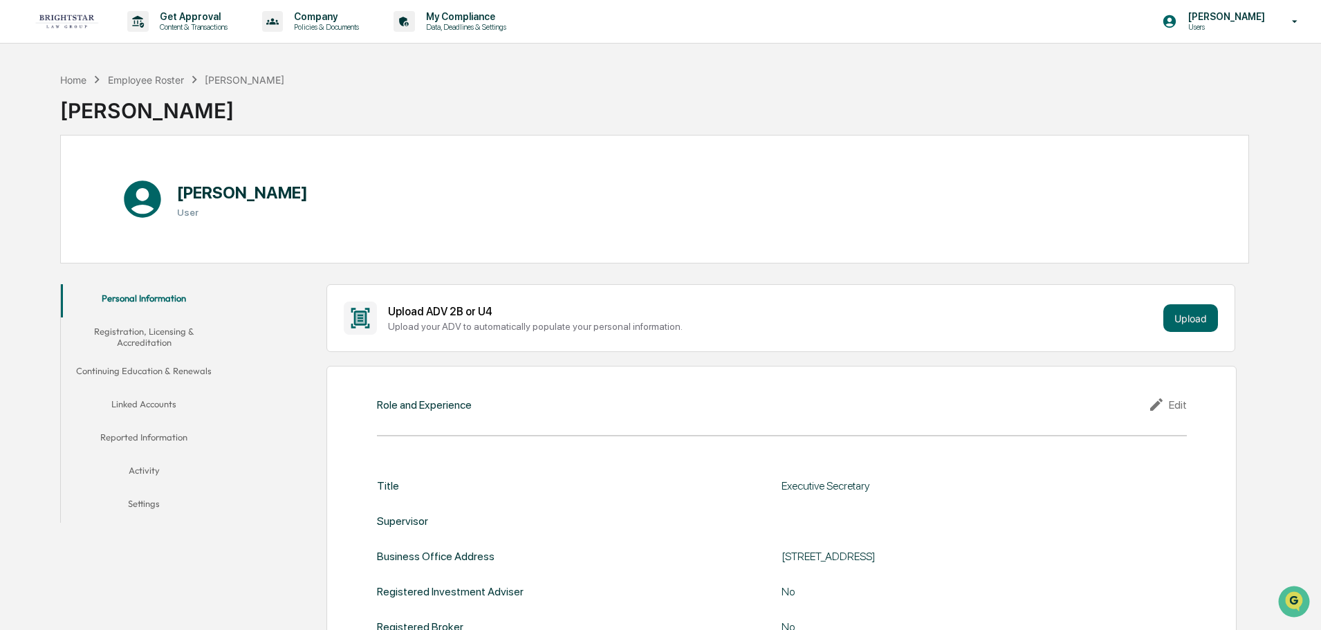
click at [151, 330] on button "Registration, Licensing & Accreditation" at bounding box center [144, 336] width 166 height 39
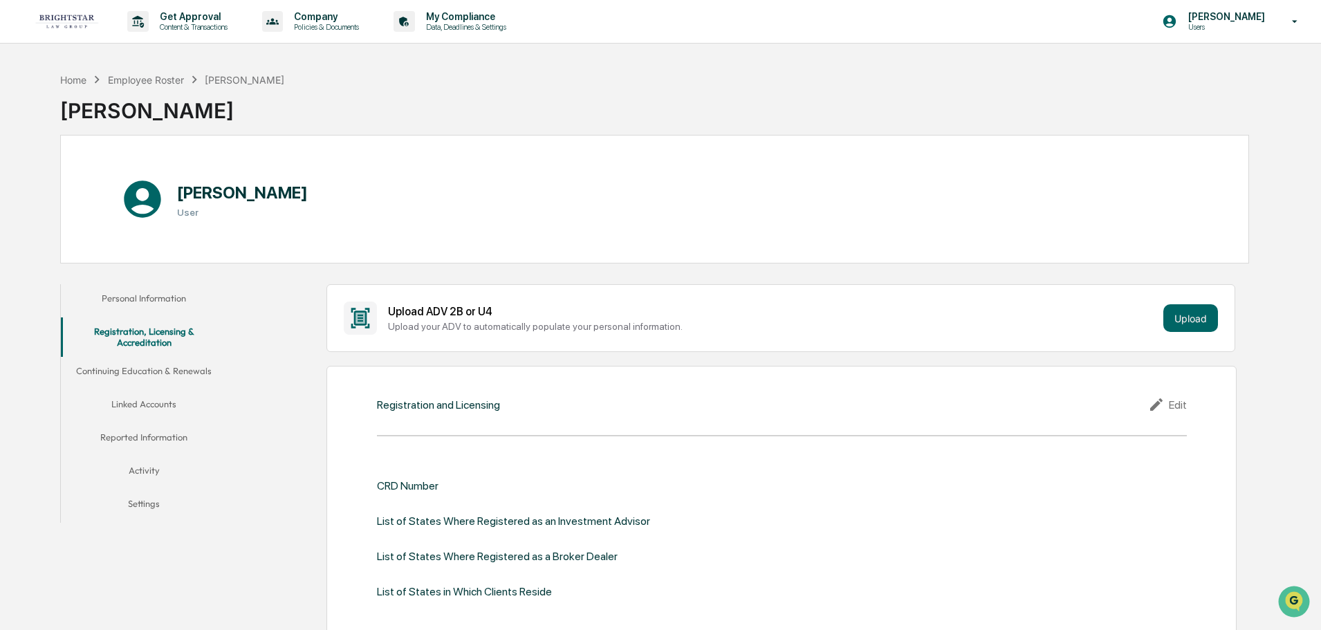
click at [176, 372] on button "Continuing Education & Renewals" at bounding box center [144, 373] width 166 height 33
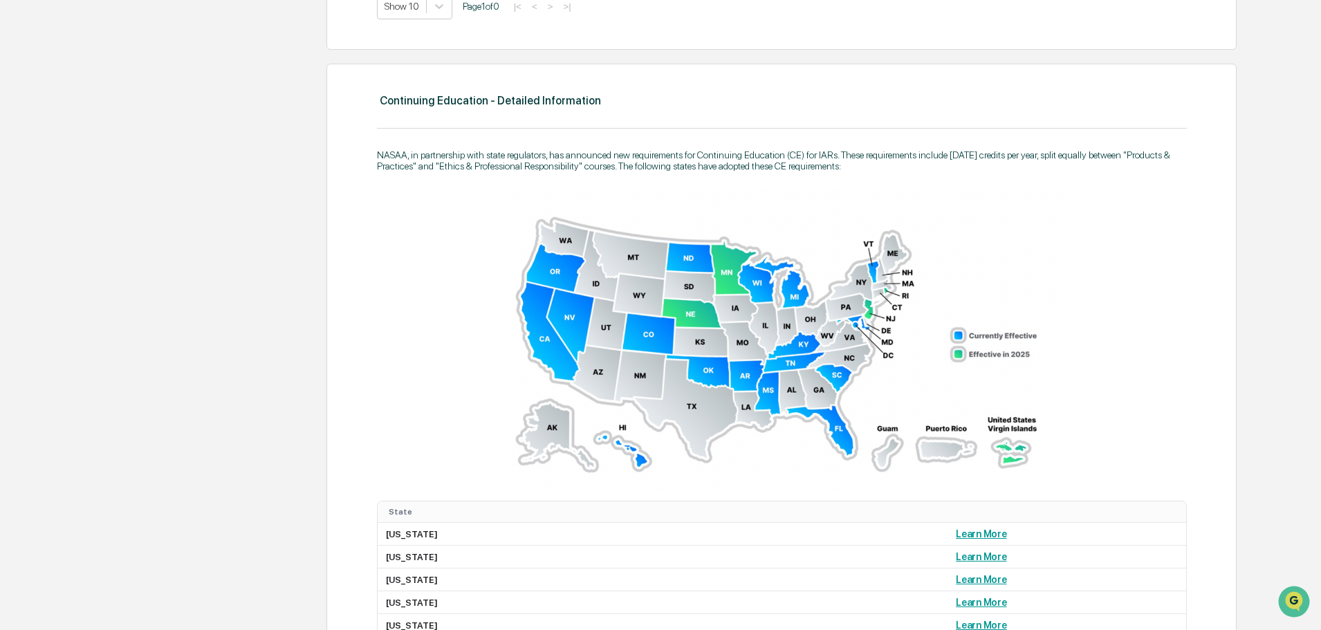
scroll to position [779, 0]
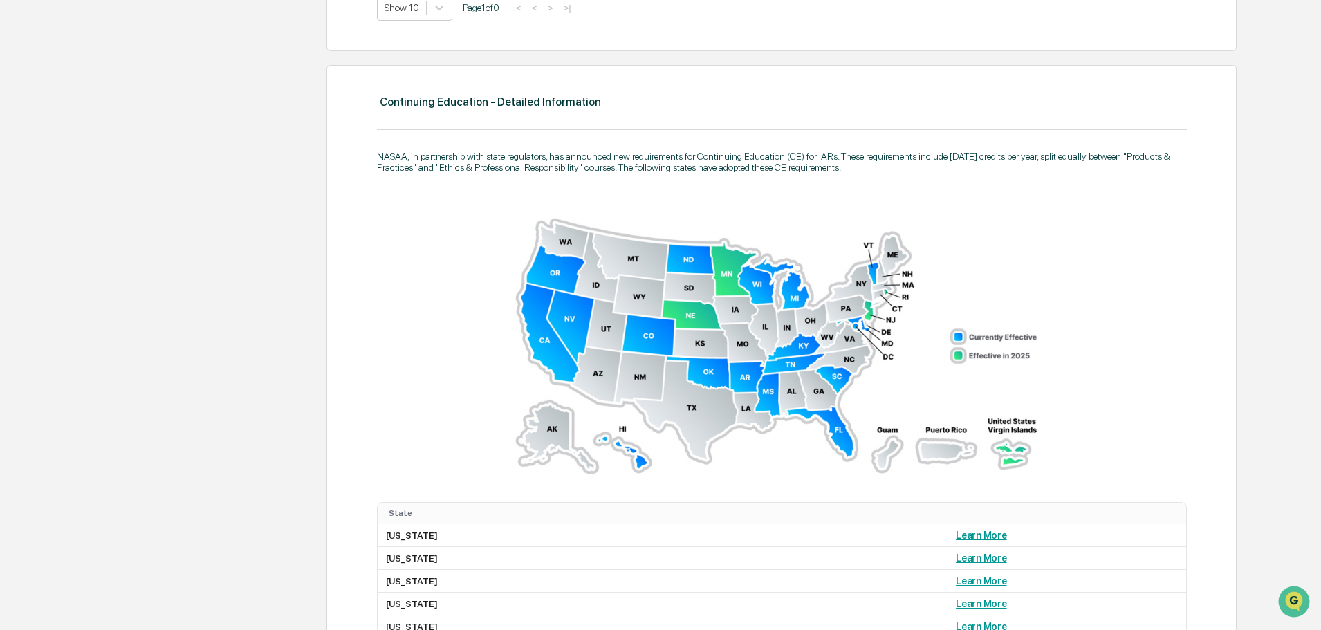
click at [764, 327] on img at bounding box center [781, 342] width 567 height 304
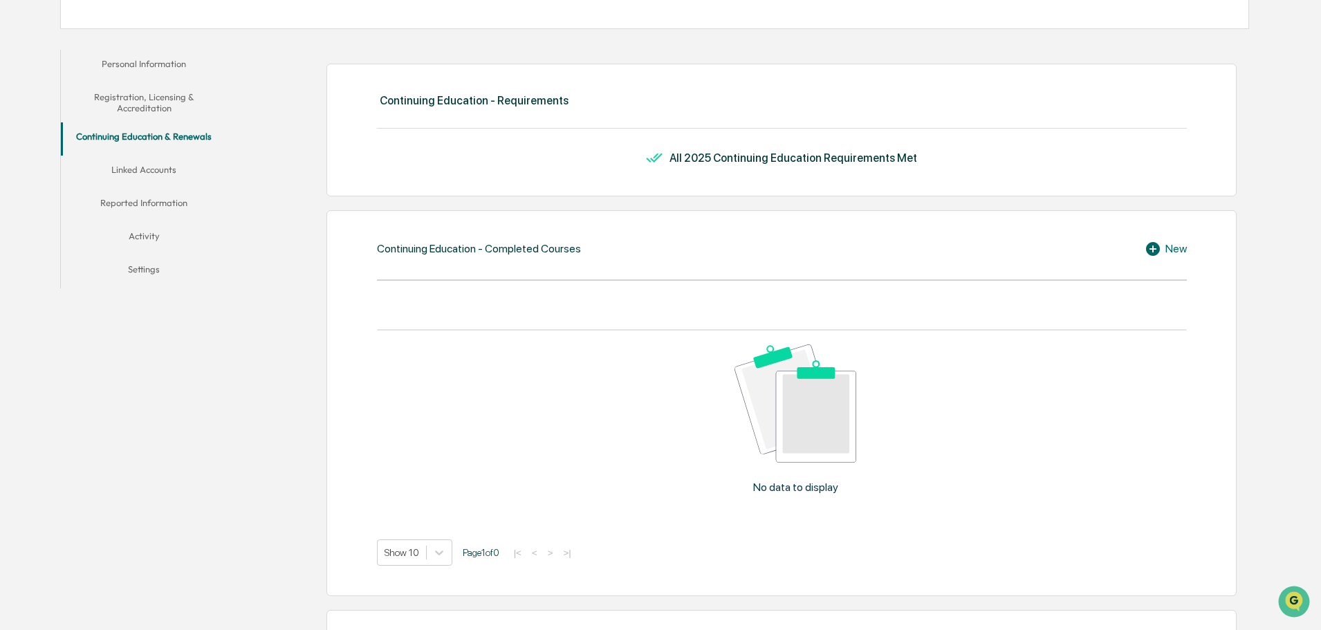
scroll to position [19, 0]
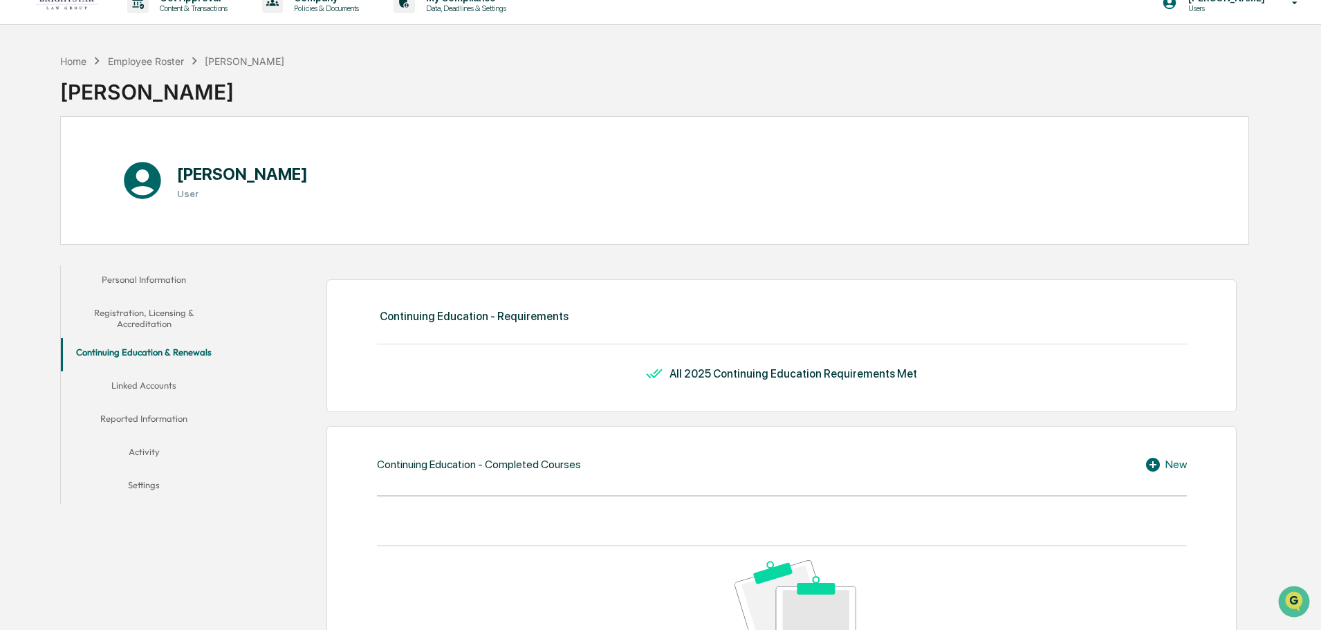
click at [136, 388] on button "Linked Accounts" at bounding box center [144, 387] width 166 height 33
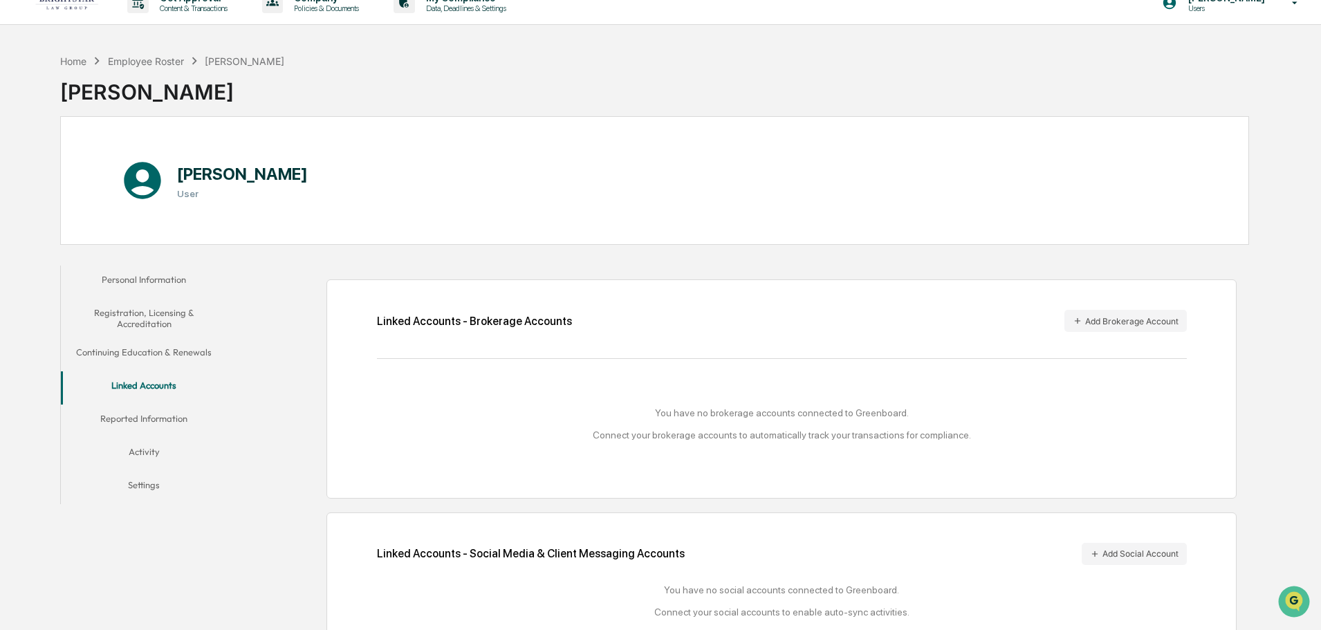
click at [111, 415] on button "Reported Information" at bounding box center [144, 421] width 166 height 33
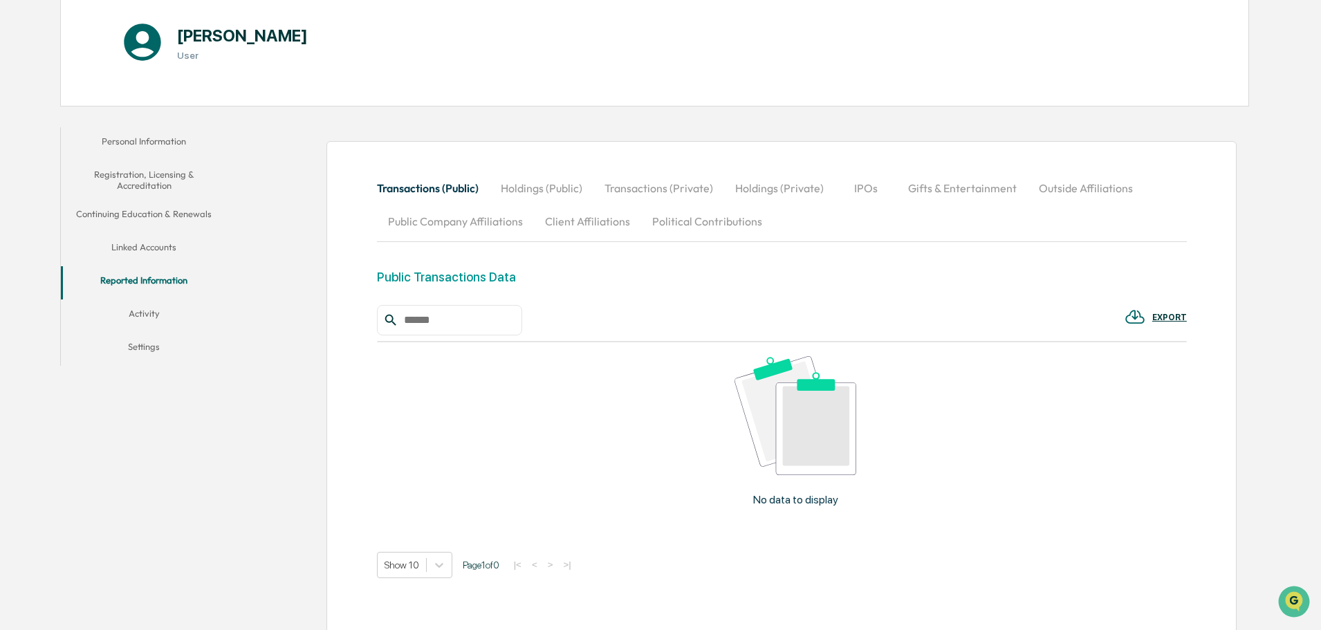
click at [141, 316] on button "Activity" at bounding box center [144, 315] width 166 height 33
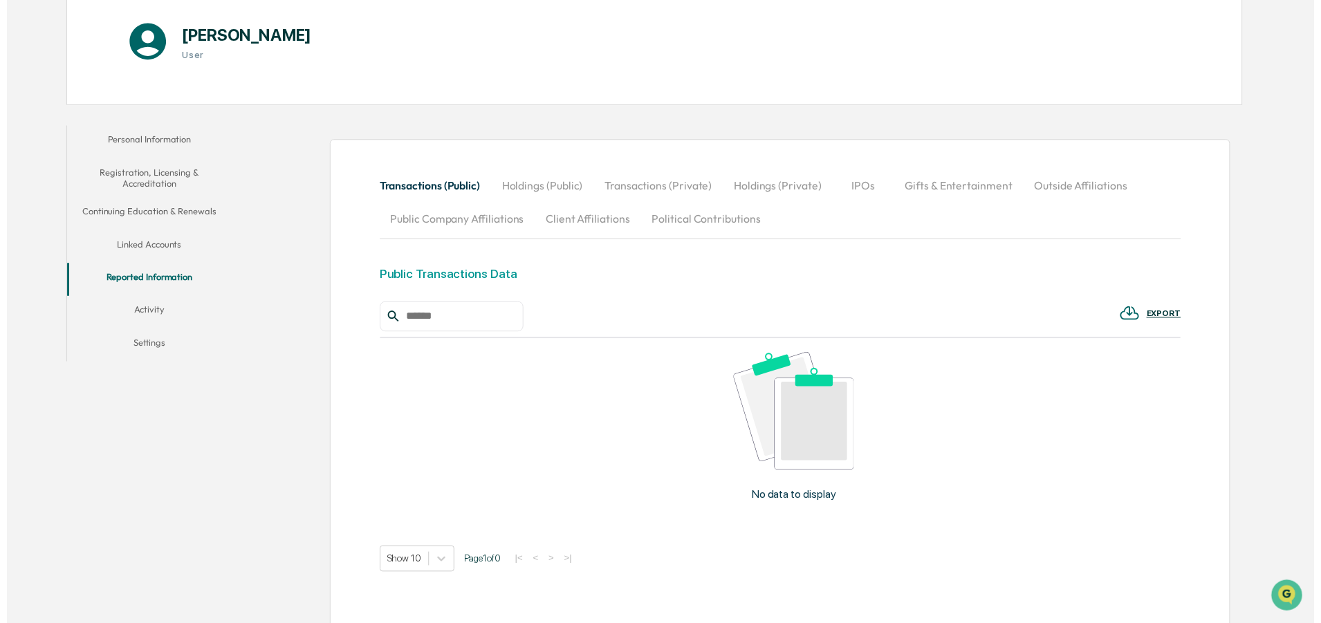
scroll to position [66, 0]
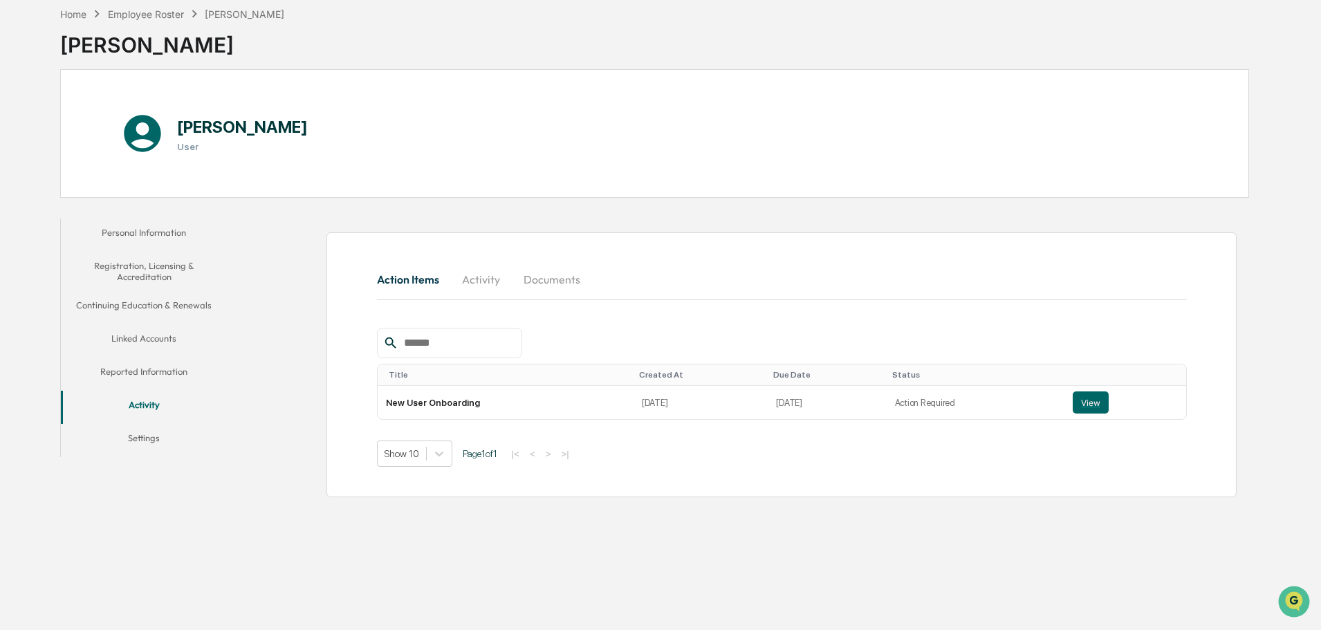
click at [141, 439] on button "Settings" at bounding box center [144, 440] width 166 height 33
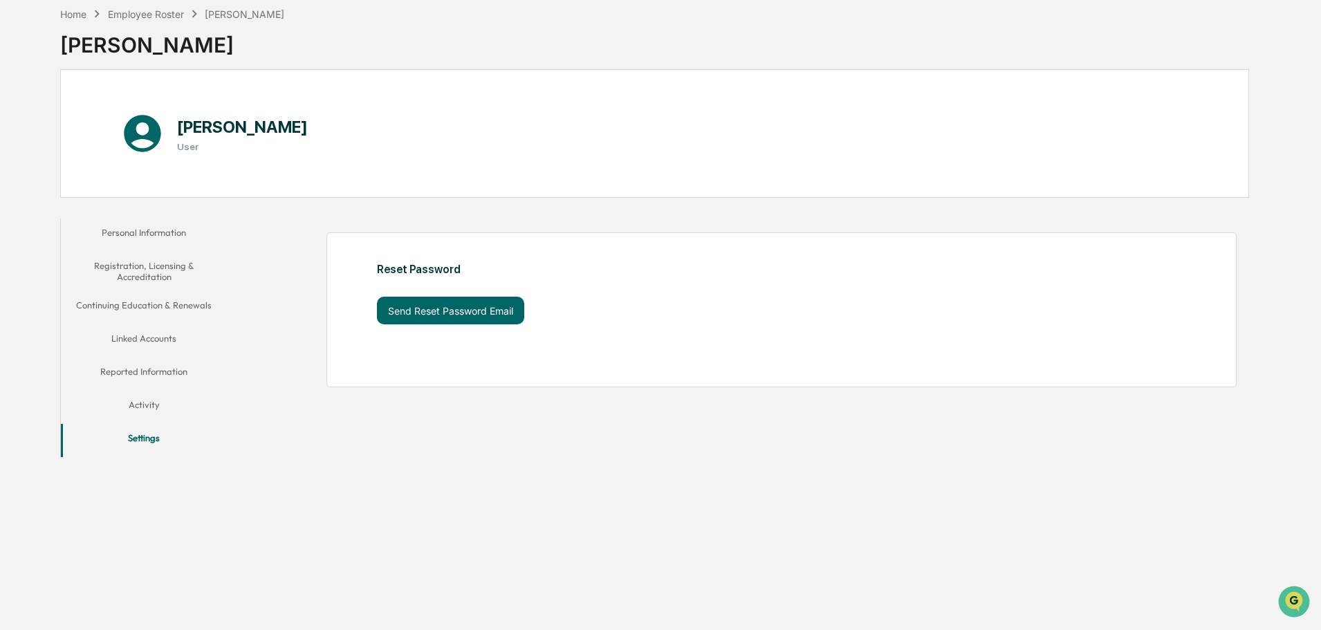
click at [80, 7] on div "Home Employee Roster Khatlyn De Vera" at bounding box center [172, 13] width 224 height 15
click at [80, 14] on div "Home" at bounding box center [73, 14] width 26 height 12
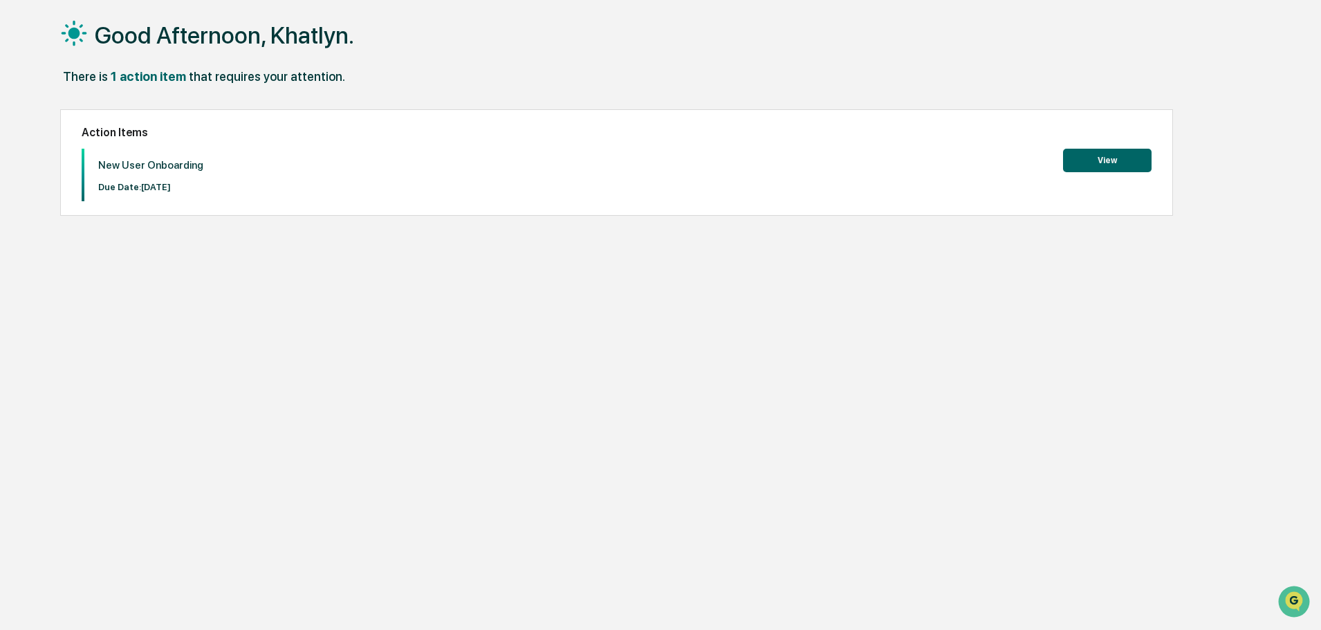
click at [151, 68] on div "Good Afternoon, Khatlyn." at bounding box center [654, 34] width 1189 height 69
click at [1073, 163] on button "View" at bounding box center [1107, 161] width 89 height 24
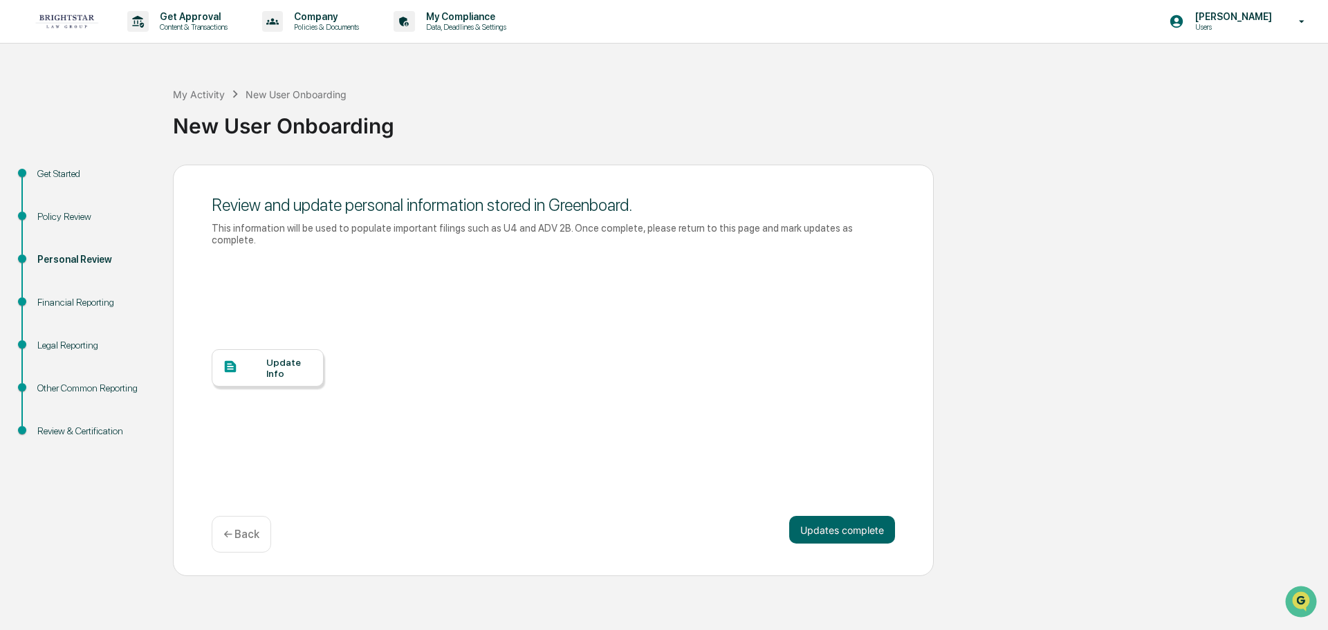
click at [258, 367] on div "Update Info" at bounding box center [268, 367] width 112 height 37
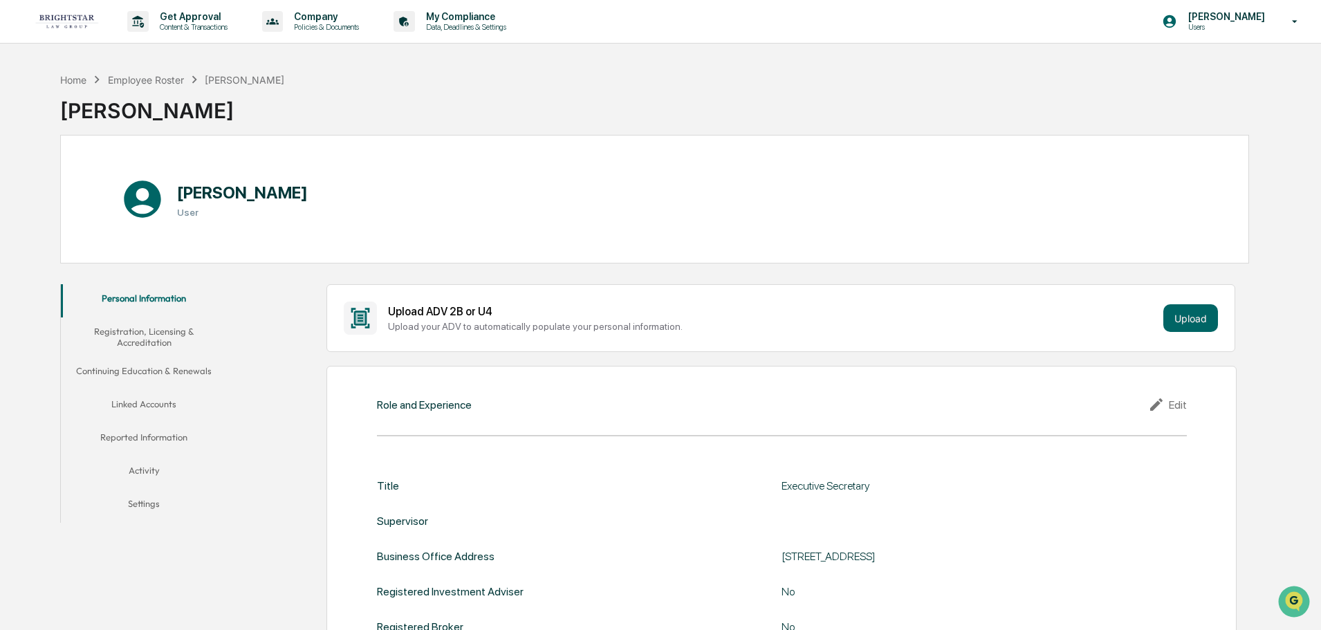
click at [145, 326] on button "Registration, Licensing & Accreditation" at bounding box center [144, 336] width 166 height 39
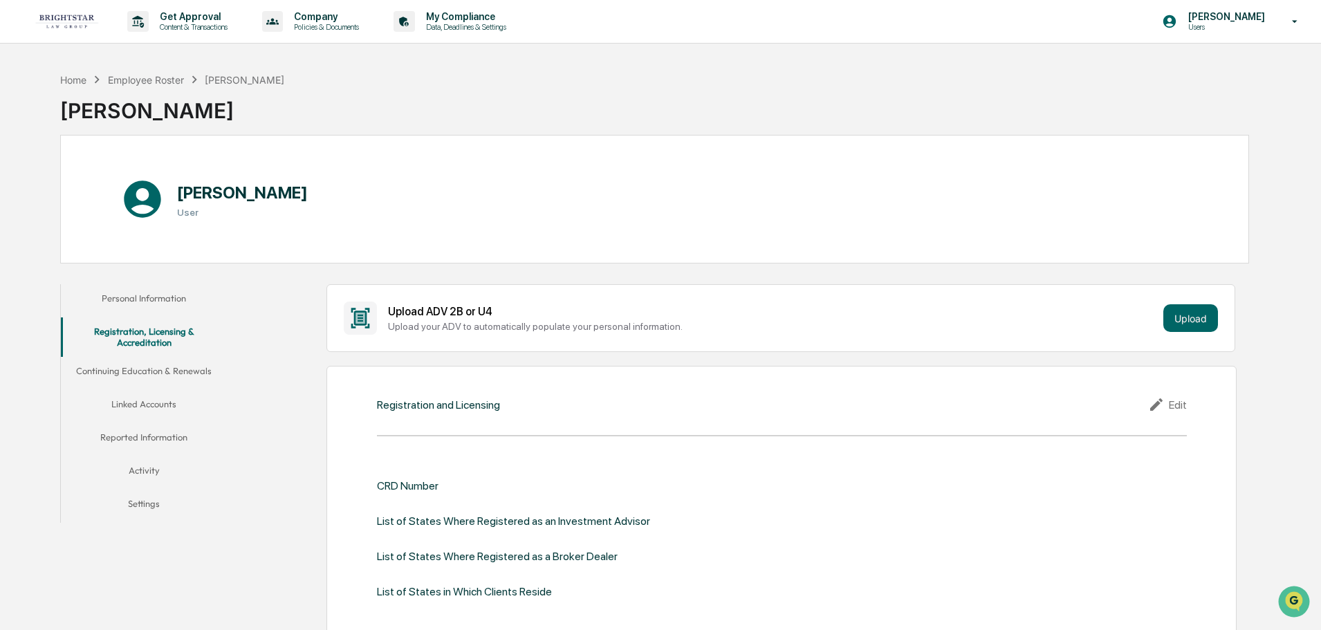
click at [159, 303] on button "Personal Information" at bounding box center [144, 300] width 166 height 33
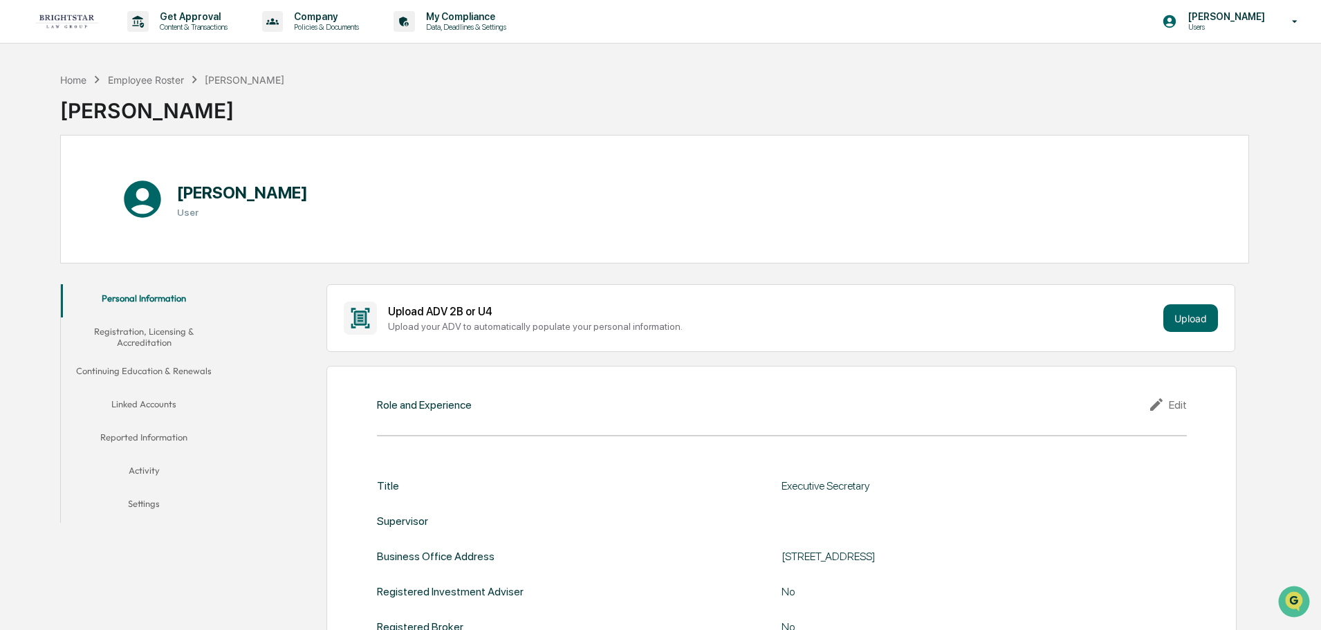
click at [149, 371] on button "Continuing Education & Renewals" at bounding box center [144, 373] width 166 height 33
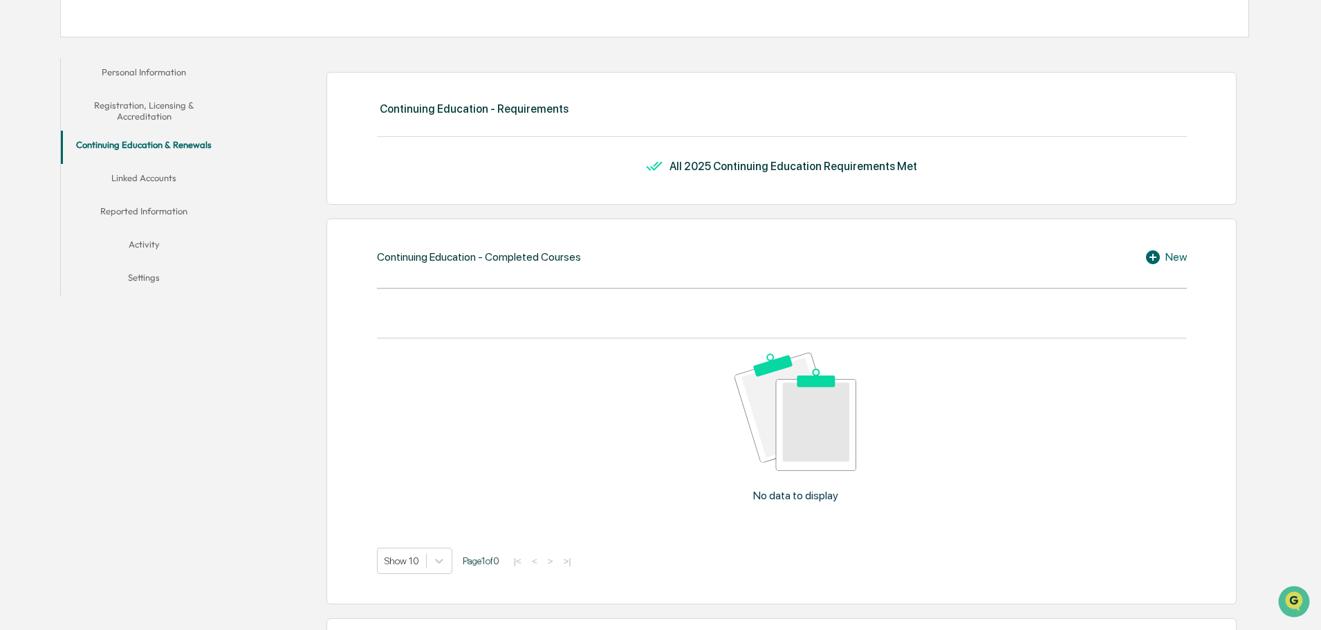
click at [127, 183] on button "Linked Accounts" at bounding box center [144, 180] width 166 height 33
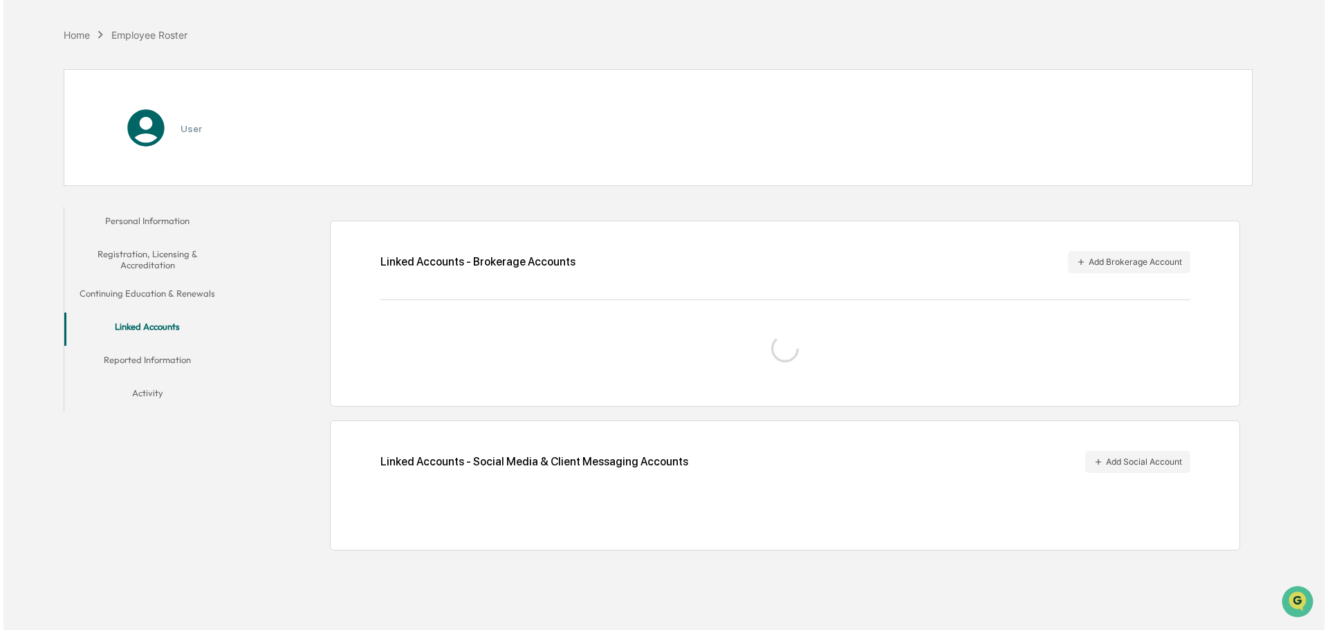
scroll to position [66, 0]
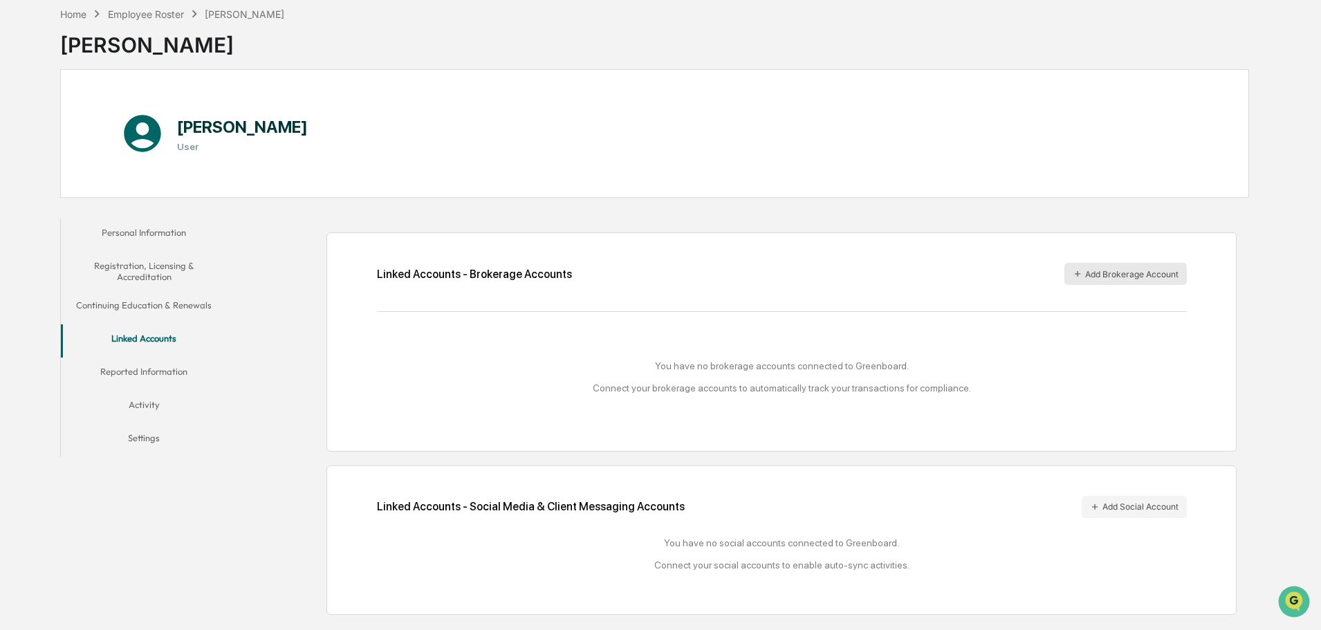
click at [1112, 268] on button "Add Brokerage Account" at bounding box center [1125, 274] width 122 height 22
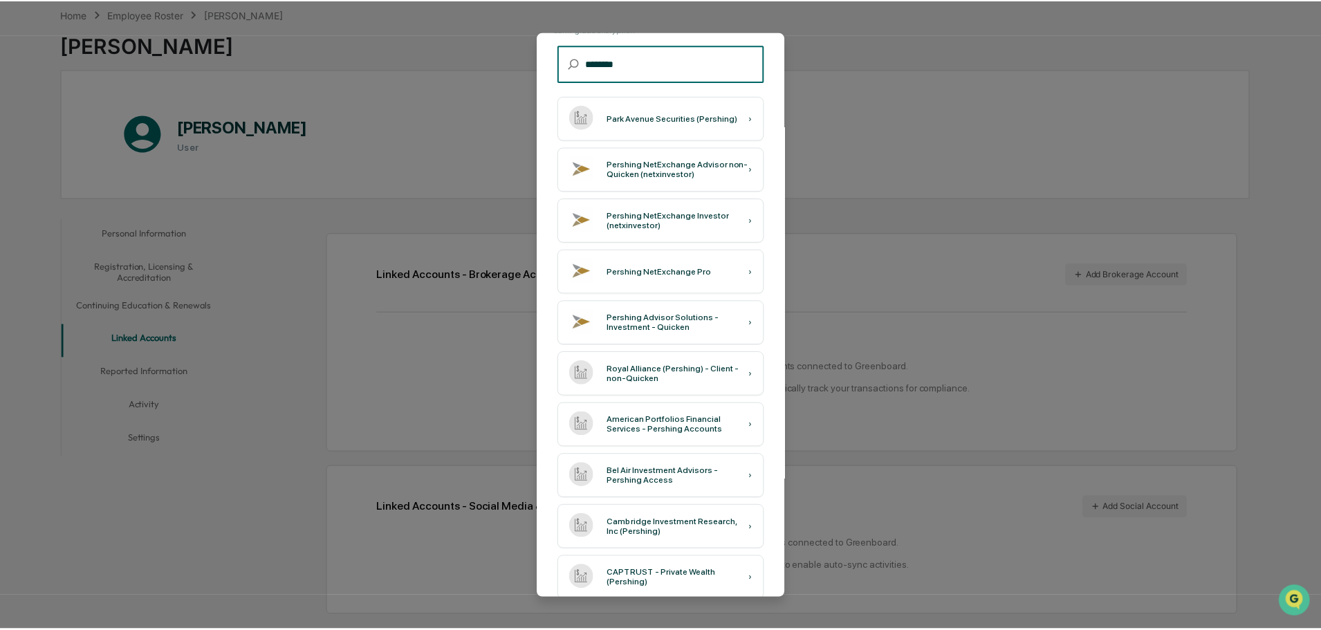
scroll to position [0, 0]
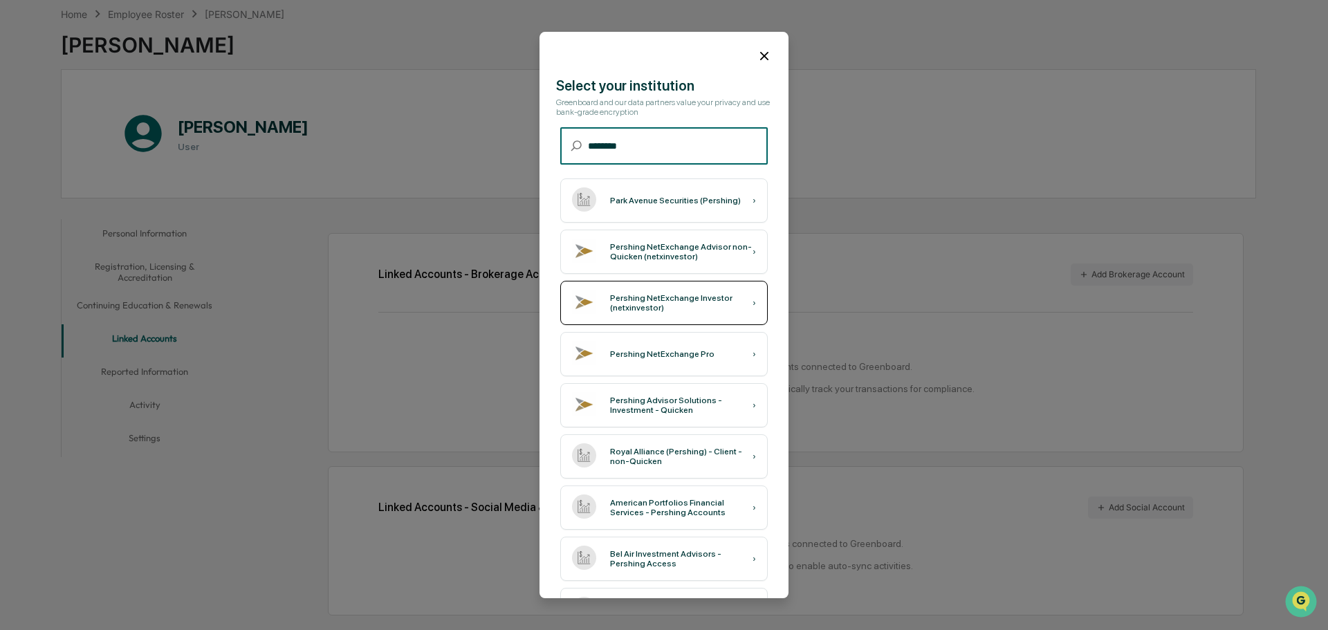
type input "********"
click at [681, 303] on div "Pershing NetExchange Investor (netxinvestor)" at bounding box center [681, 302] width 142 height 19
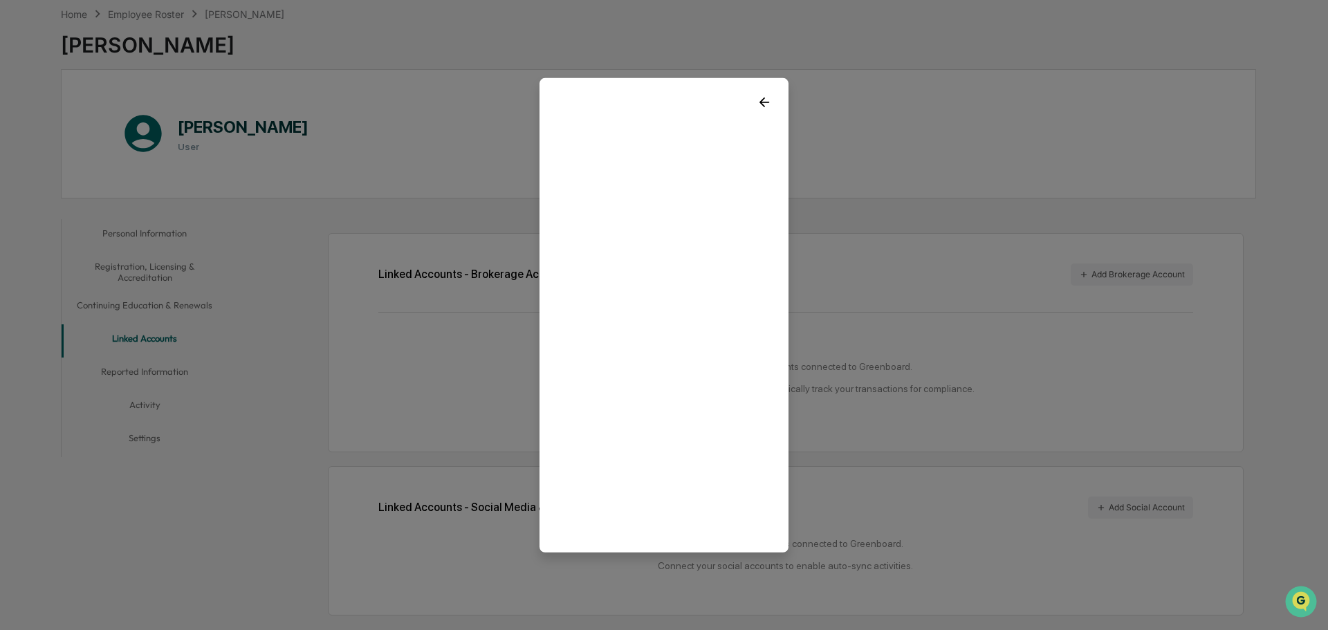
click at [771, 98] on icon at bounding box center [764, 101] width 15 height 15
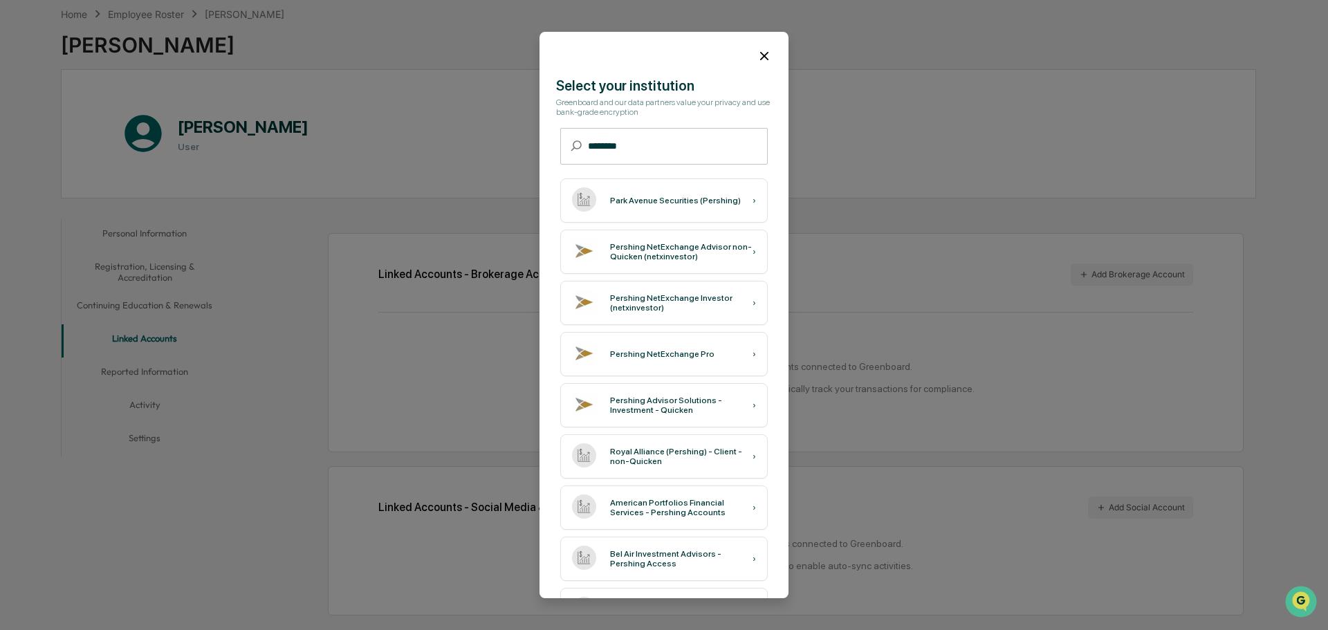
click at [765, 59] on div at bounding box center [663, 50] width 249 height 37
click at [760, 57] on icon at bounding box center [764, 56] width 8 height 8
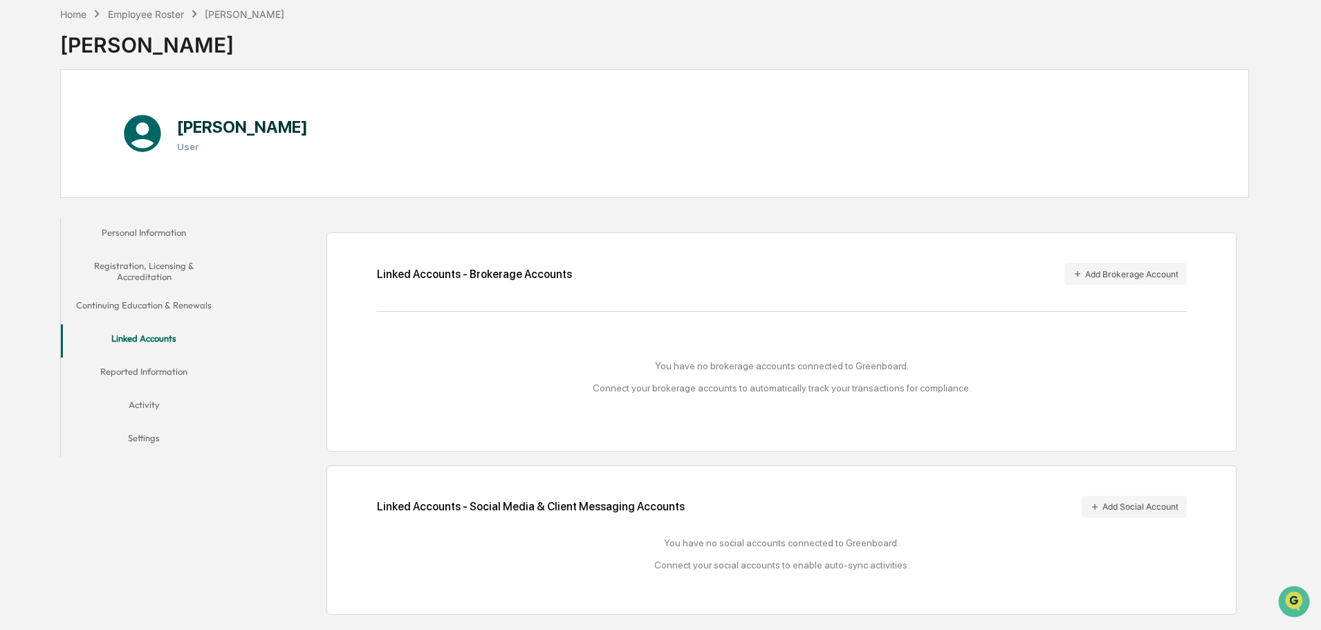
click at [174, 278] on button "Registration, Licensing & Accreditation" at bounding box center [144, 271] width 166 height 39
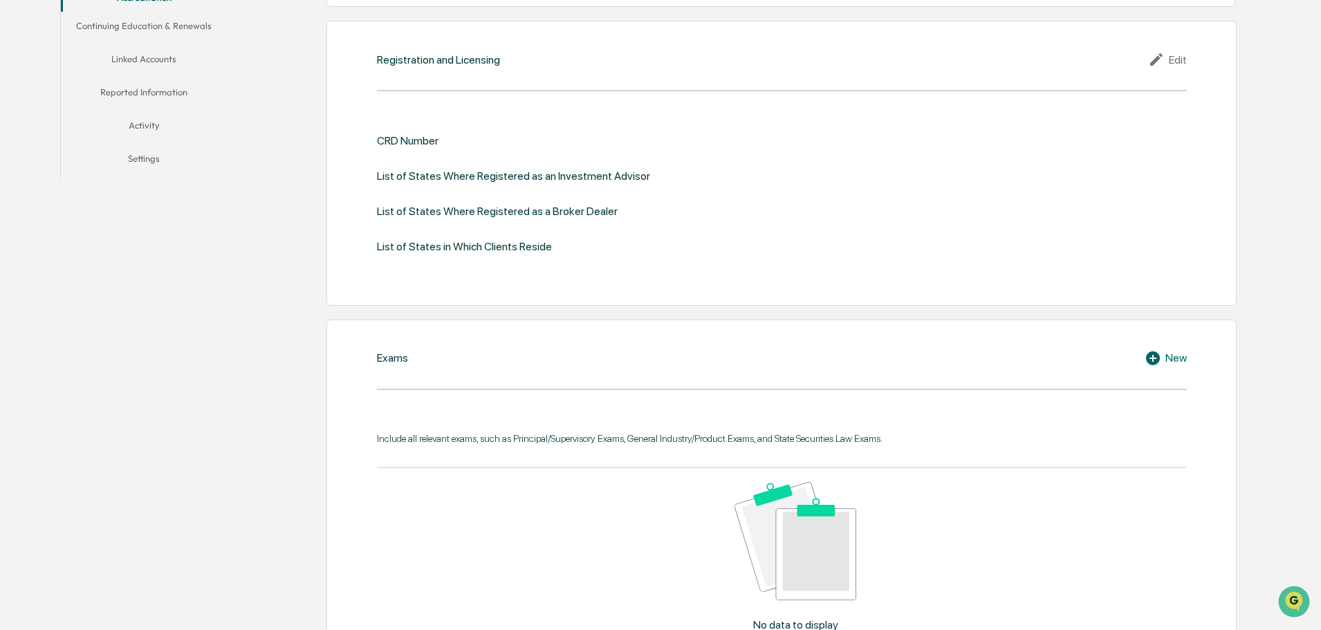
scroll to position [66, 0]
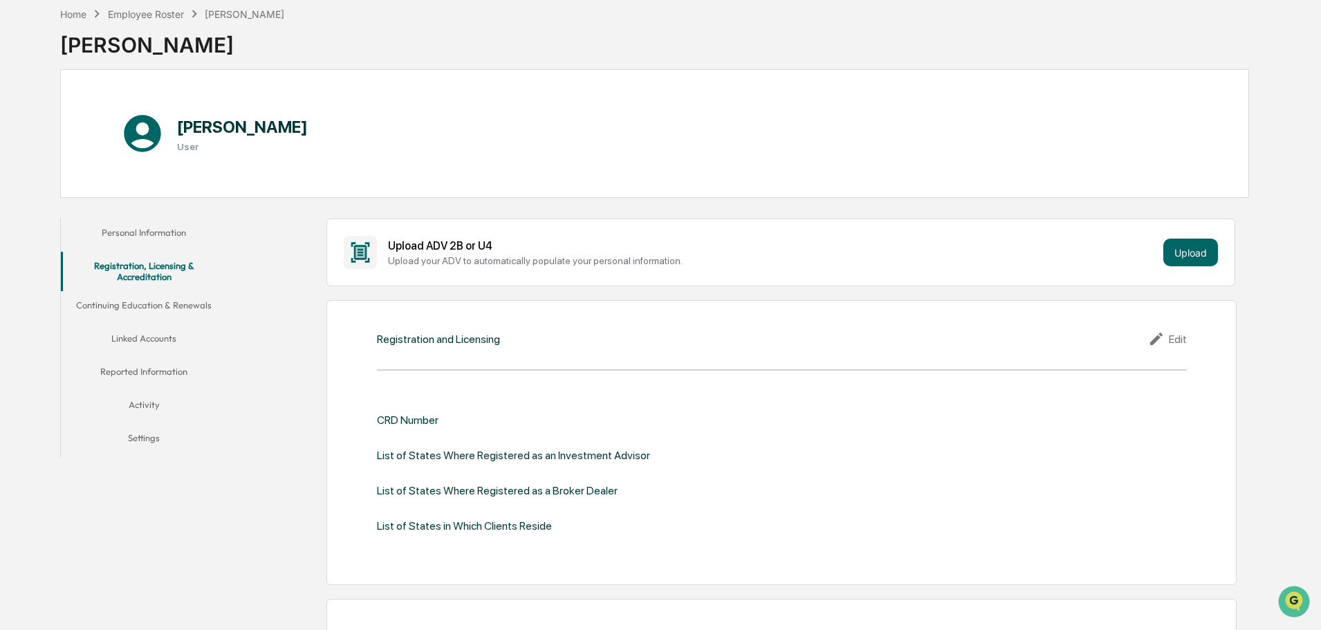
click at [152, 298] on button "Continuing Education & Renewals" at bounding box center [144, 307] width 166 height 33
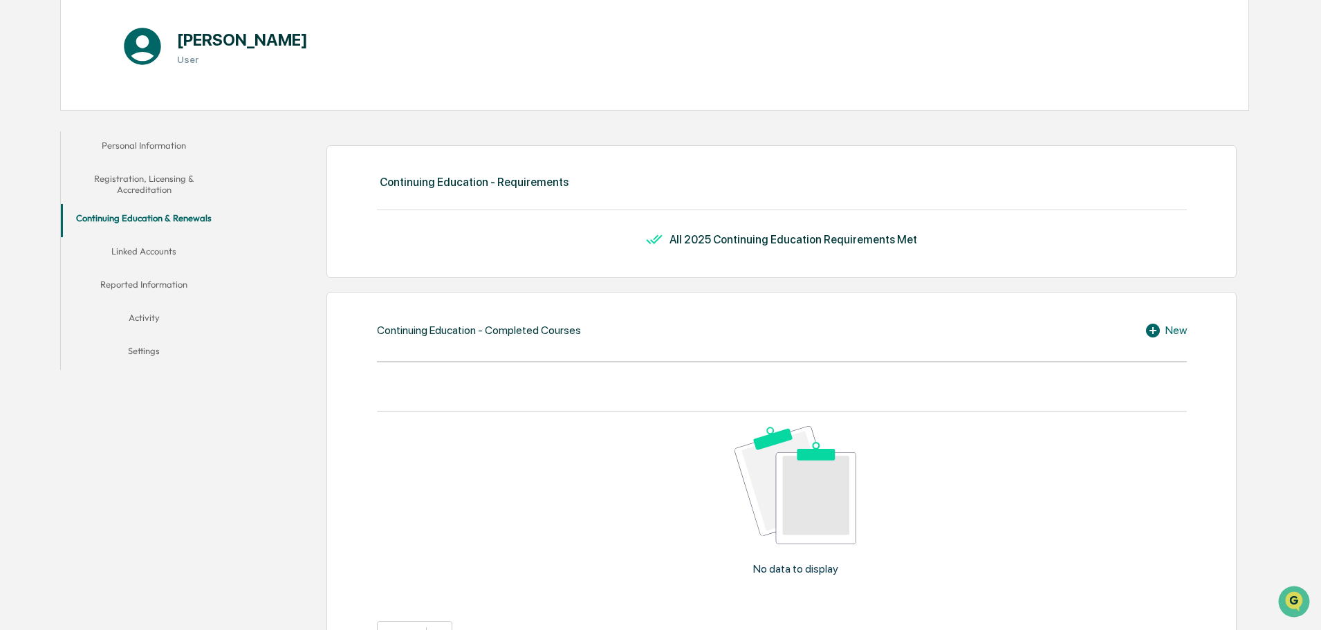
scroll to position [135, 0]
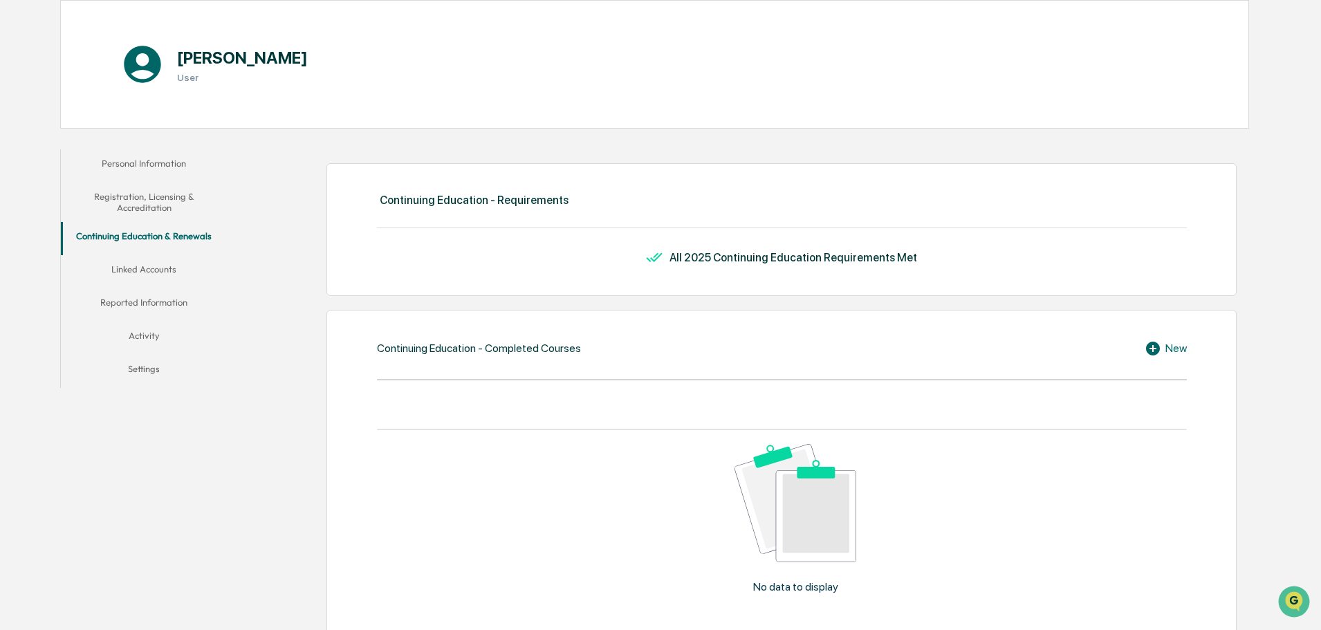
click at [133, 293] on button "Reported Information" at bounding box center [144, 304] width 166 height 33
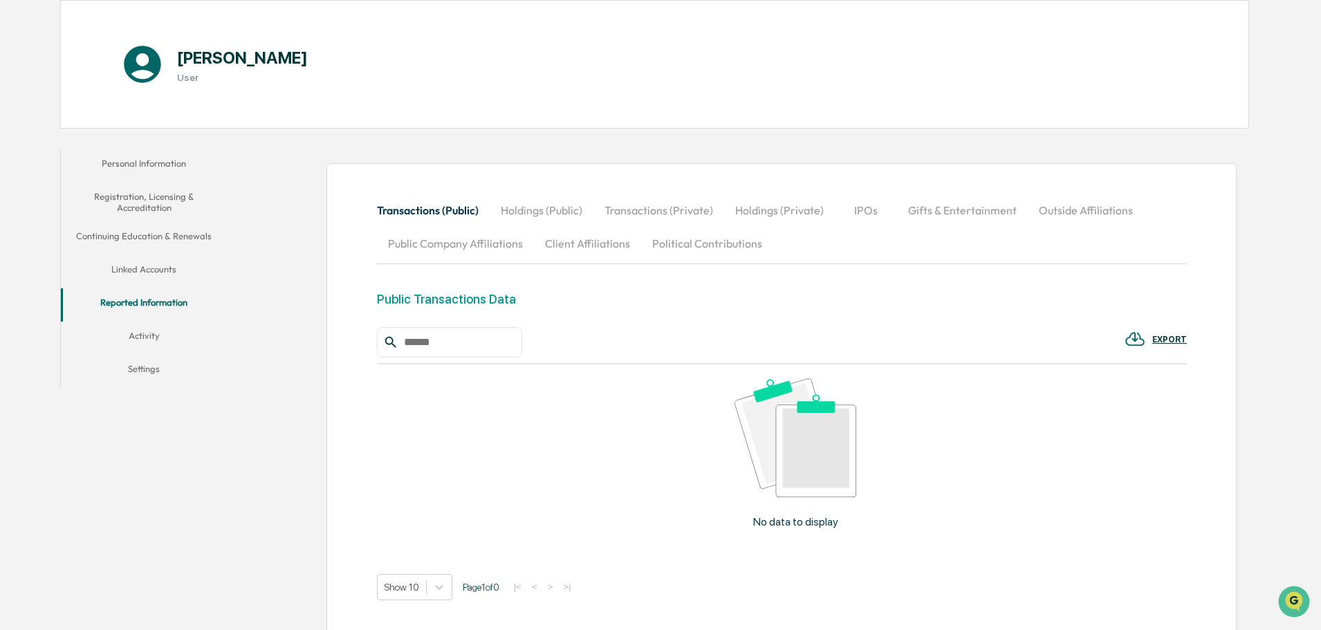
click at [151, 334] on button "Activity" at bounding box center [144, 338] width 166 height 33
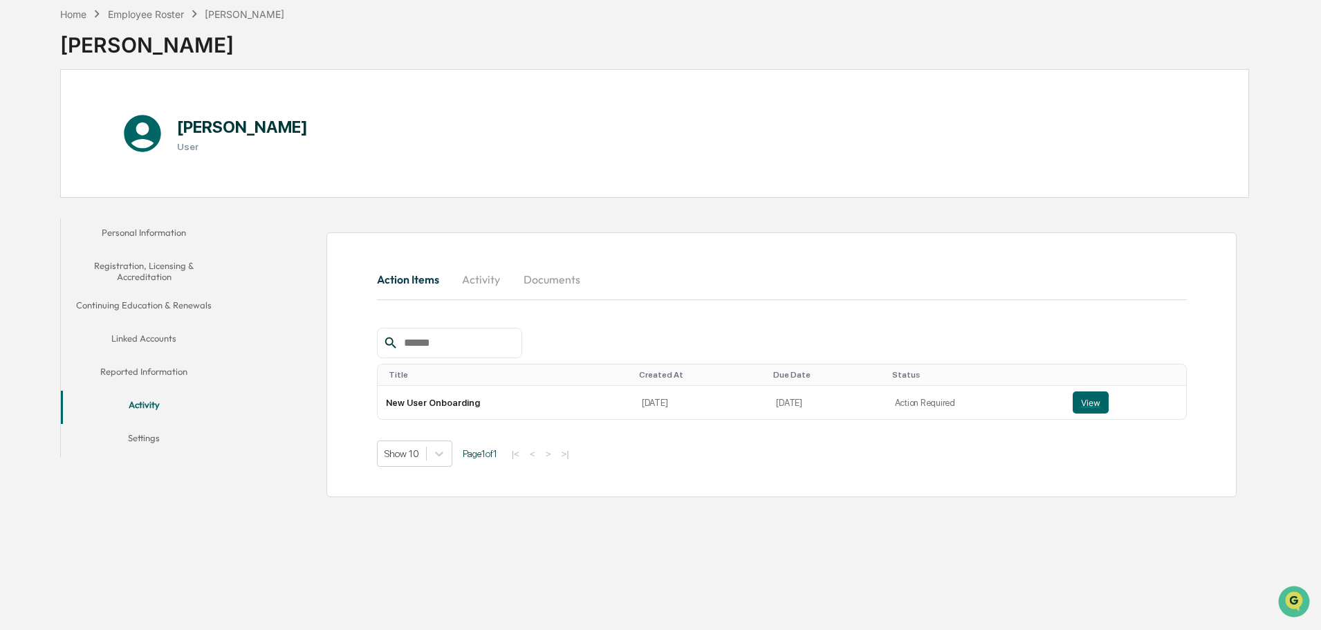
click at [128, 234] on button "Personal Information" at bounding box center [144, 235] width 166 height 33
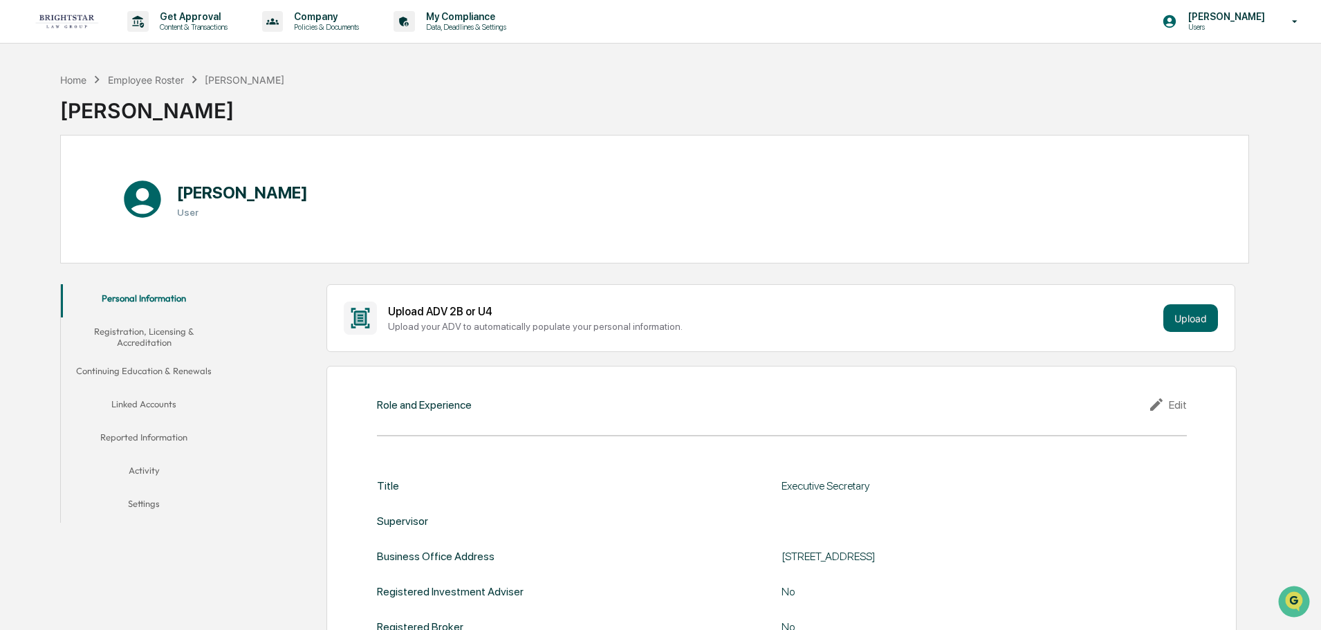
click at [163, 401] on button "Linked Accounts" at bounding box center [144, 406] width 166 height 33
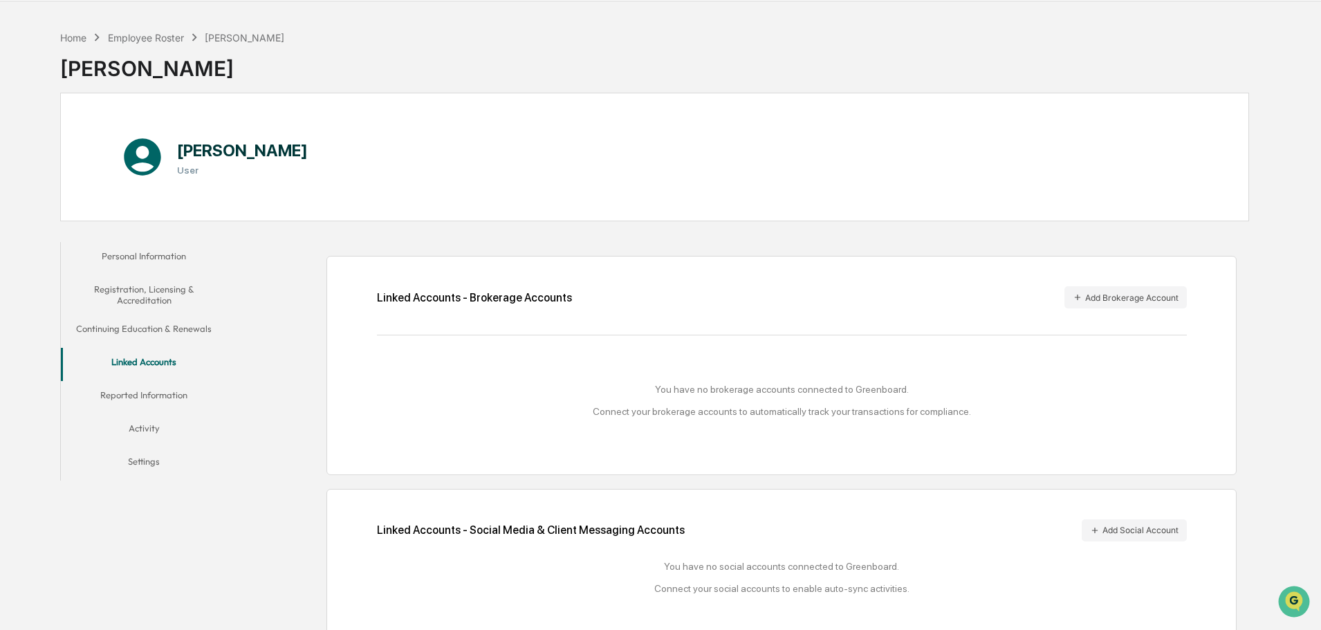
scroll to position [66, 0]
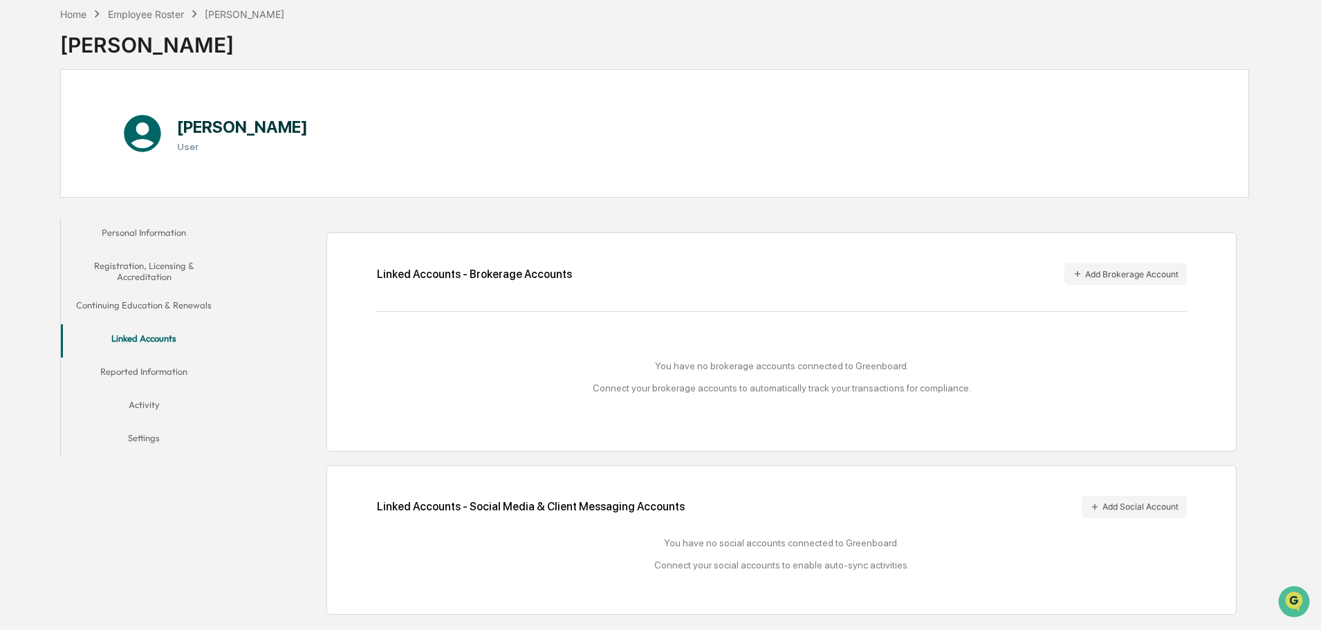
click at [141, 264] on button "Registration, Licensing & Accreditation" at bounding box center [144, 271] width 166 height 39
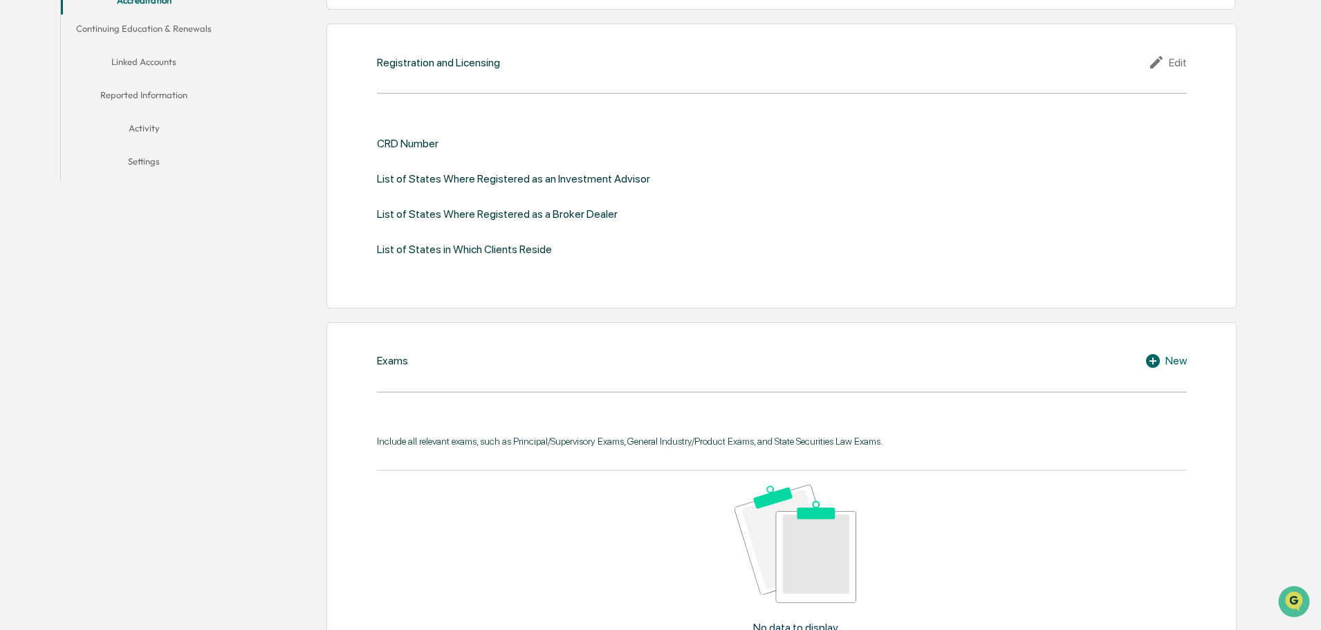
scroll to position [273, 0]
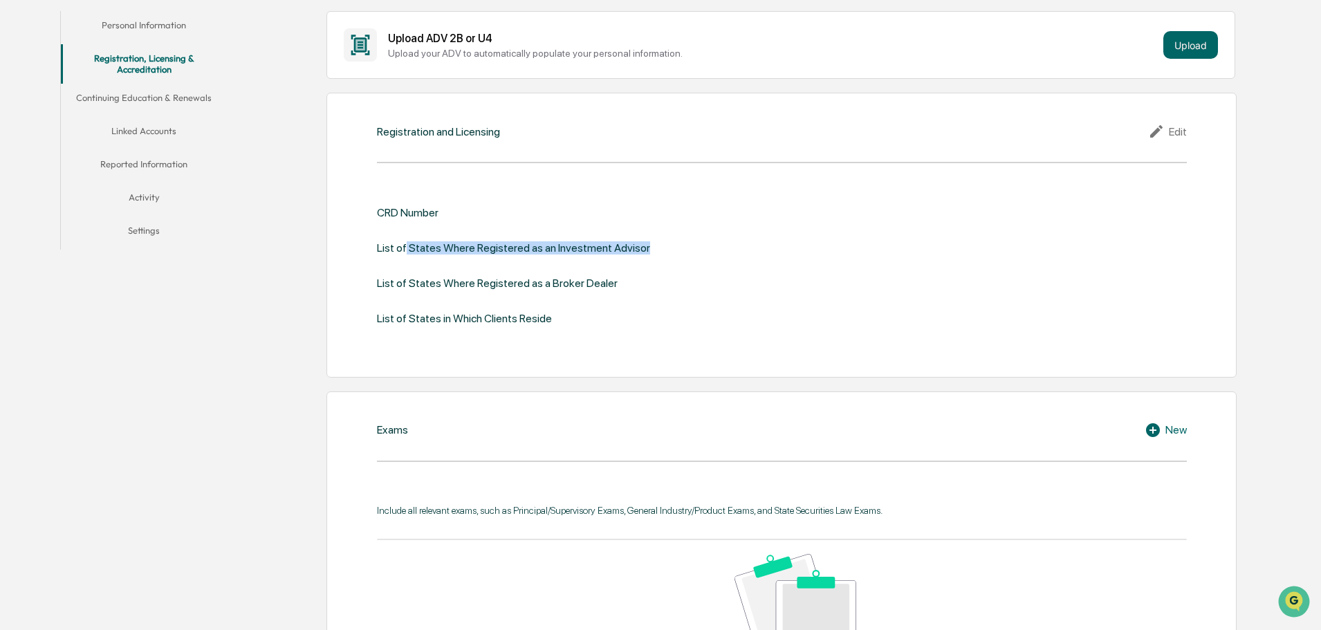
drag, startPoint x: 404, startPoint y: 255, endPoint x: 616, endPoint y: 266, distance: 212.0
click at [636, 250] on div "List of States Where Registered as an Investment Advisor" at bounding box center [513, 247] width 273 height 13
click at [590, 283] on div "List of States Where Registered as a Broker Dealer" at bounding box center [497, 283] width 241 height 13
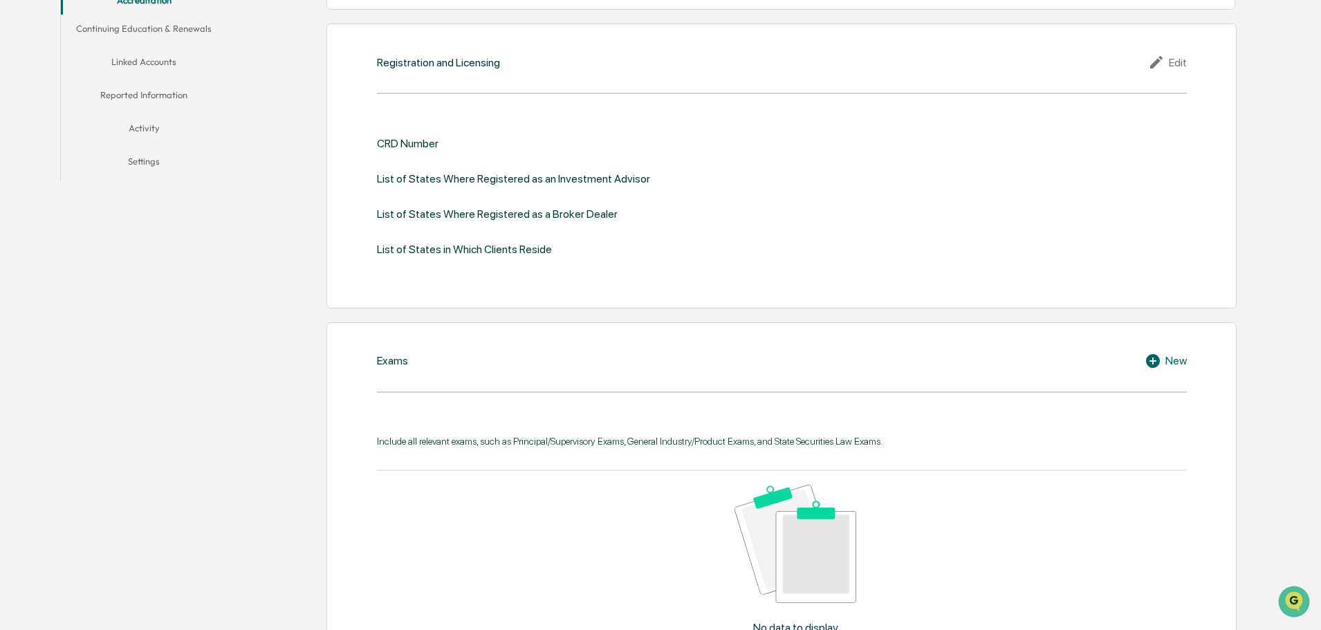
click at [380, 214] on div "List of States Where Registered as a Broker Dealer" at bounding box center [497, 213] width 241 height 13
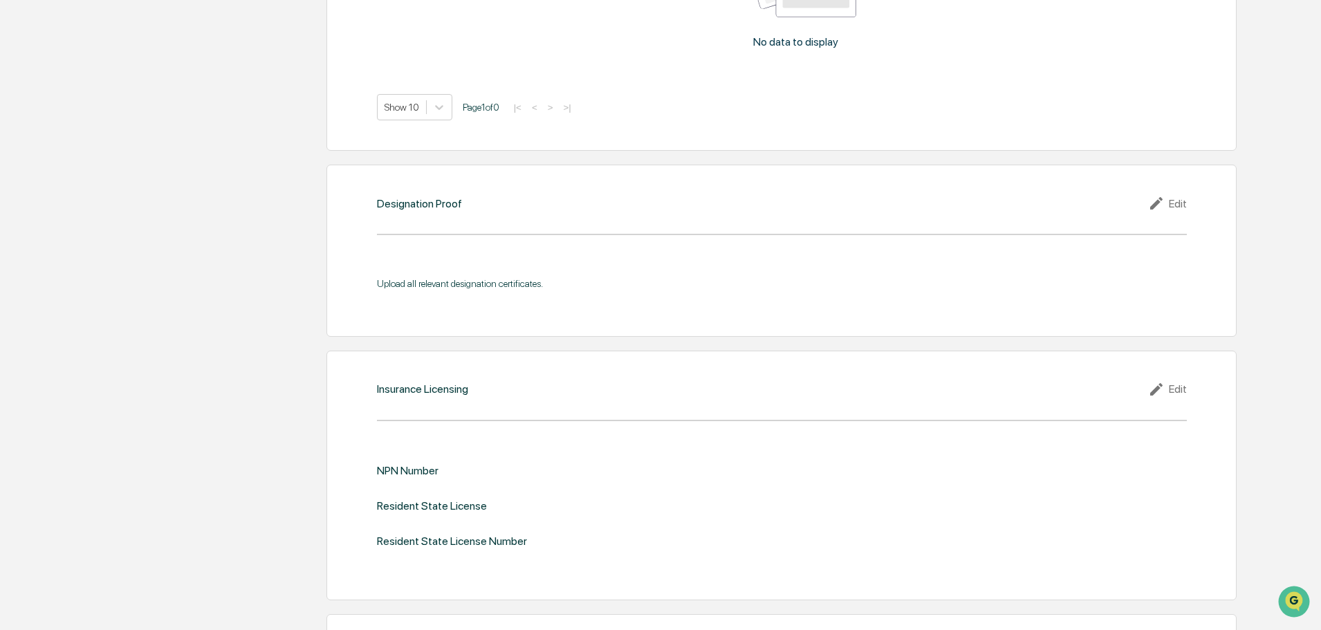
scroll to position [1518, 0]
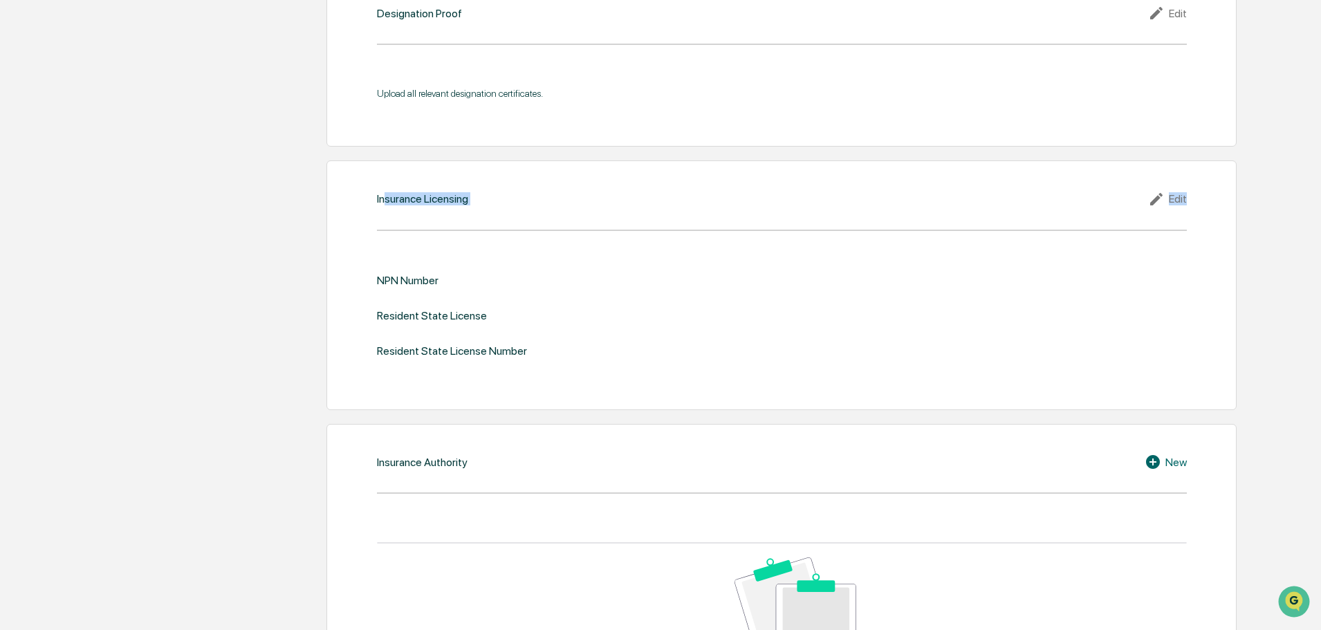
drag, startPoint x: 382, startPoint y: 206, endPoint x: 498, endPoint y: 230, distance: 118.0
click at [498, 230] on div "Insurance Licensing Edit NPN Number Resident State License Resident State Licen…" at bounding box center [781, 285] width 910 height 250
click at [565, 322] on div "NPN Number Resident State License Resident State License Number" at bounding box center [782, 316] width 810 height 84
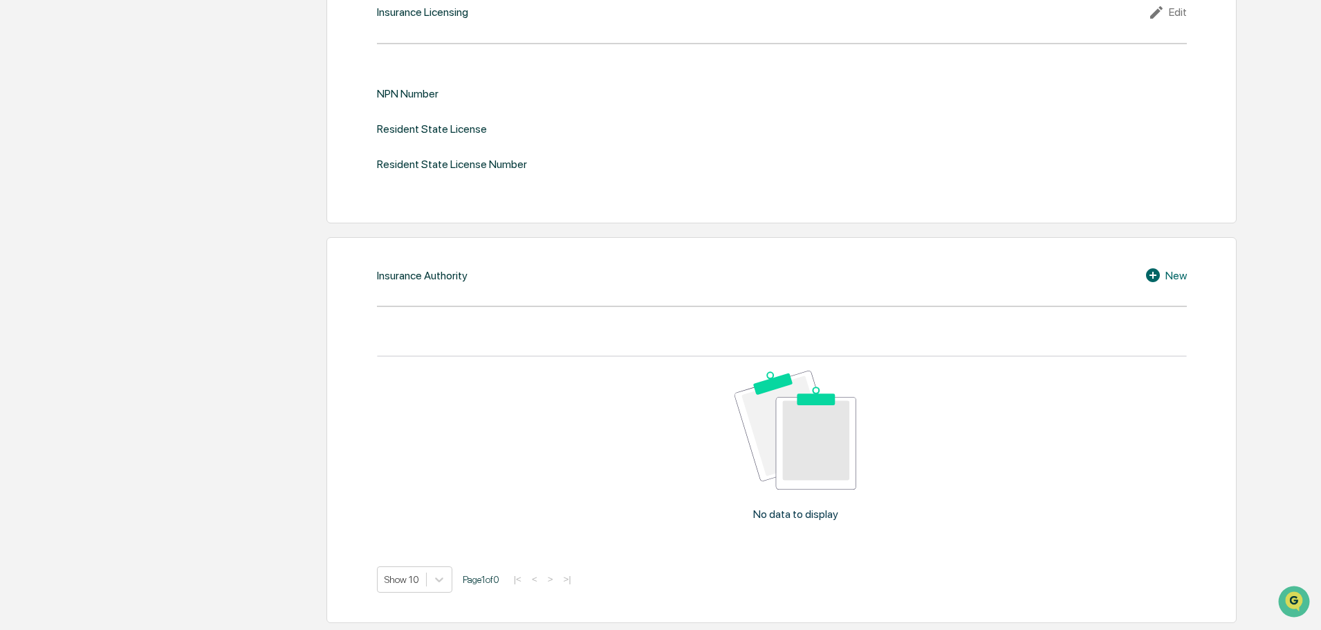
click at [553, 357] on div "No data to display" at bounding box center [796, 451] width 838 height 188
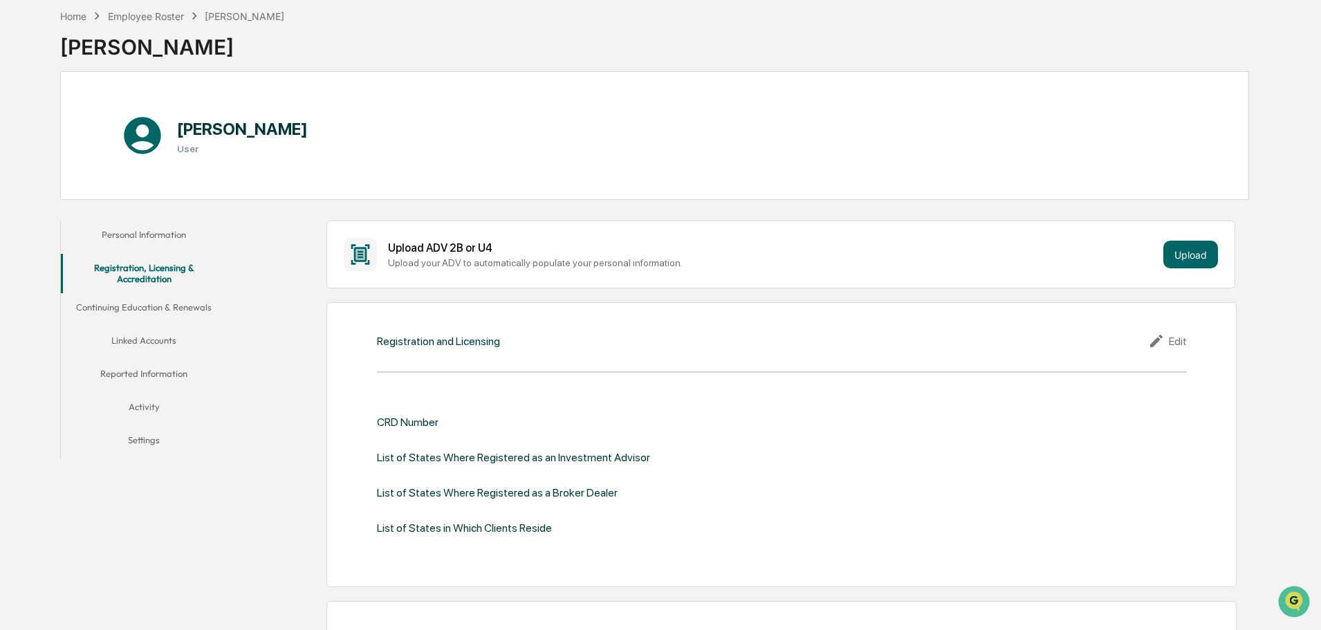
scroll to position [45, 0]
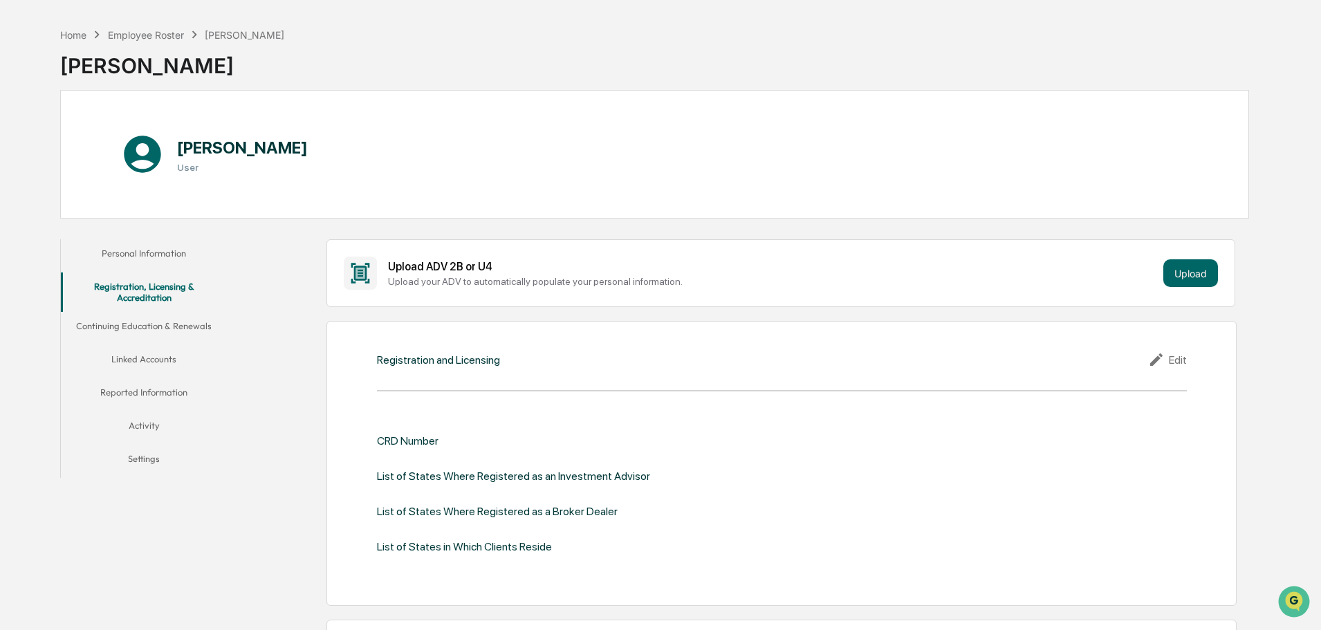
click at [147, 324] on button "Continuing Education & Renewals" at bounding box center [144, 328] width 166 height 33
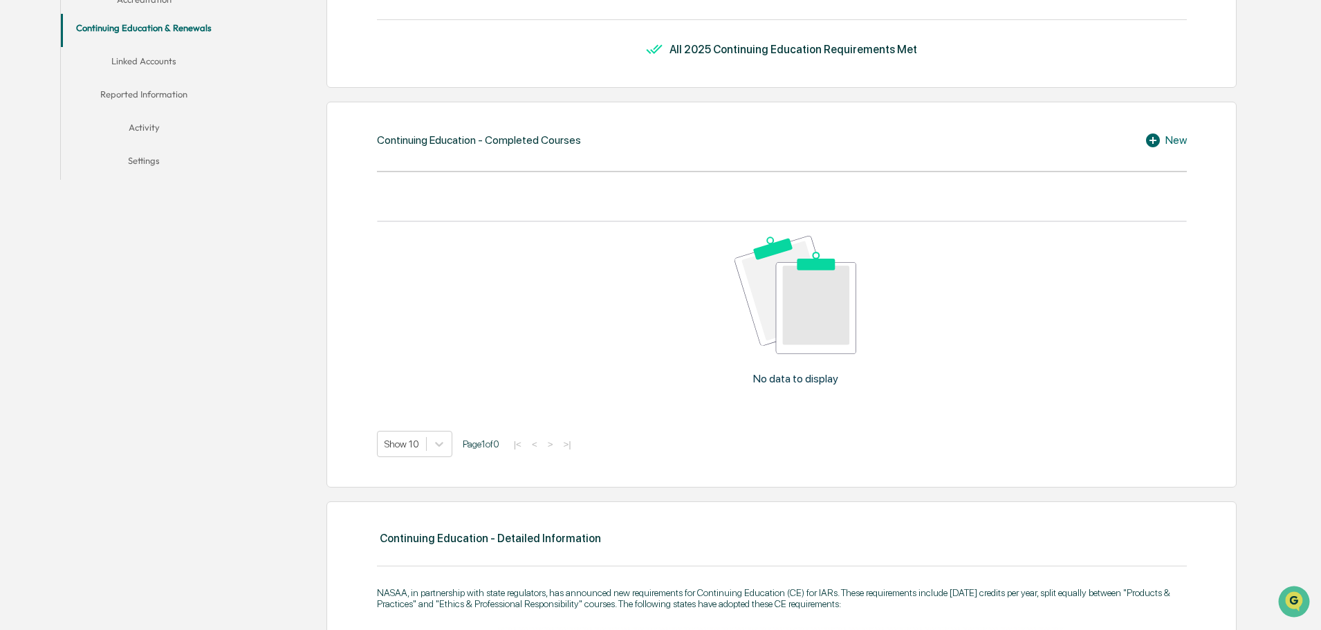
scroll to position [322, 0]
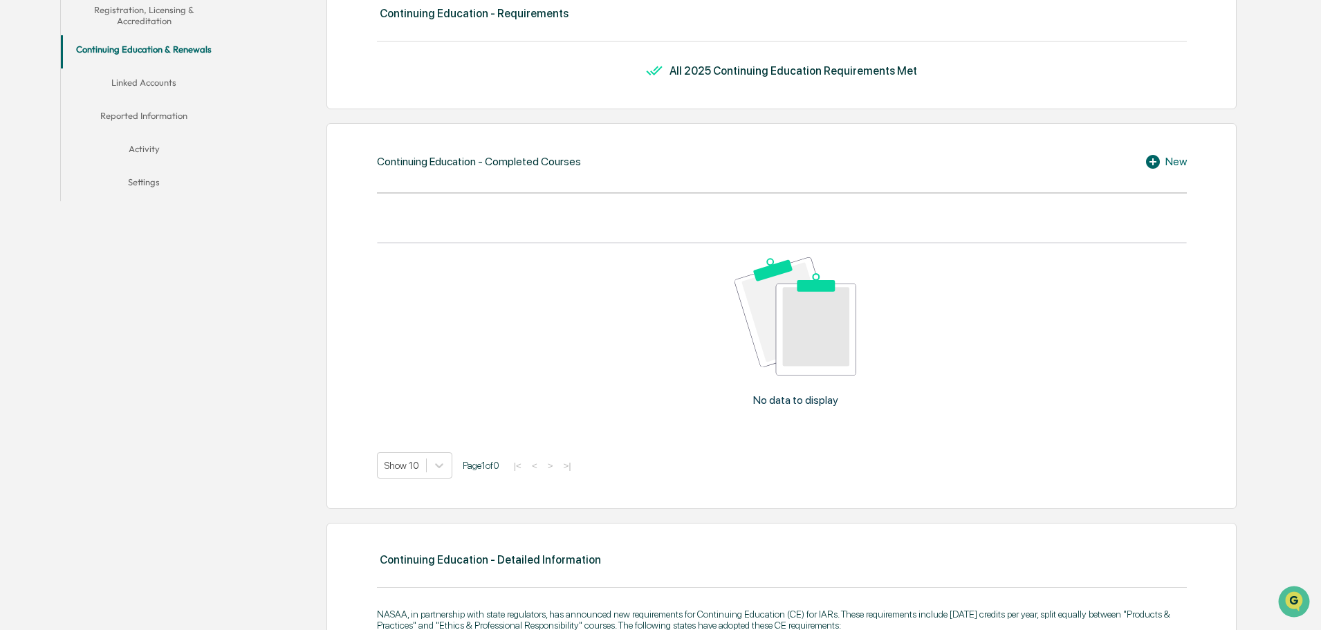
click at [161, 80] on button "Linked Accounts" at bounding box center [144, 84] width 166 height 33
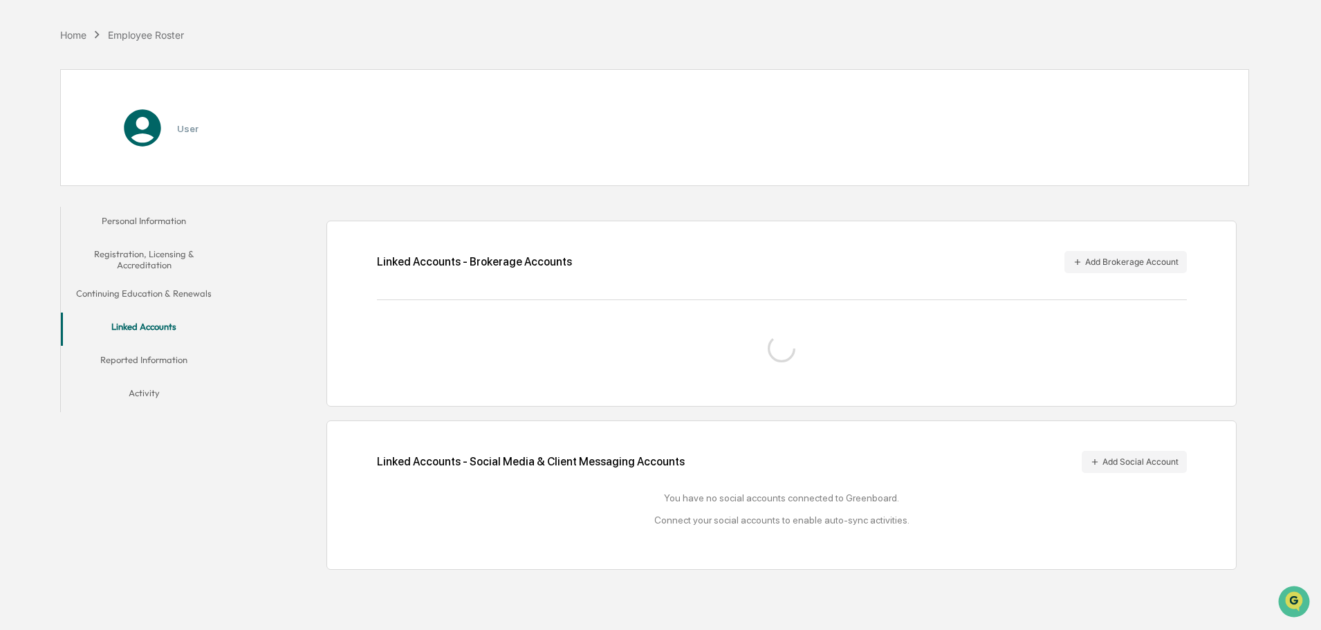
scroll to position [66, 0]
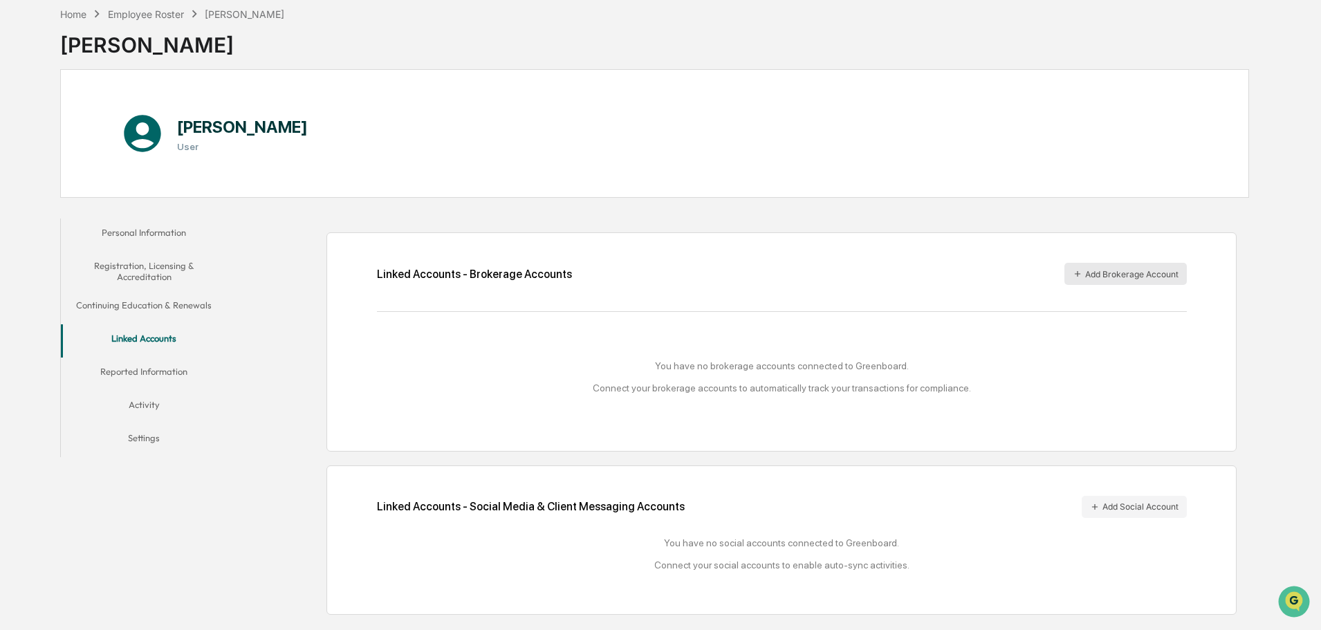
click at [1104, 279] on button "Add Brokerage Account" at bounding box center [1125, 274] width 122 height 22
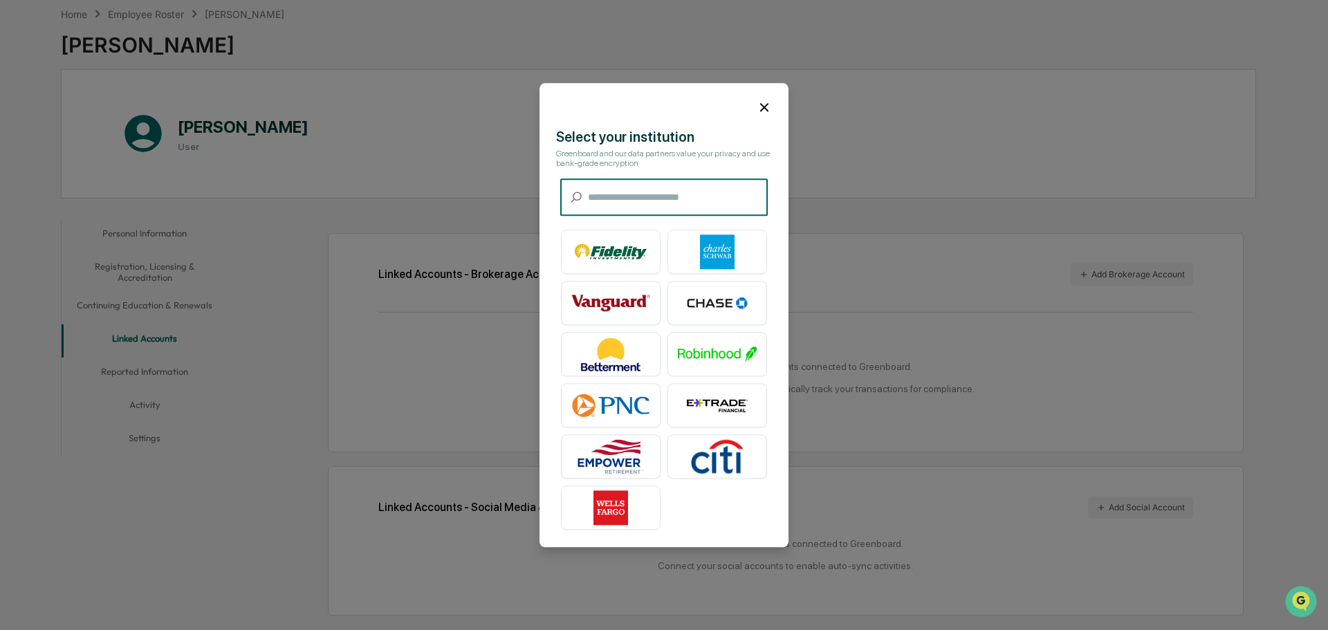
click at [669, 192] on input "text" at bounding box center [678, 197] width 180 height 37
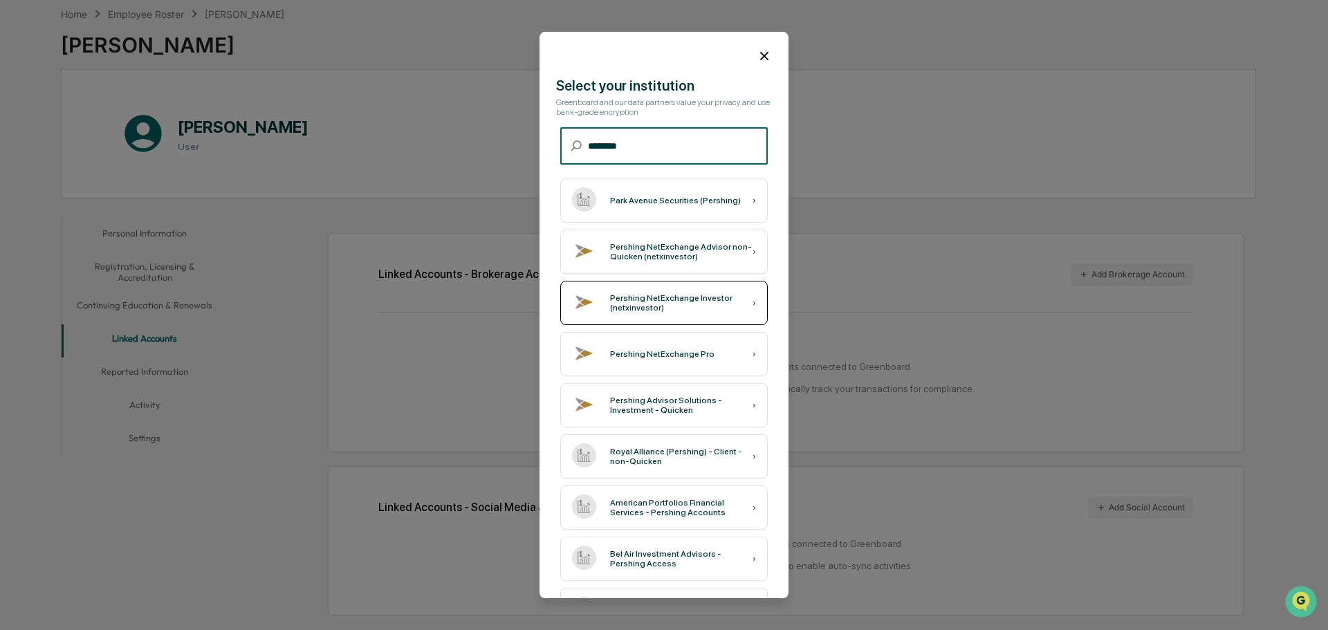
type input "********"
click at [695, 299] on div "Pershing NetExchange Investor (netxinvestor)" at bounding box center [681, 302] width 142 height 19
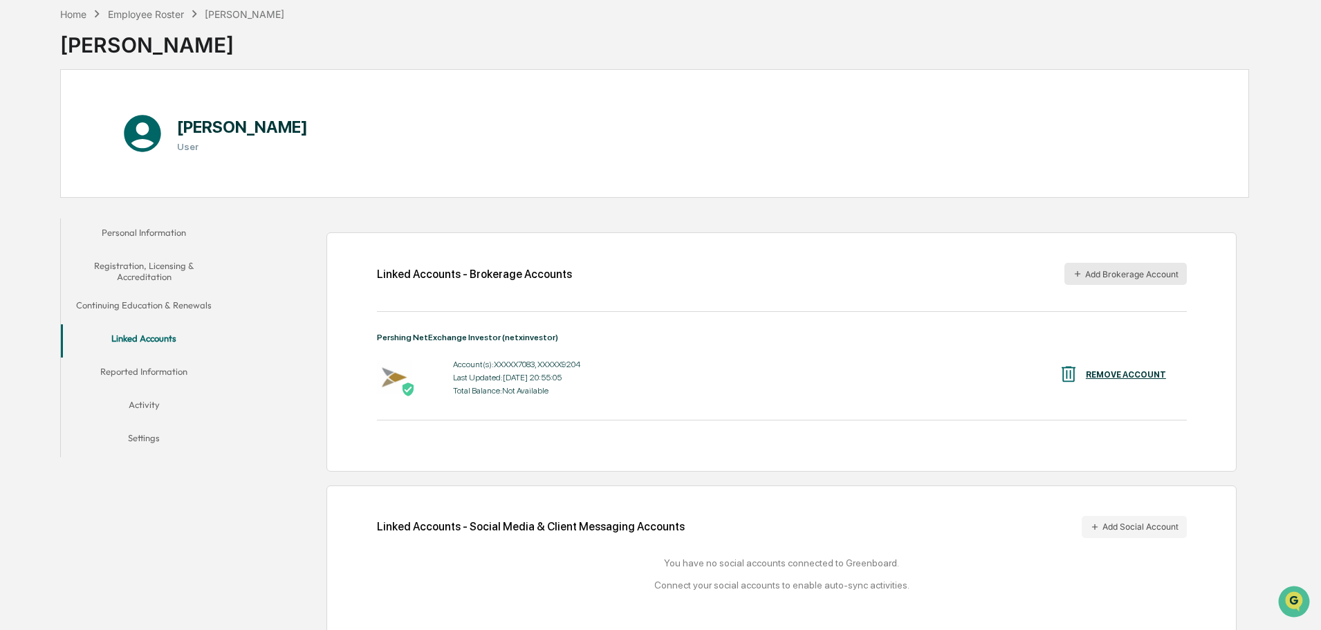
click at [1113, 285] on button "Add Brokerage Account" at bounding box center [1125, 274] width 122 height 22
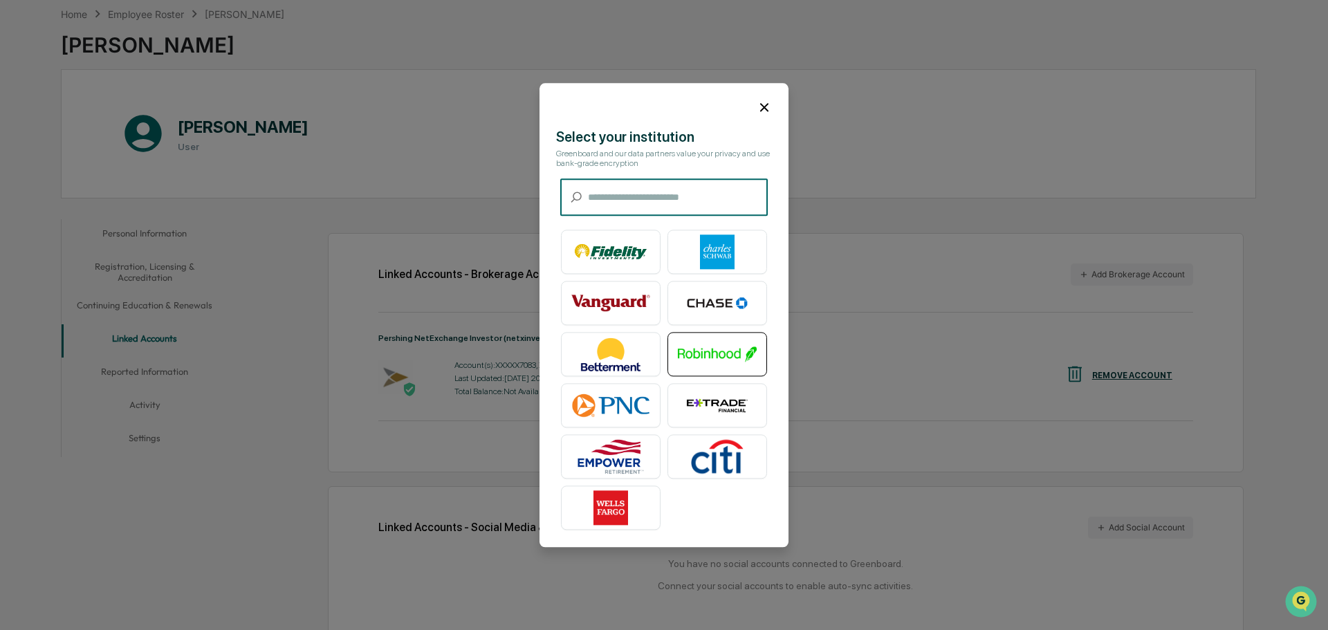
click at [724, 349] on img at bounding box center [717, 354] width 79 height 35
click at [686, 366] on img at bounding box center [717, 354] width 79 height 35
click at [661, 194] on input "text" at bounding box center [678, 197] width 180 height 37
type input "*"
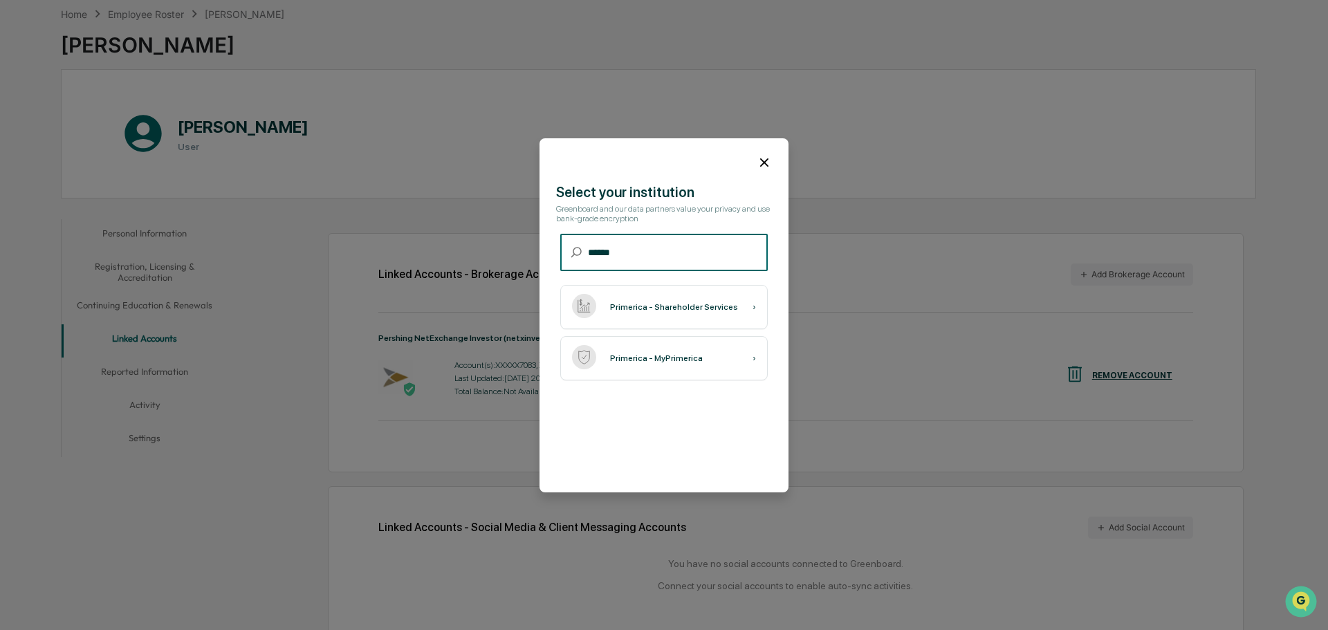
type input "******"
click at [760, 159] on icon at bounding box center [764, 162] width 8 height 8
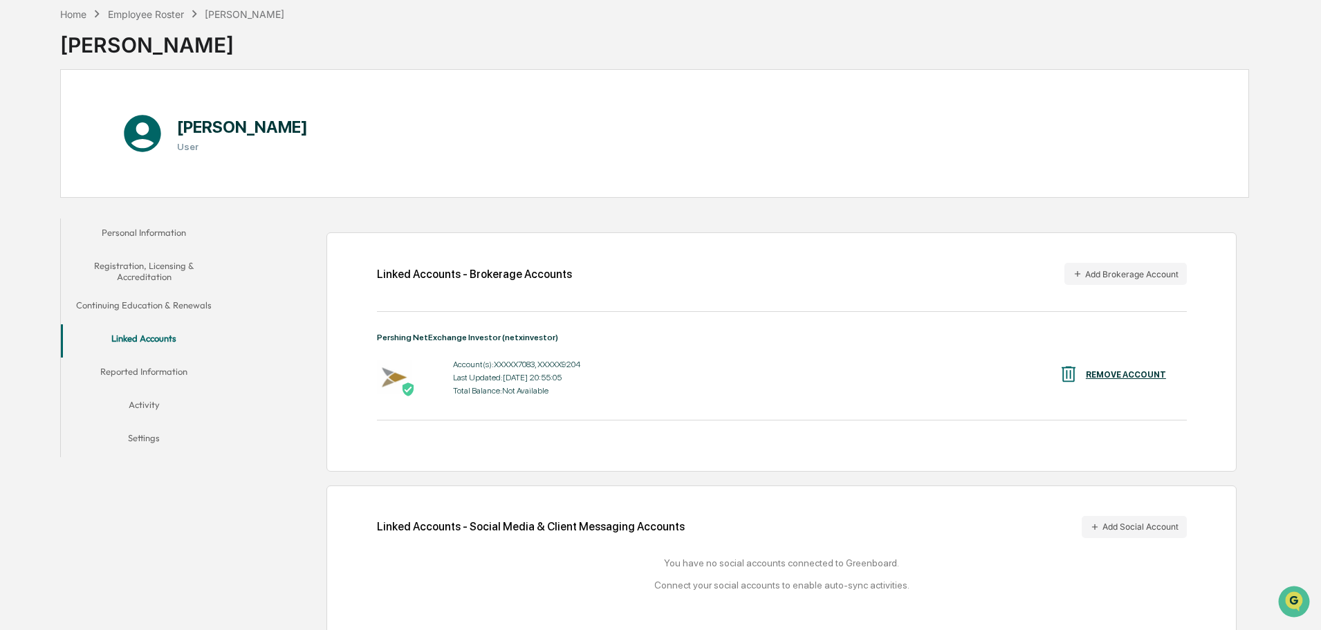
click at [121, 385] on button "Reported Information" at bounding box center [144, 374] width 166 height 33
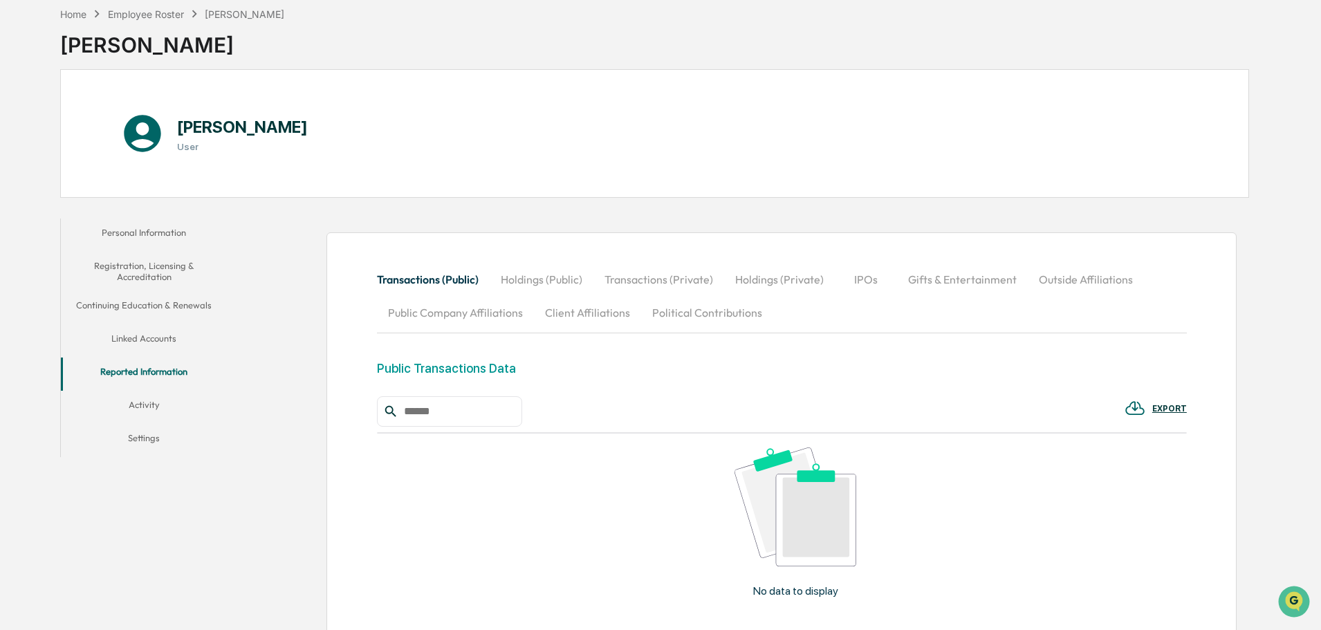
click at [143, 339] on button "Linked Accounts" at bounding box center [144, 340] width 166 height 33
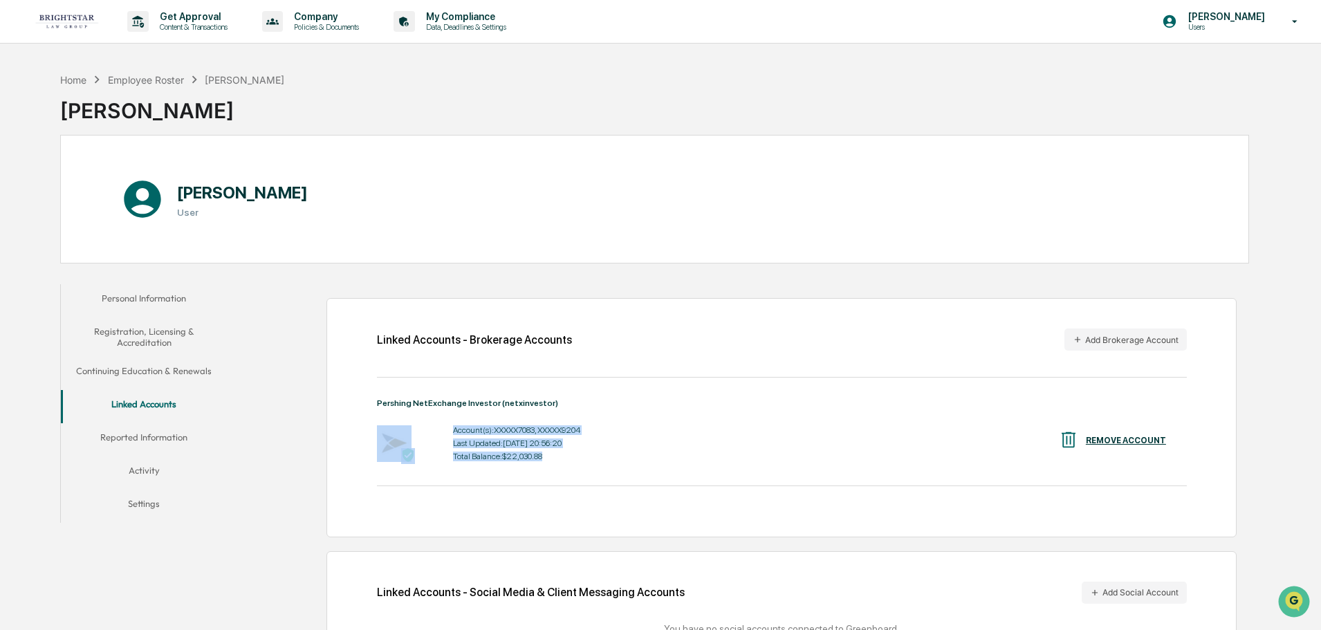
drag, startPoint x: 543, startPoint y: 452, endPoint x: 441, endPoint y: 432, distance: 104.3
click at [441, 432] on div "Account(s): XXXXX7083, XXXXX9204 Last Updated: [DATE] 20:56:20 Total Balance: $…" at bounding box center [782, 443] width 810 height 43
click at [519, 430] on div "Account(s): XXXXX7083, XXXXX9204" at bounding box center [516, 430] width 127 height 10
drag, startPoint x: 454, startPoint y: 434, endPoint x: 553, endPoint y: 454, distance: 101.6
click at [553, 454] on div "Account(s): XXXXX7083, XXXXX9204 Last Updated: [DATE] 20:56:20 Total Balance: $…" at bounding box center [516, 443] width 127 height 43
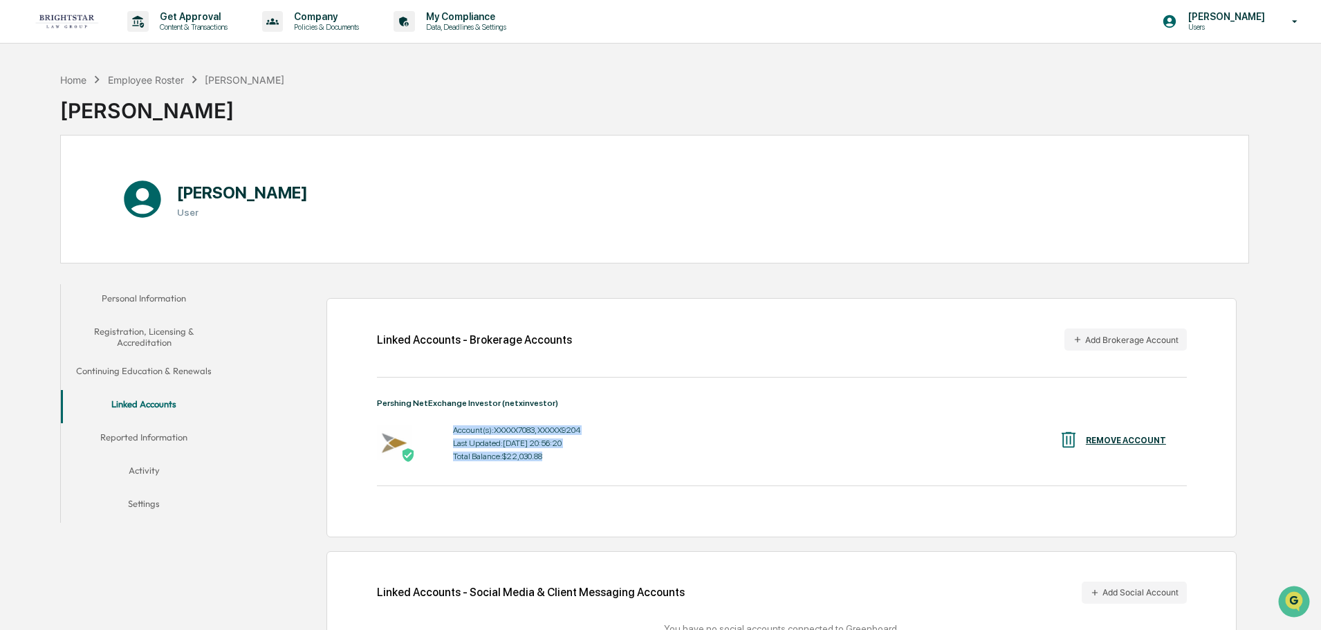
click at [545, 457] on div "Total Balance: $22,030.88" at bounding box center [516, 457] width 127 height 10
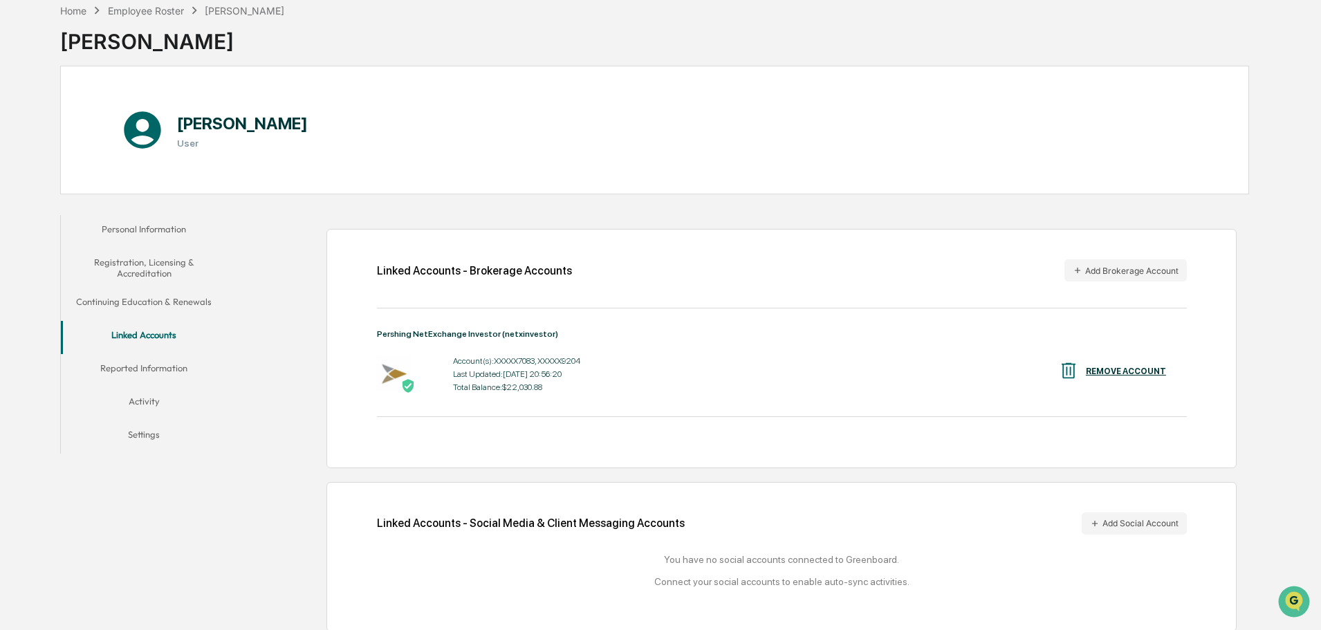
scroll to position [77, 0]
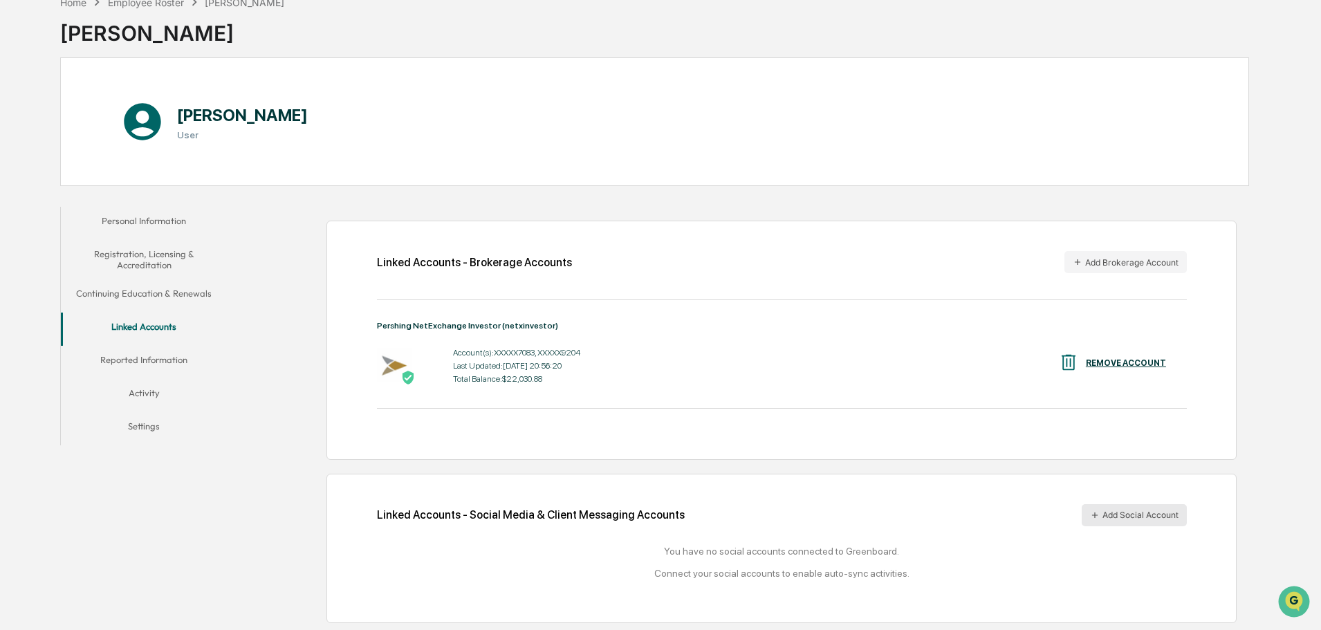
click at [1177, 507] on button "Add Social Account" at bounding box center [1134, 515] width 105 height 22
click at [169, 358] on button "Reported Information" at bounding box center [144, 362] width 166 height 33
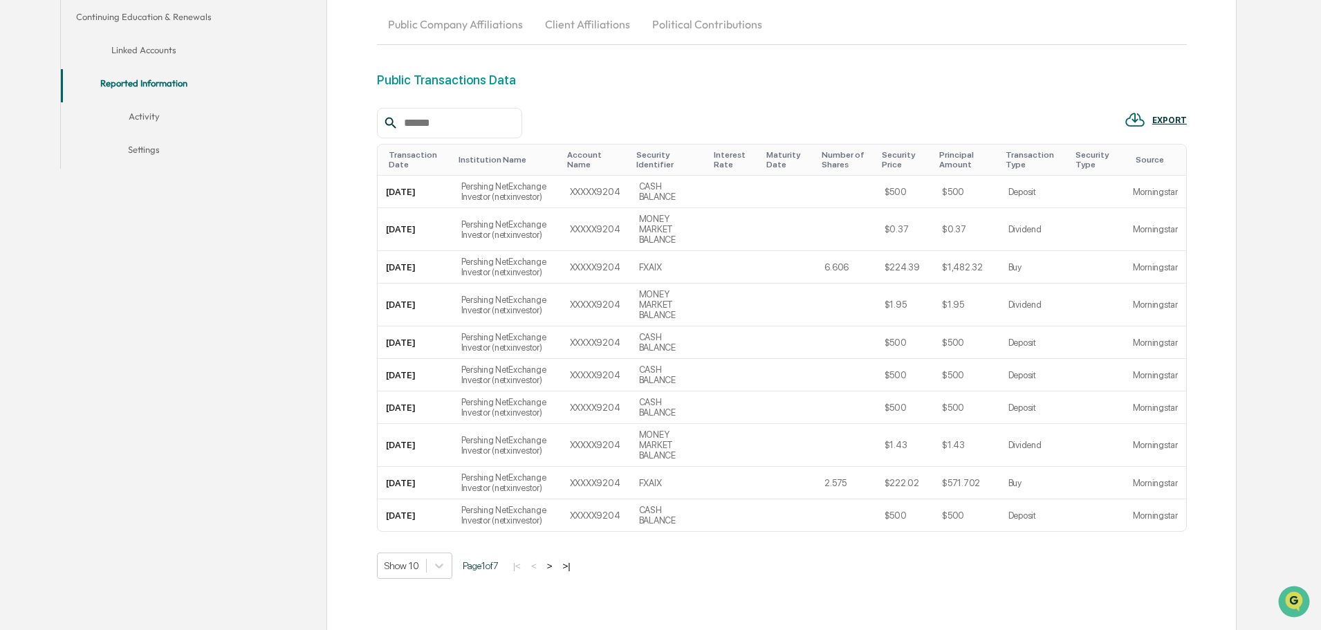
scroll to position [390, 0]
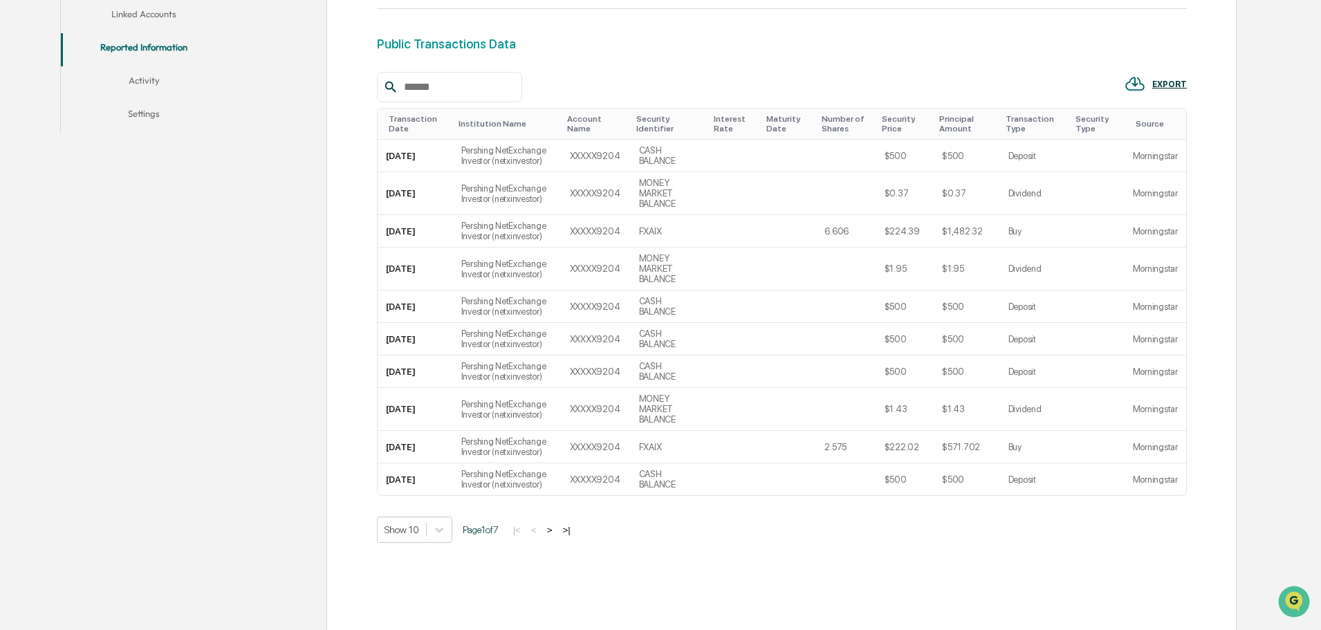
click at [572, 524] on button ">|" at bounding box center [566, 530] width 16 height 12
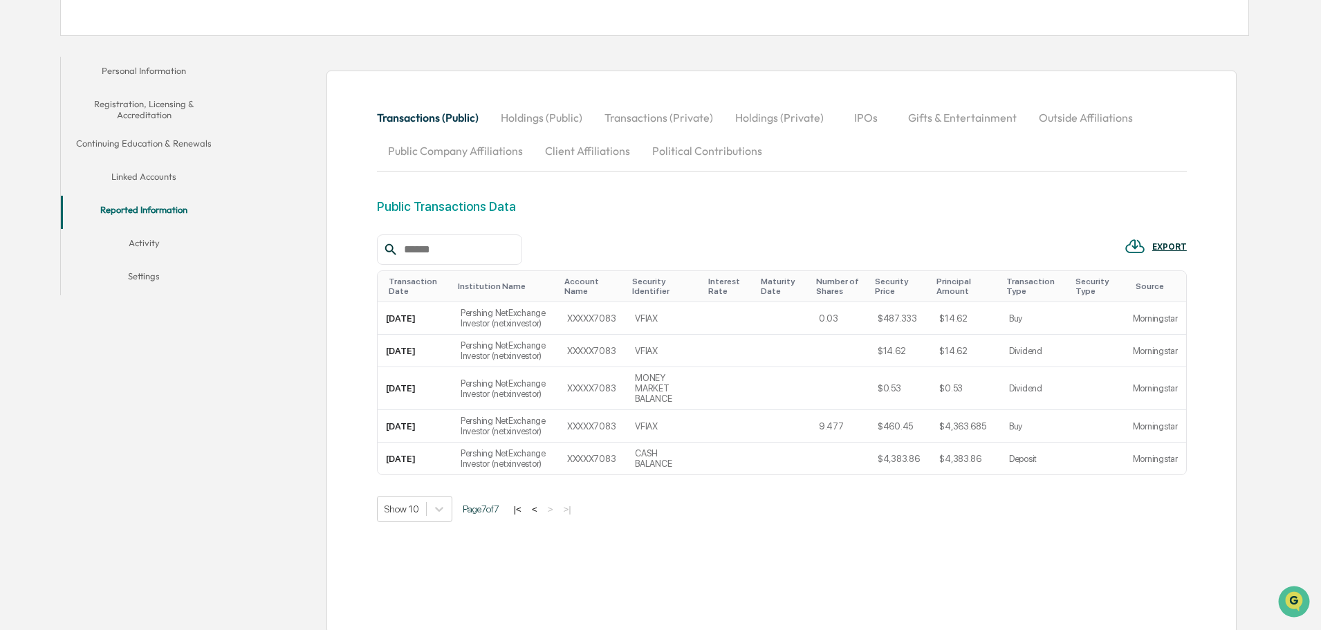
click at [539, 119] on button "Holdings (Public)" at bounding box center [542, 117] width 104 height 33
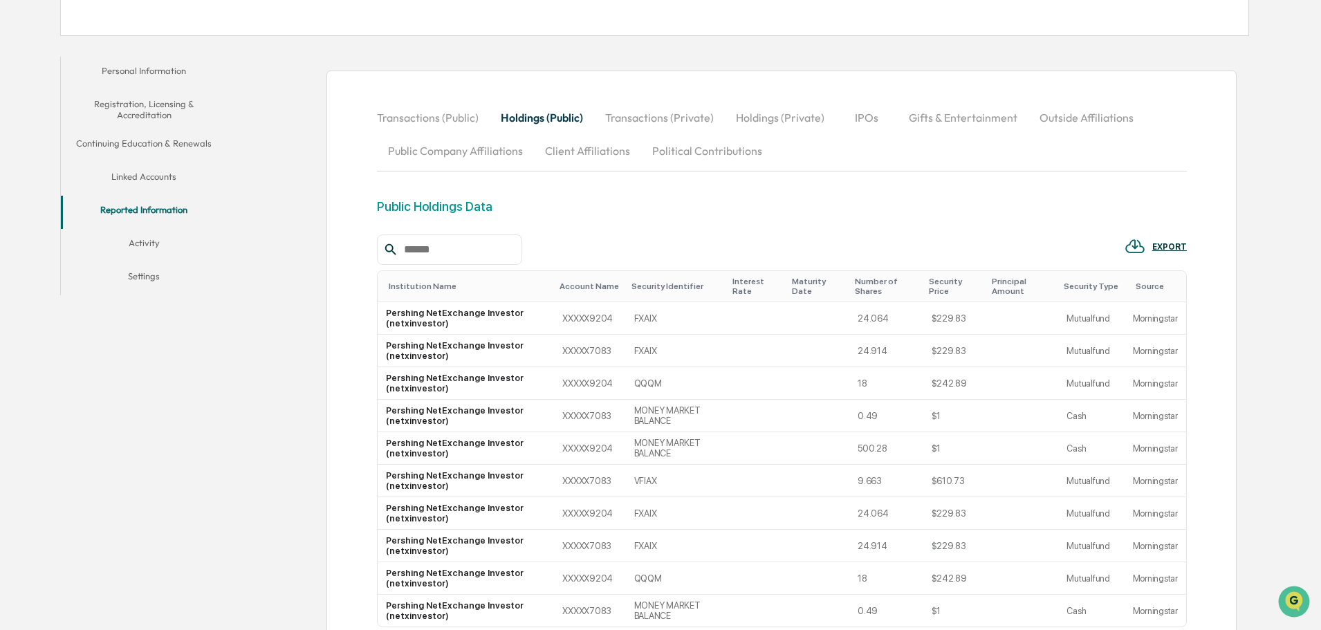
click at [682, 108] on button "Transactions (Private)" at bounding box center [659, 117] width 131 height 33
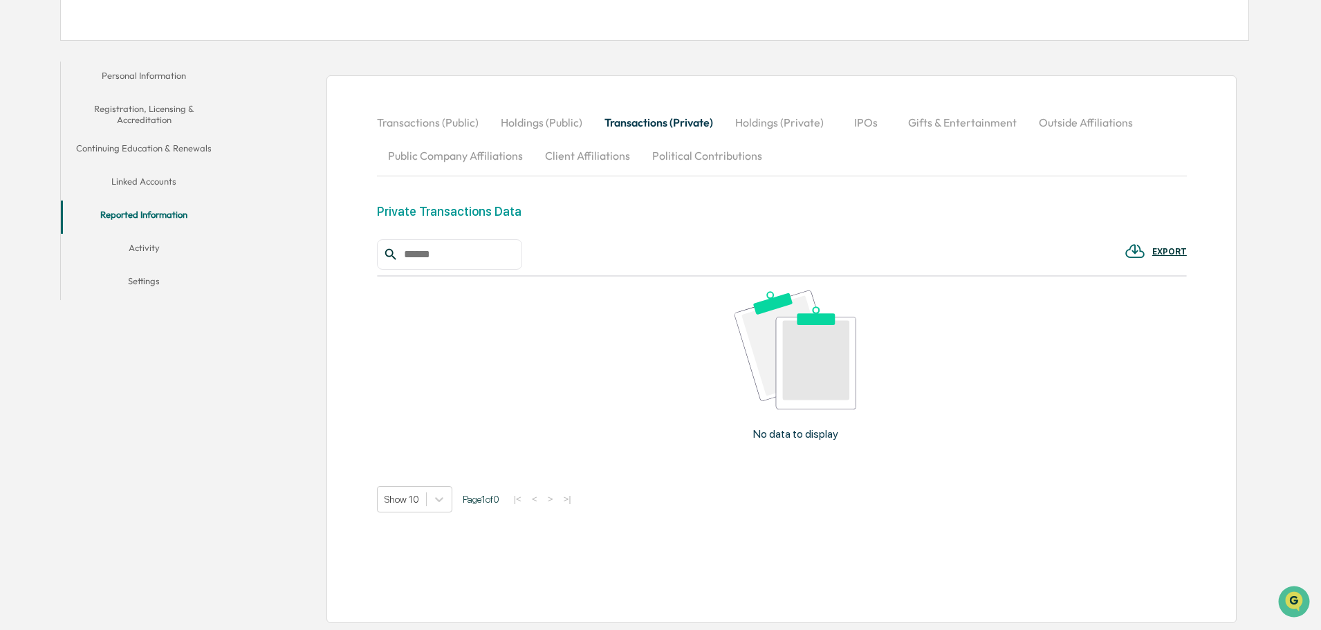
click at [770, 116] on button "Holdings (Private)" at bounding box center [779, 122] width 111 height 33
click at [865, 120] on button "IPOs" at bounding box center [867, 122] width 62 height 33
click at [982, 126] on button "Gifts & Entertainment" at bounding box center [962, 122] width 131 height 33
click at [1096, 123] on button "Outside Affiliations" at bounding box center [1087, 122] width 116 height 33
click at [474, 167] on button "Public Company Affiliations" at bounding box center [455, 155] width 157 height 33
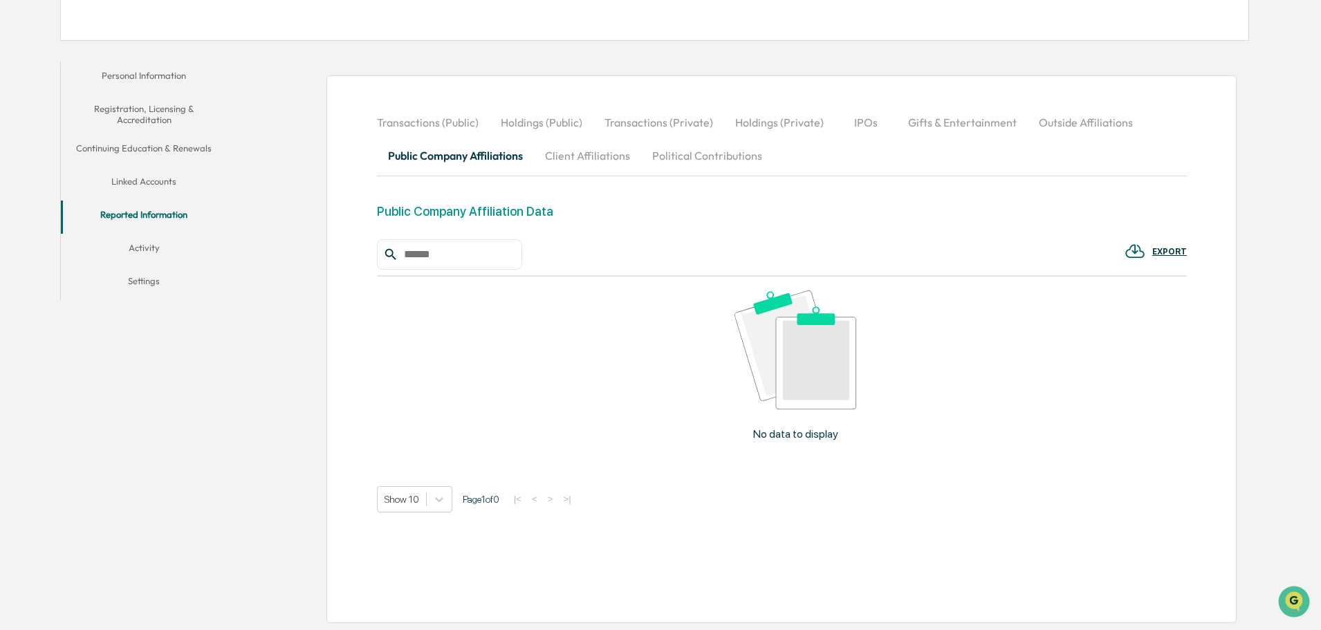
click at [593, 156] on button "Client Affiliations" at bounding box center [587, 155] width 107 height 33
click at [716, 157] on button "Political Contributions" at bounding box center [707, 155] width 132 height 33
click at [439, 126] on button "Transactions (Public)" at bounding box center [433, 122] width 113 height 33
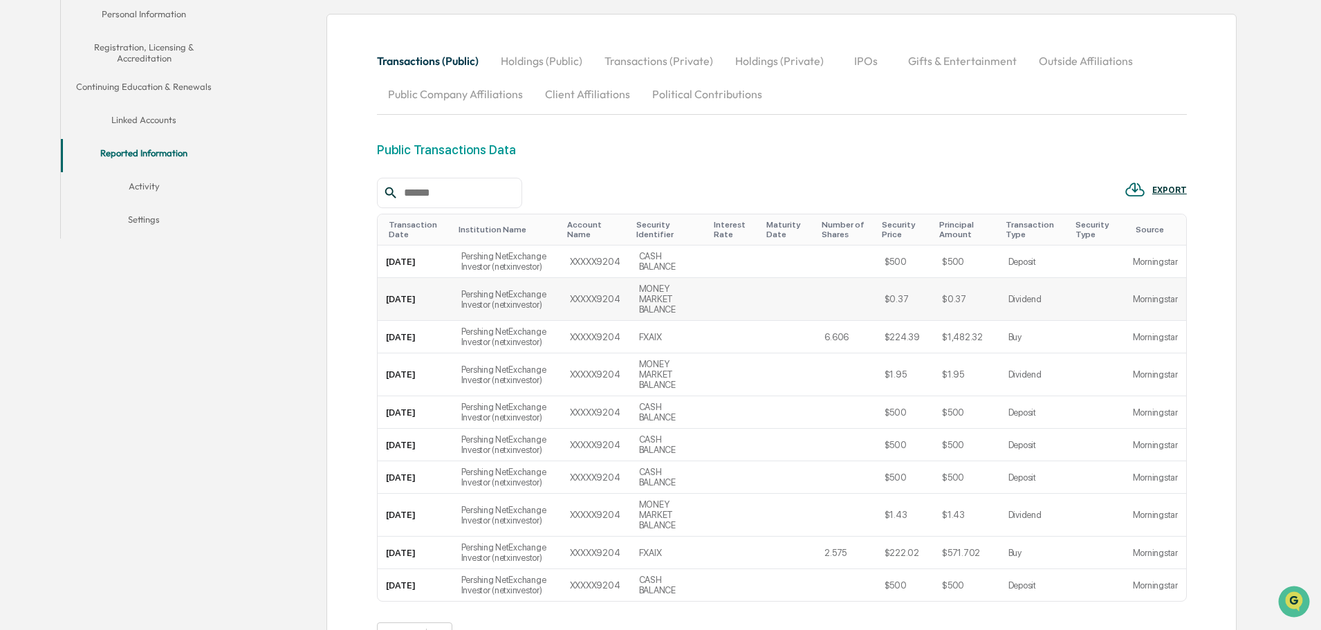
scroll to position [390, 0]
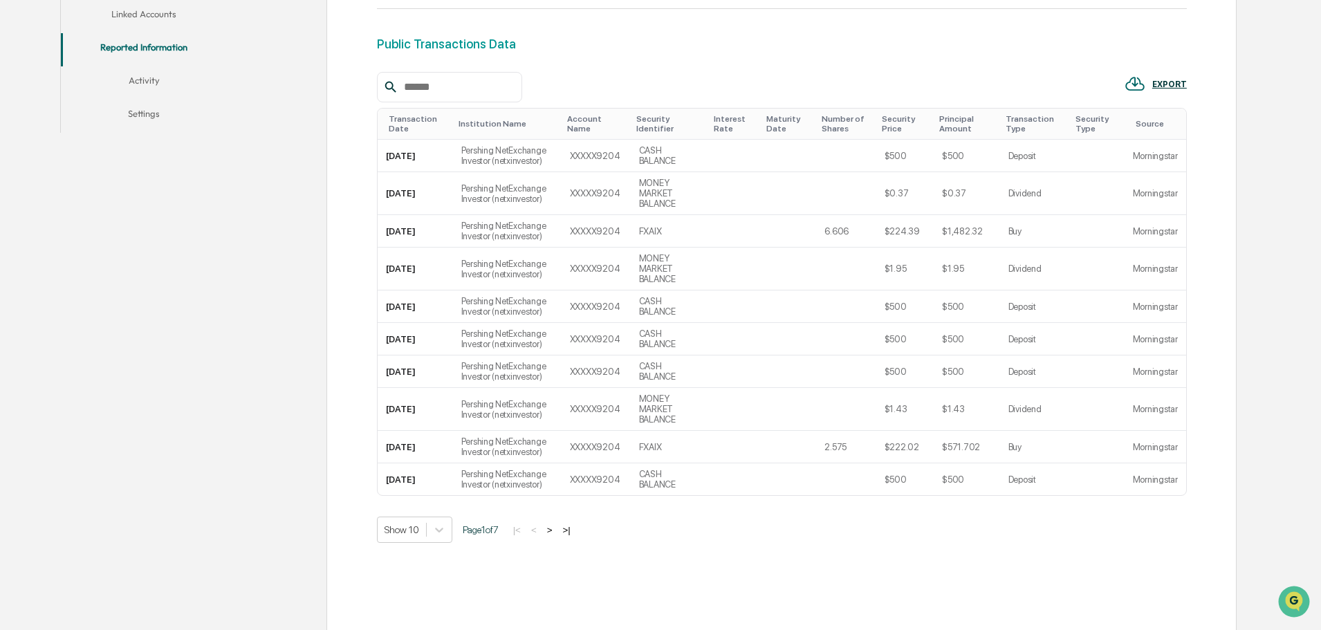
click at [555, 524] on button ">" at bounding box center [550, 530] width 14 height 12
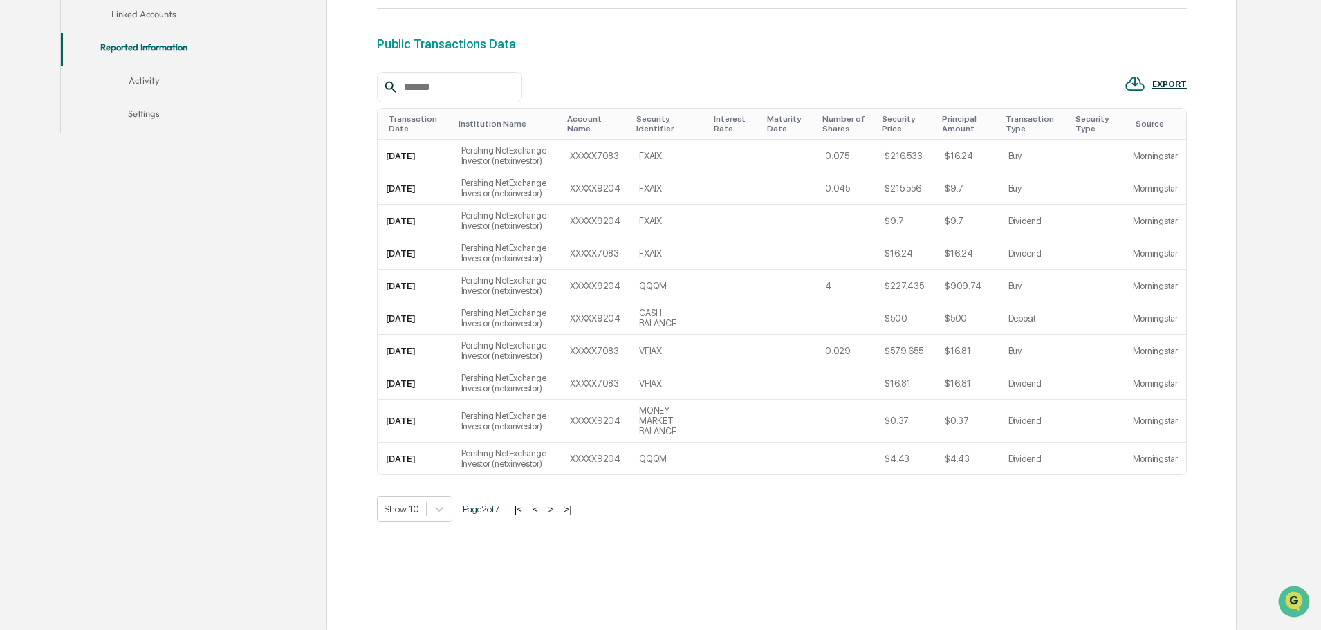
click at [555, 504] on button ">" at bounding box center [551, 510] width 14 height 12
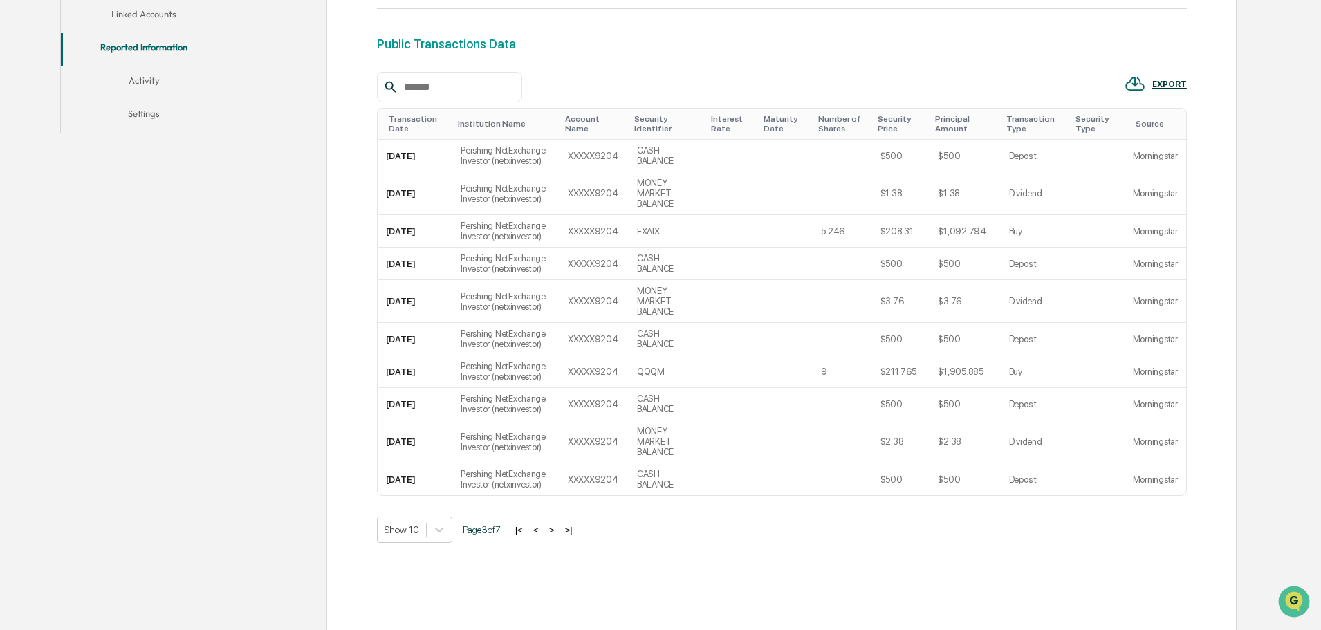
click at [555, 524] on button ">" at bounding box center [552, 530] width 14 height 12
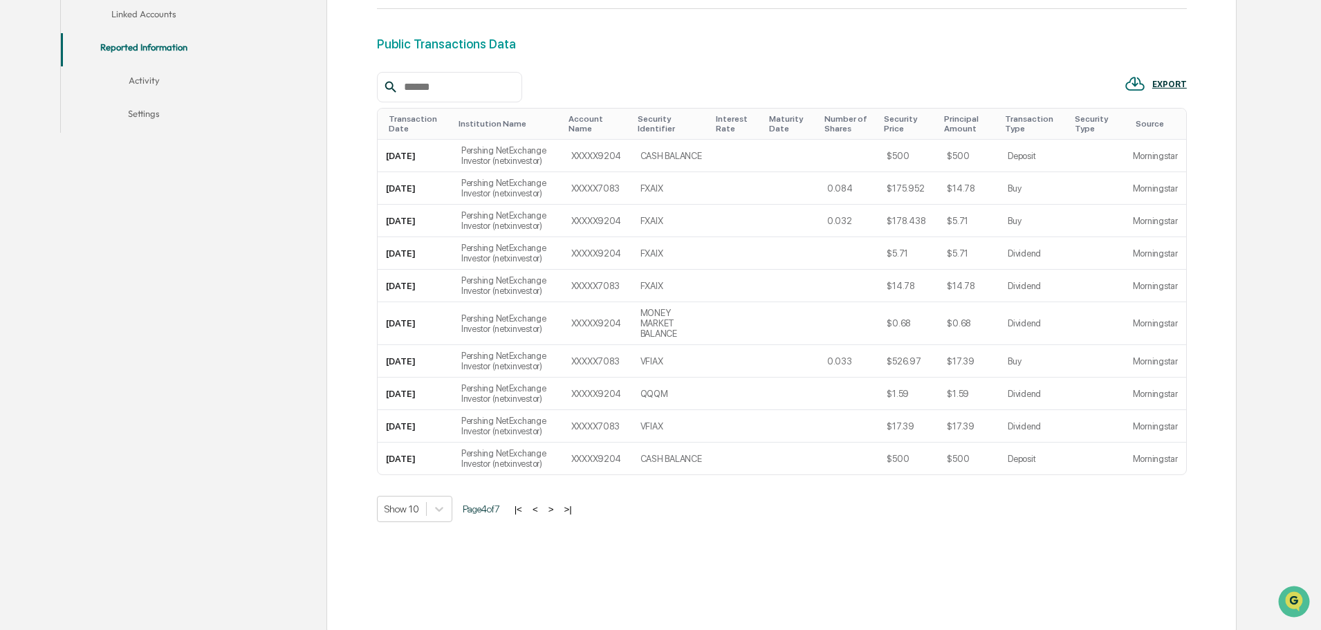
click at [555, 504] on button ">" at bounding box center [551, 510] width 14 height 12
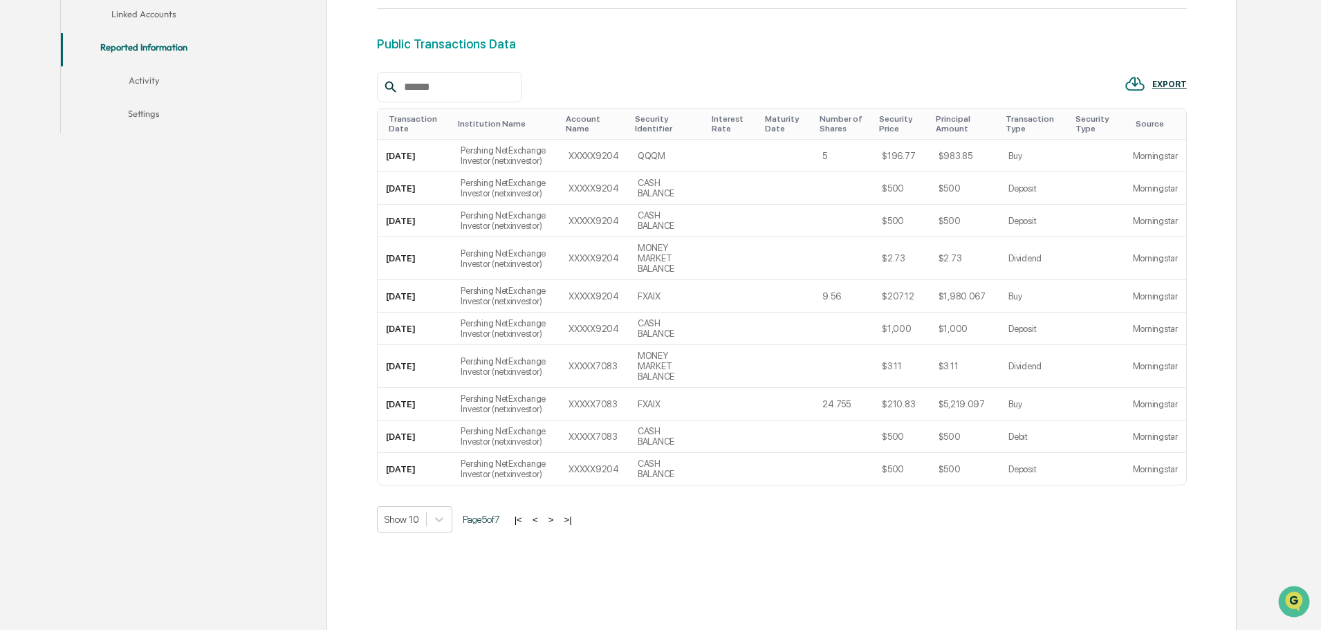
click at [555, 514] on button ">" at bounding box center [551, 520] width 14 height 12
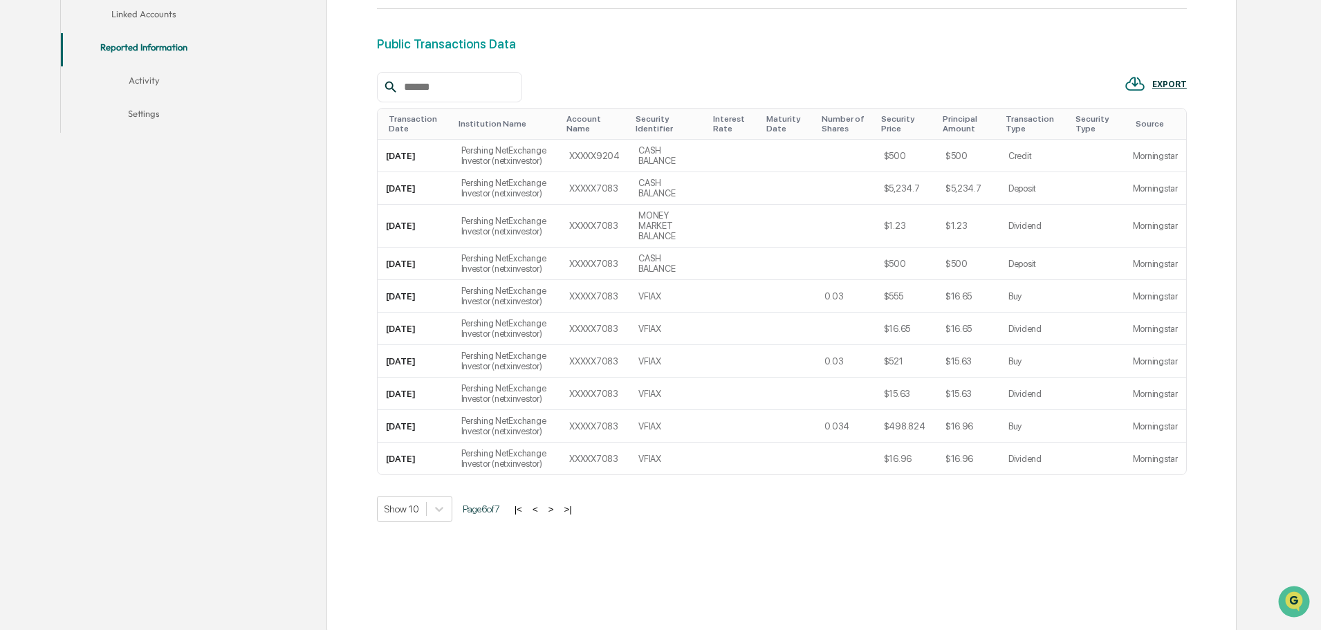
click at [555, 504] on button ">" at bounding box center [551, 510] width 14 height 12
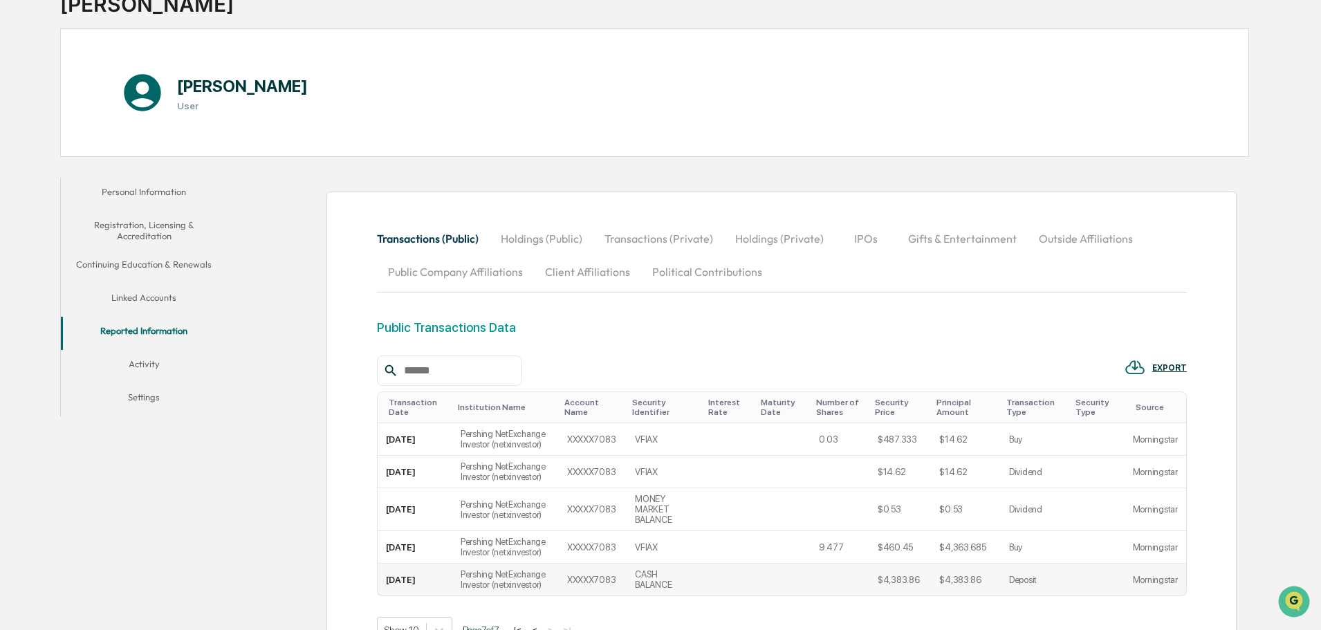
scroll to position [89, 0]
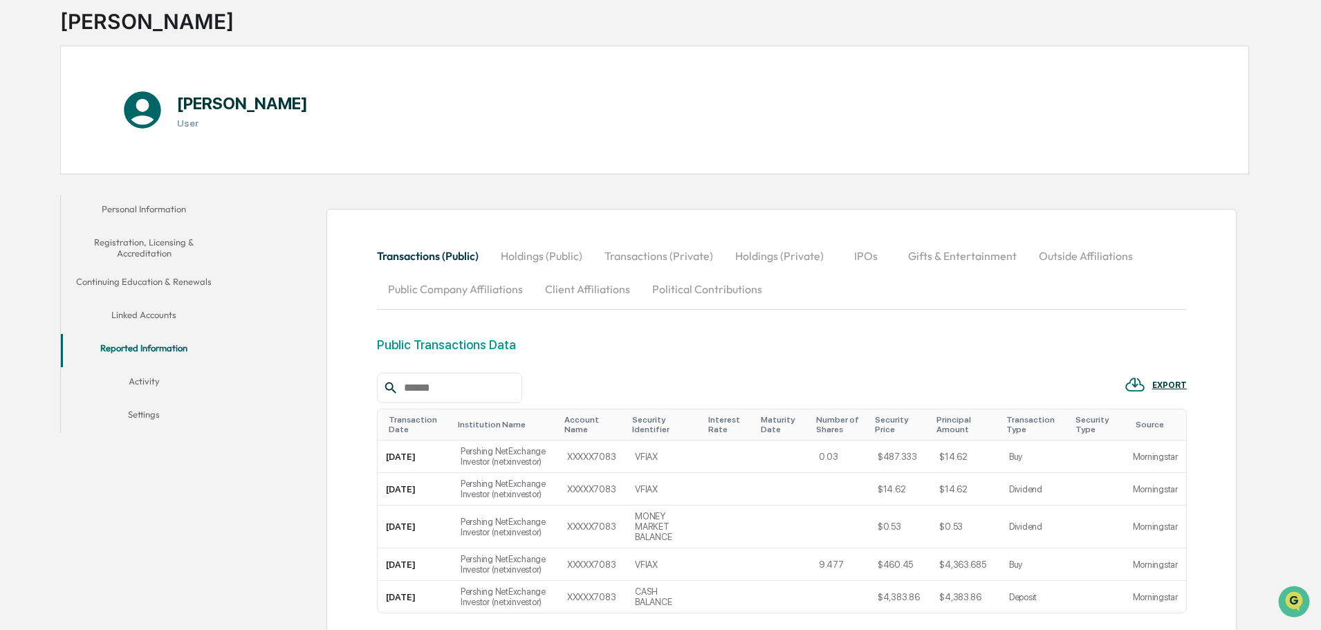
click at [154, 376] on button "Activity" at bounding box center [144, 383] width 166 height 33
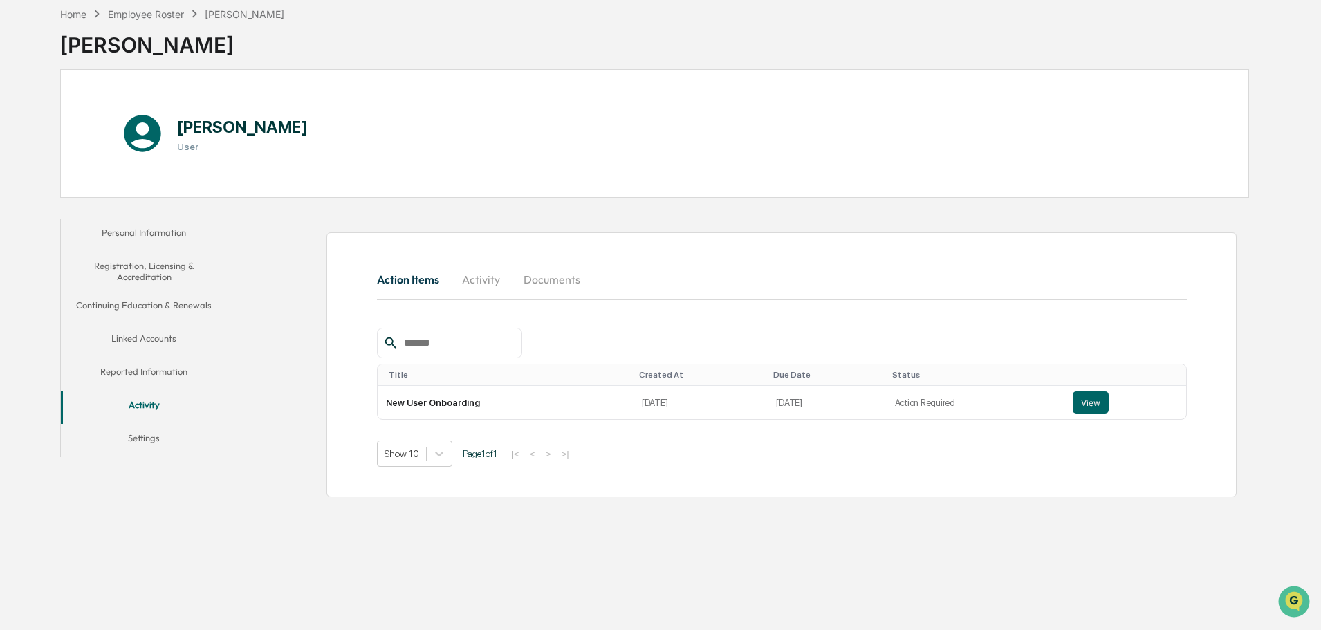
click at [158, 452] on button "Settings" at bounding box center [144, 440] width 166 height 33
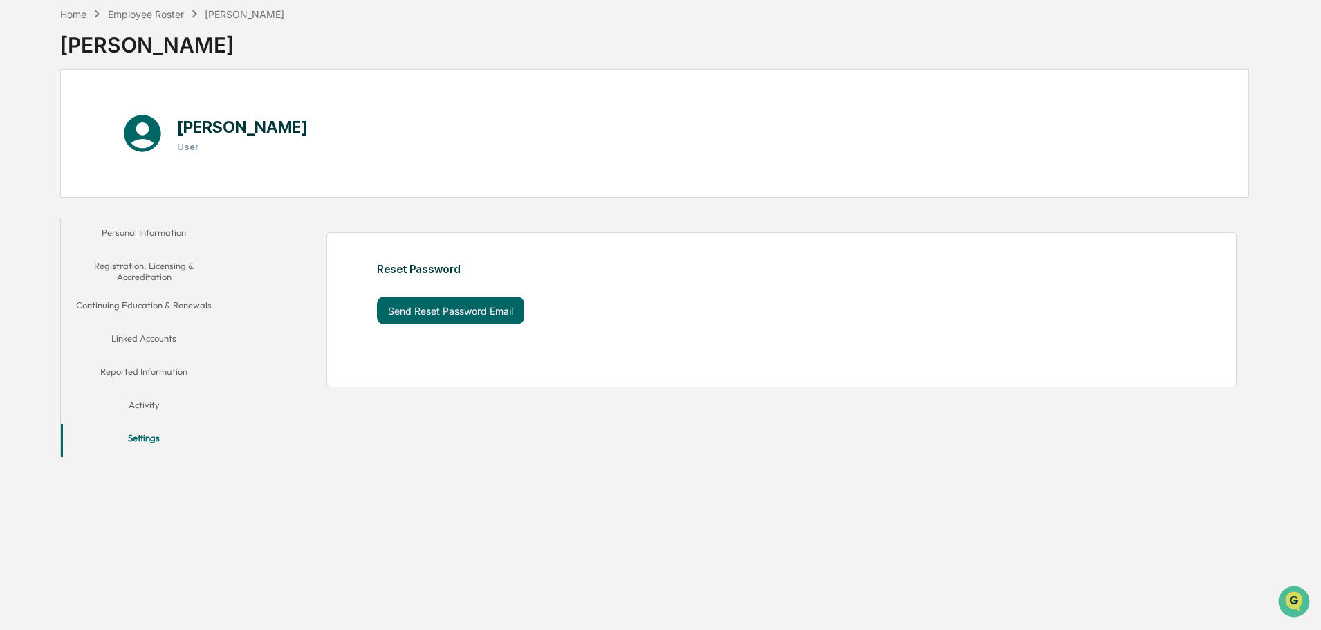
click at [133, 335] on button "Linked Accounts" at bounding box center [144, 340] width 166 height 33
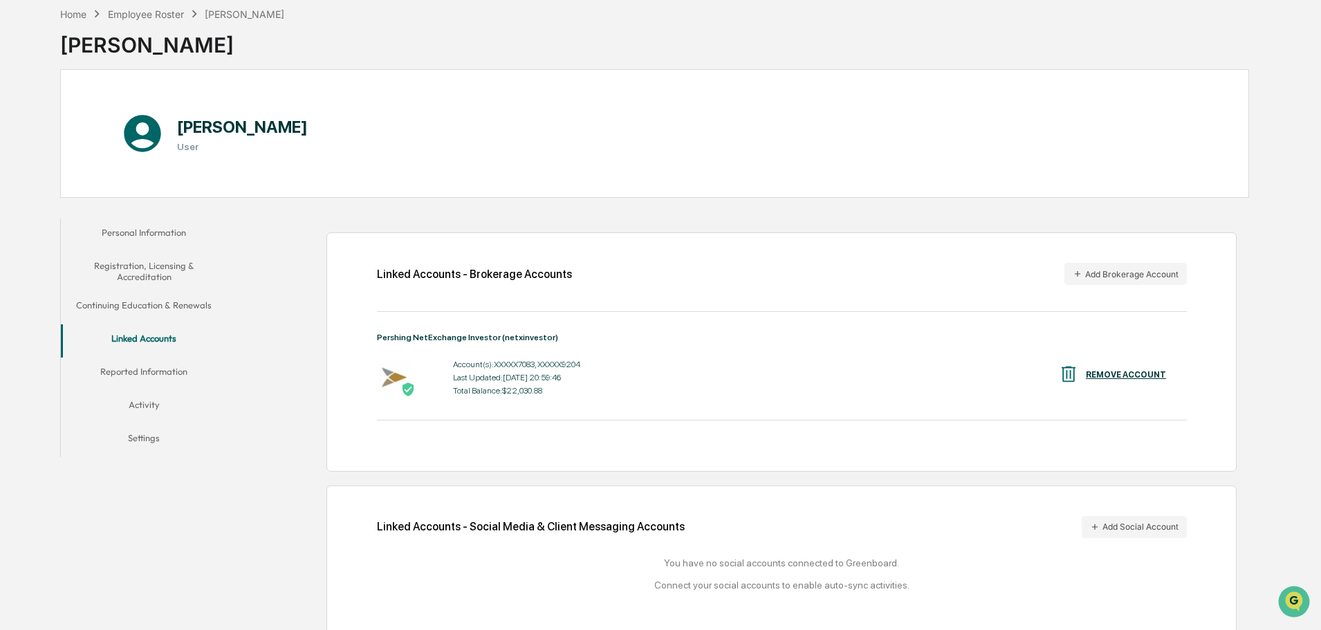
click at [125, 311] on button "Continuing Education & Renewals" at bounding box center [144, 307] width 166 height 33
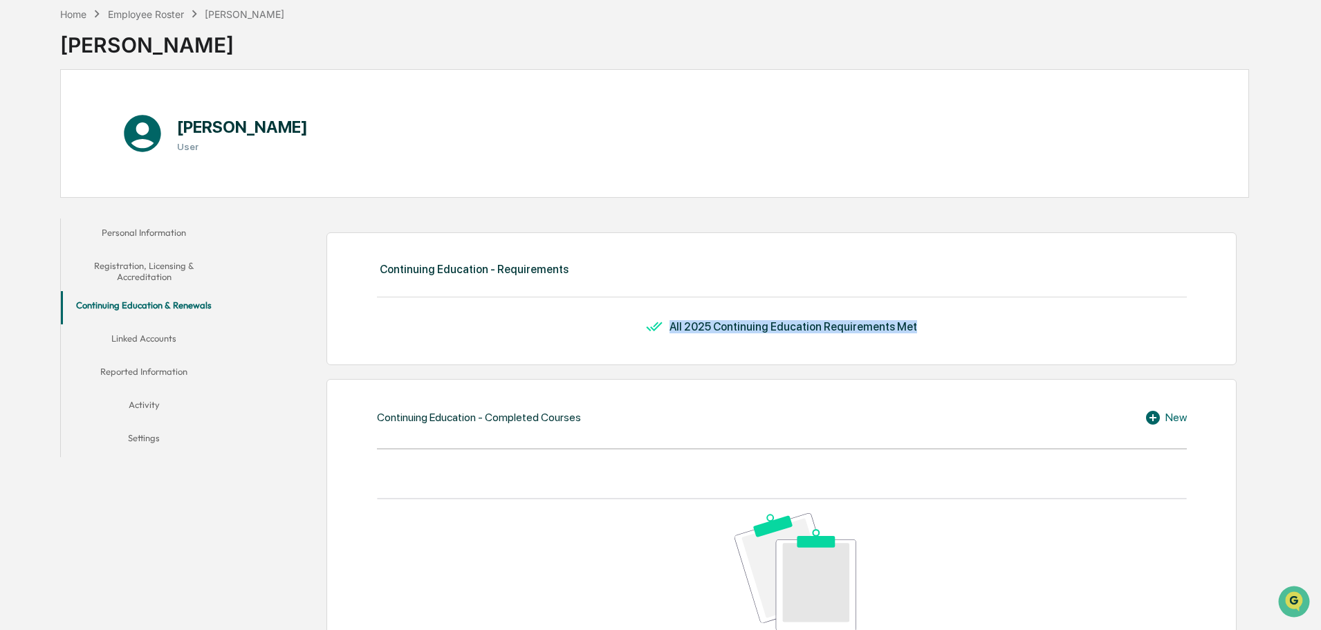
drag, startPoint x: 912, startPoint y: 327, endPoint x: 634, endPoint y: 329, distance: 278.7
click at [634, 329] on div "All 2025 Continuing Education Requirements Met" at bounding box center [782, 326] width 810 height 17
click at [694, 322] on div "All 2025 Continuing Education Requirements Met" at bounding box center [794, 326] width 248 height 13
click at [149, 273] on button "Registration, Licensing & Accreditation" at bounding box center [144, 271] width 166 height 39
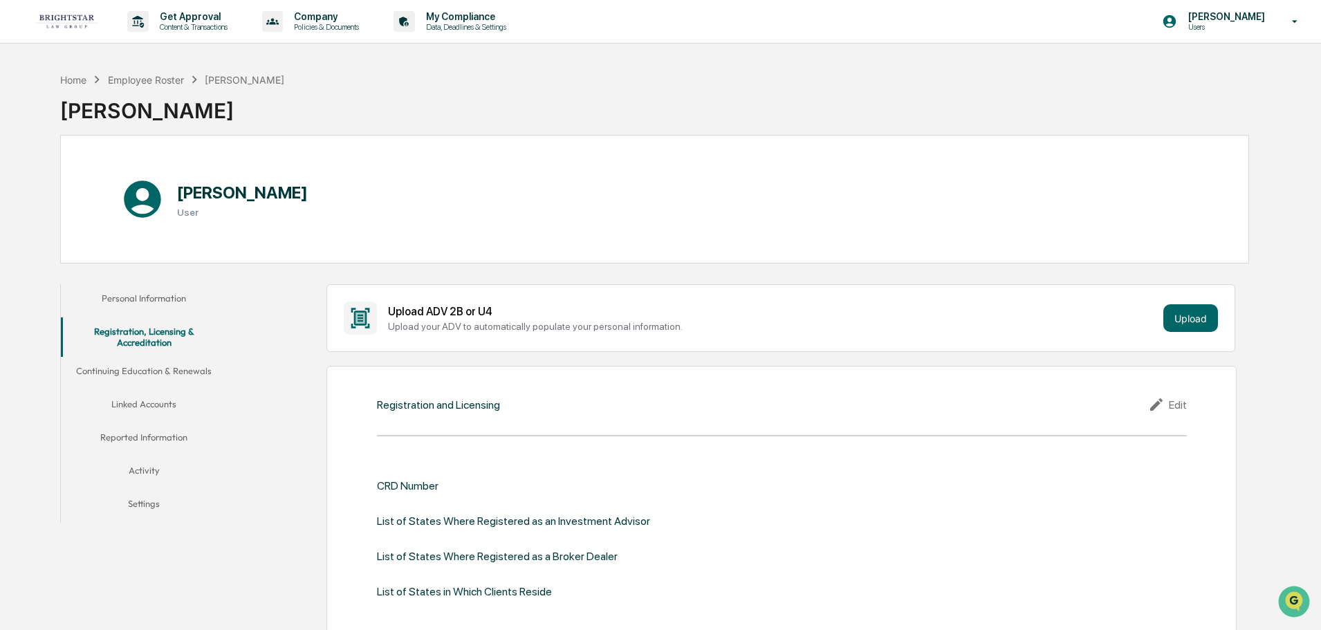
click at [216, 391] on button "Linked Accounts" at bounding box center [144, 406] width 166 height 33
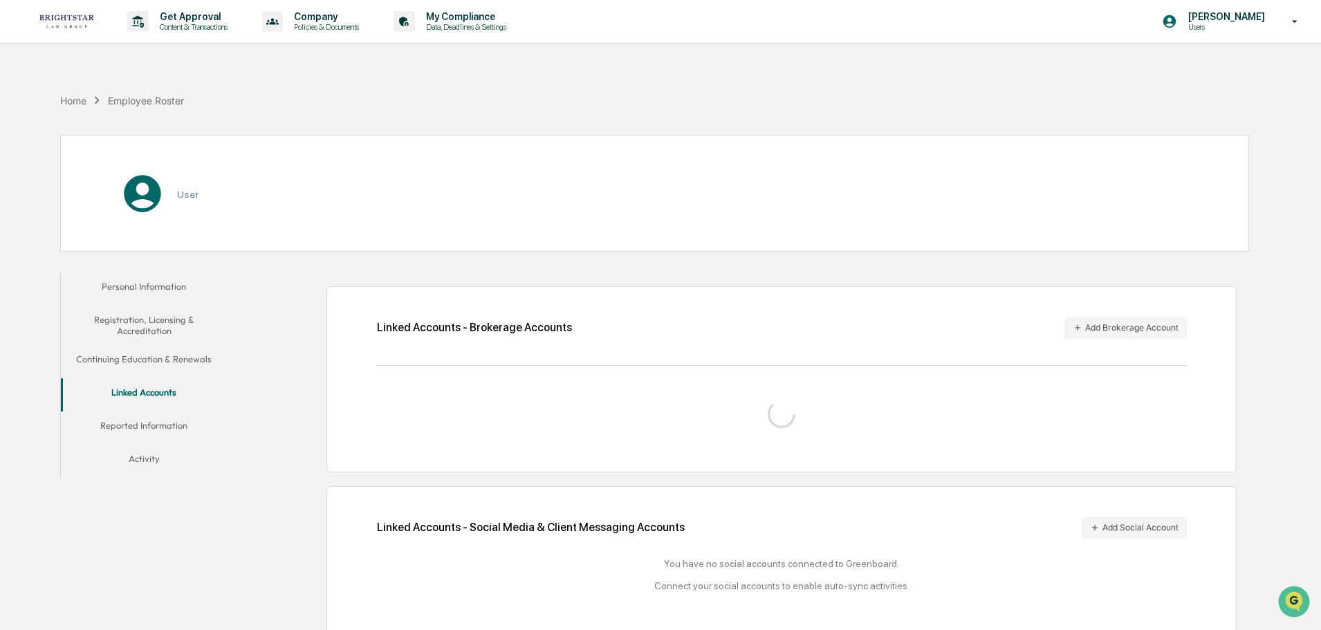
click at [199, 373] on button "Continuing Education & Renewals" at bounding box center [144, 361] width 166 height 33
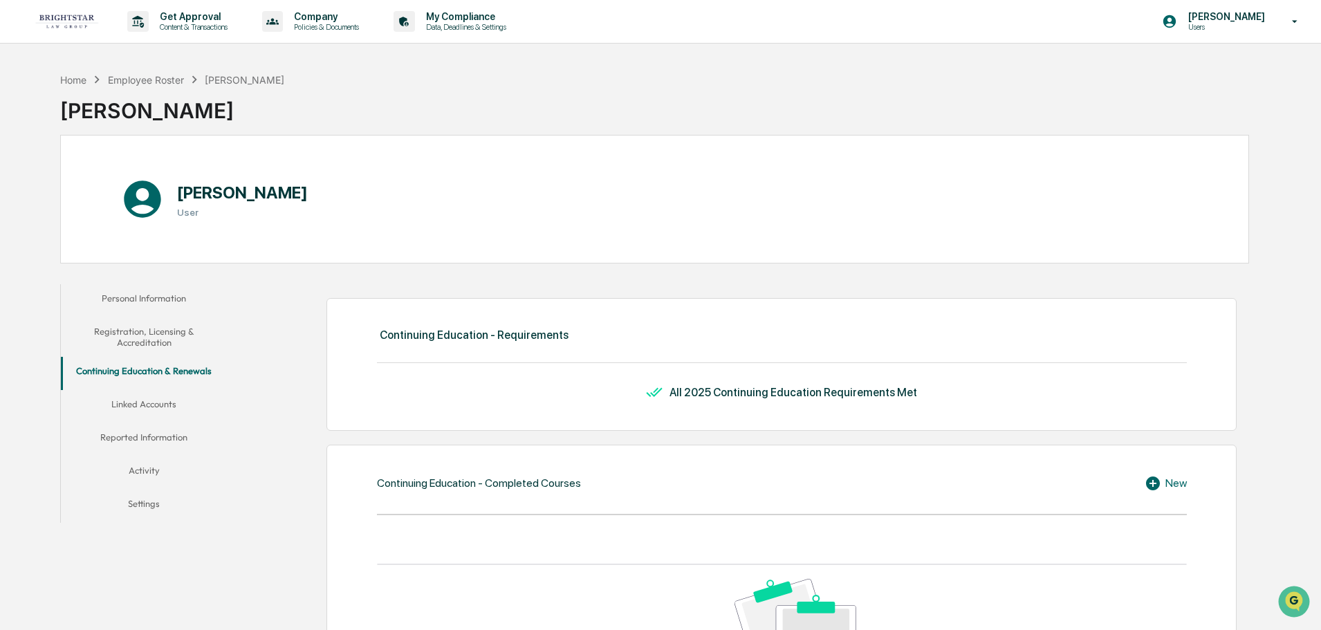
click at [143, 344] on button "Registration, Licensing & Accreditation" at bounding box center [144, 336] width 166 height 39
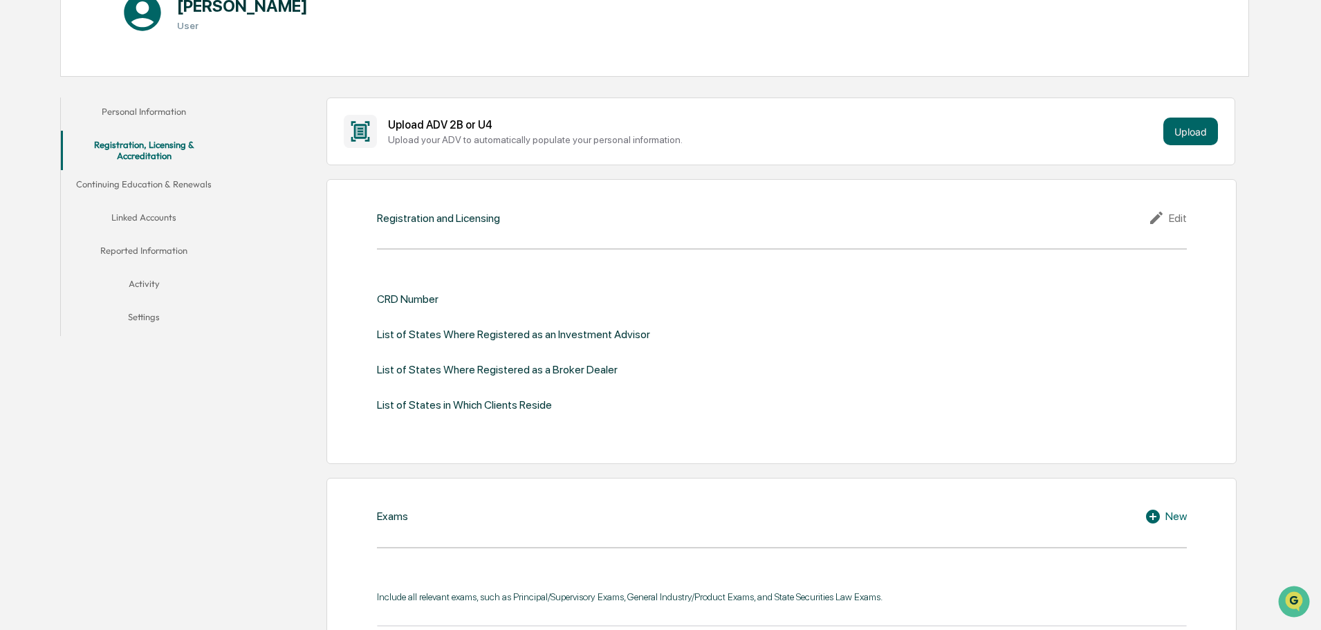
click at [151, 214] on button "Linked Accounts" at bounding box center [144, 219] width 166 height 33
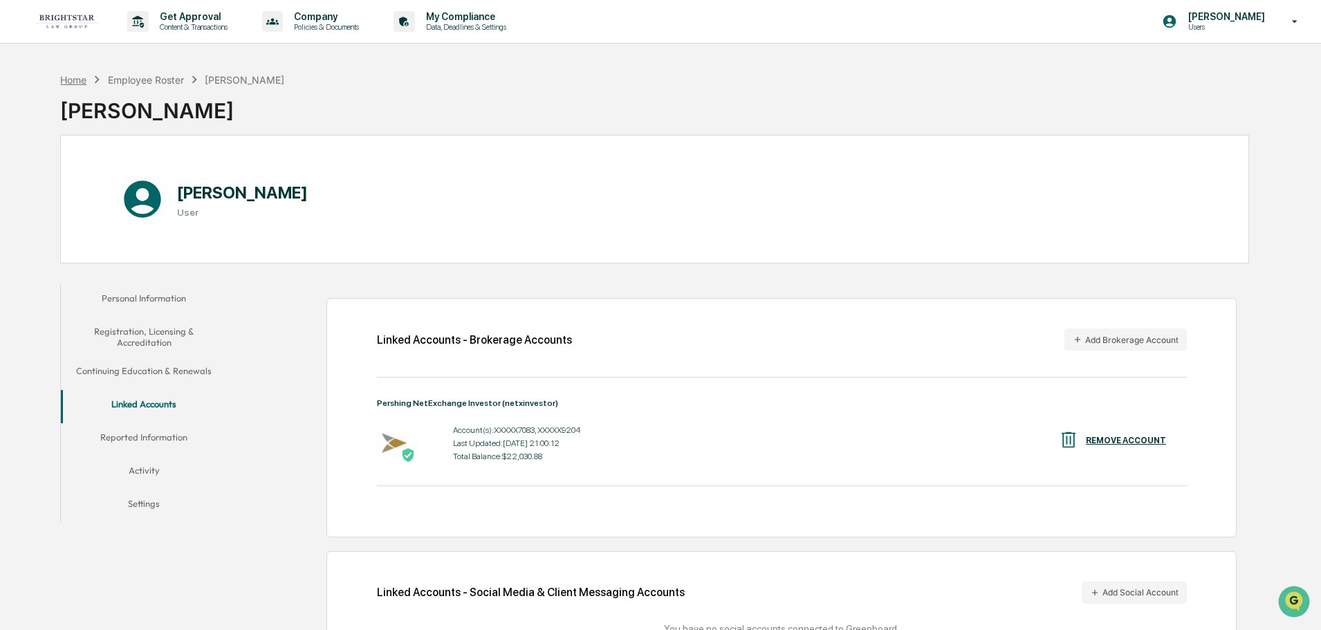
click at [79, 83] on div "Home" at bounding box center [73, 80] width 26 height 12
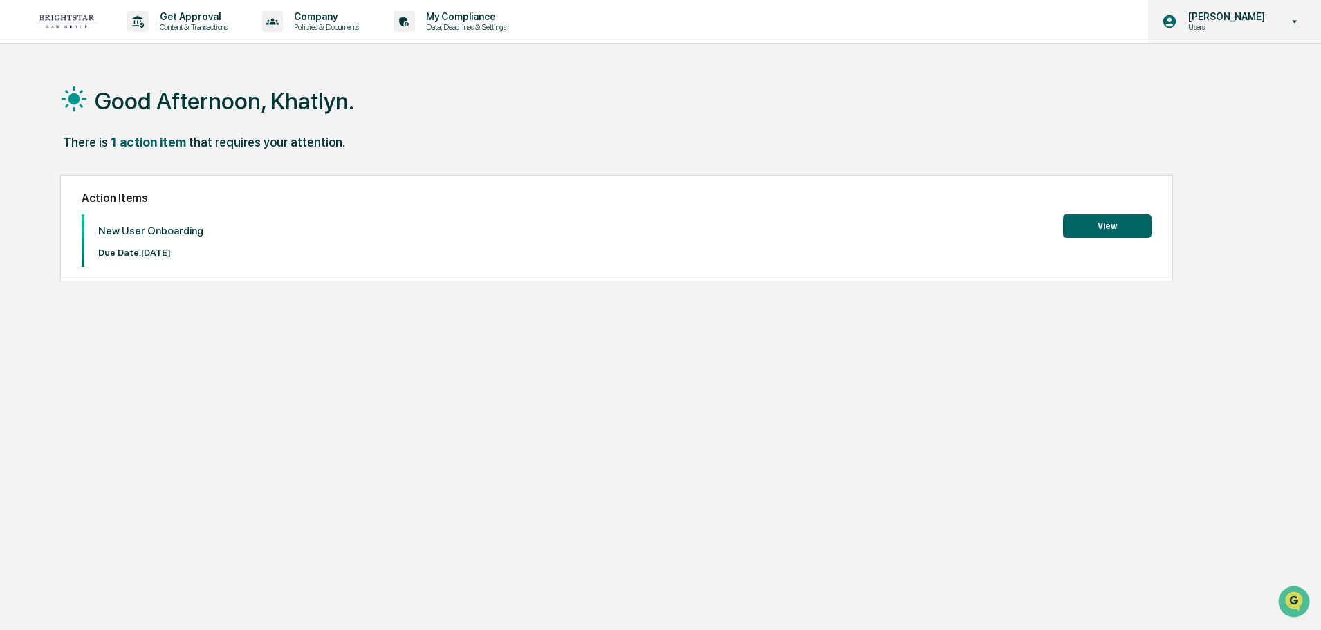
click at [1227, 12] on p "[PERSON_NAME]" at bounding box center [1224, 16] width 95 height 11
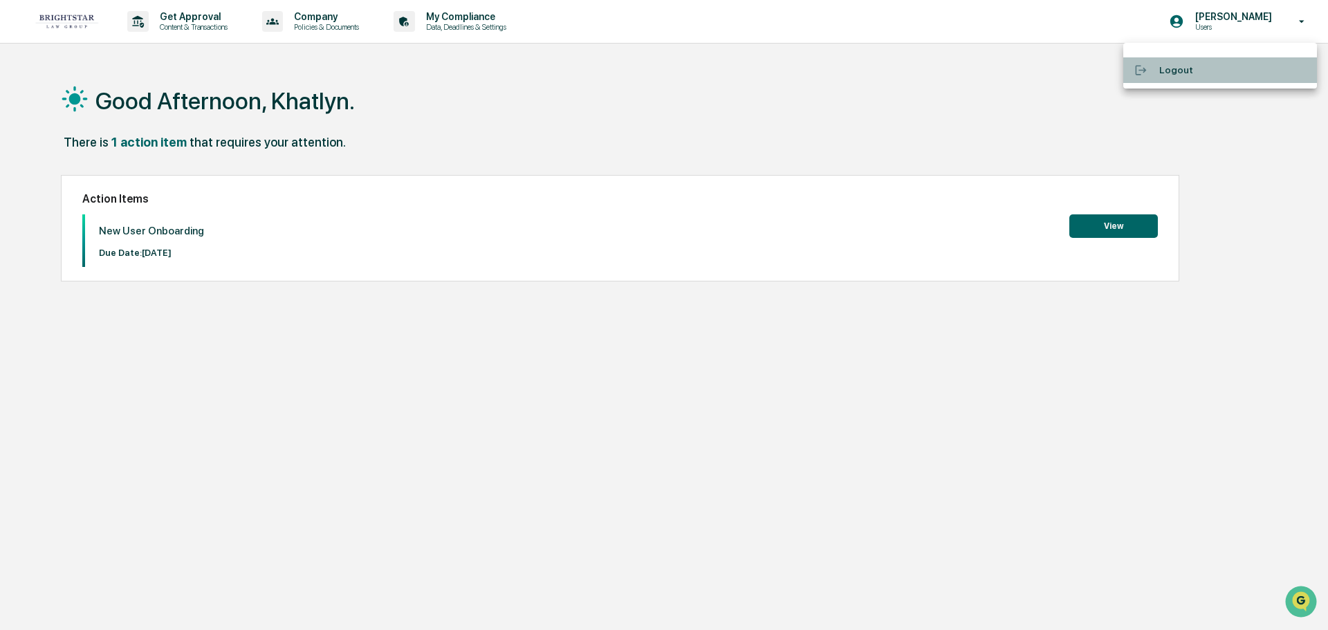
click at [1170, 75] on li "Logout" at bounding box center [1220, 70] width 194 height 26
